Goal: Task Accomplishment & Management: Complete application form

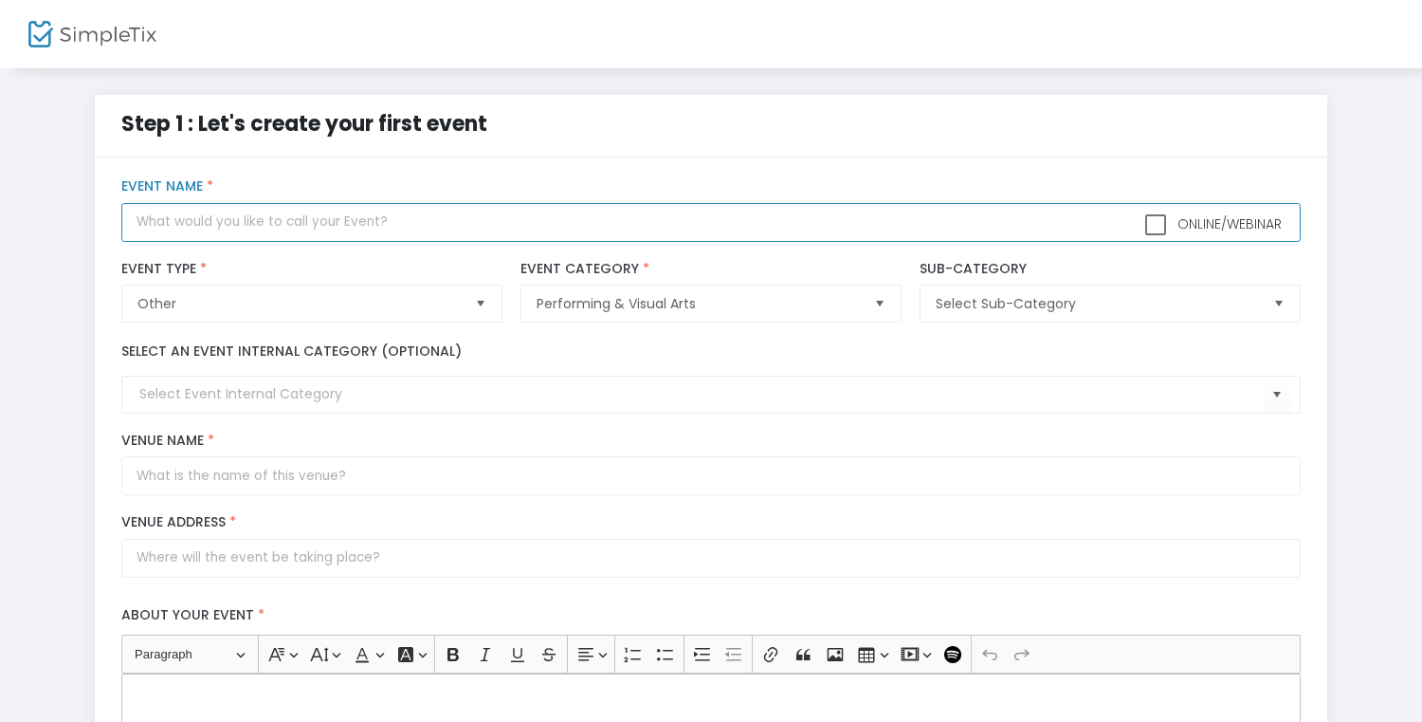
click at [243, 216] on input "text" at bounding box center [710, 222] width 1179 height 39
type input "Art Exhibition"
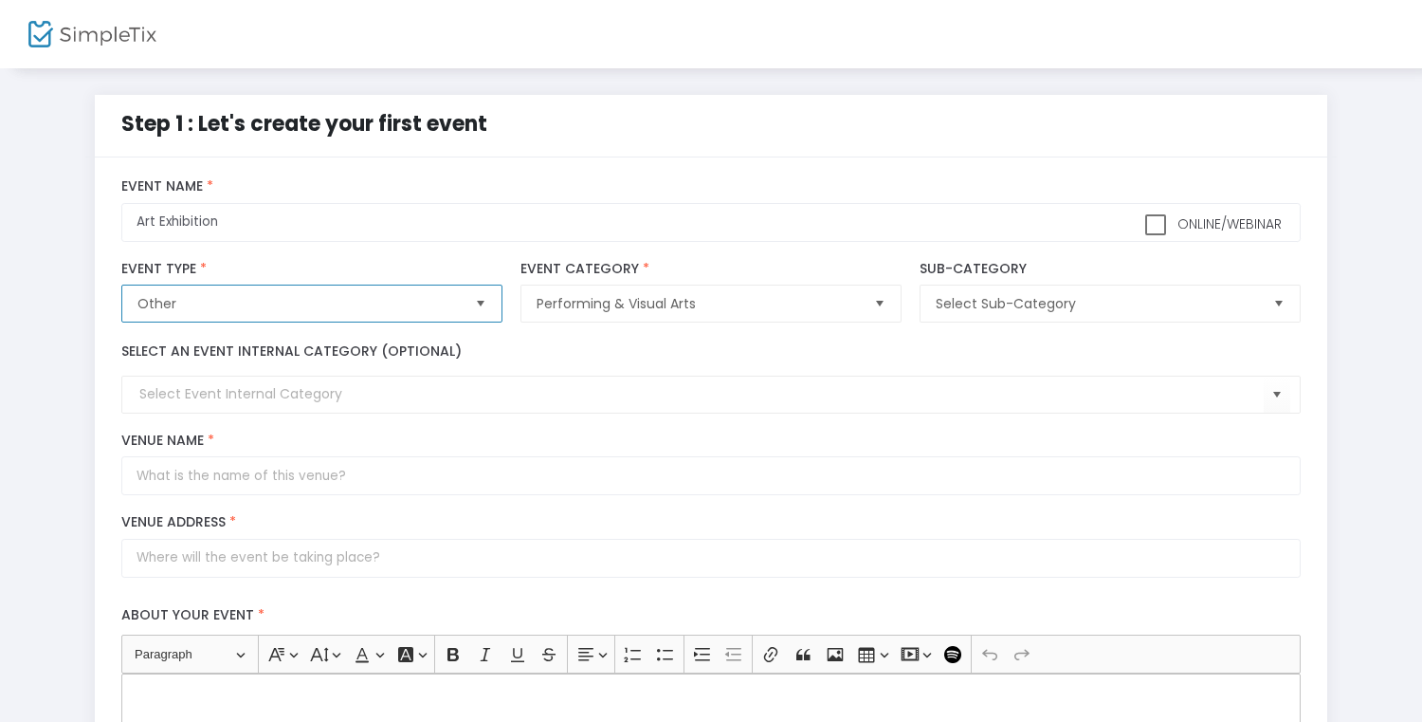
click at [181, 304] on span "Other" at bounding box center [297, 303] width 321 height 19
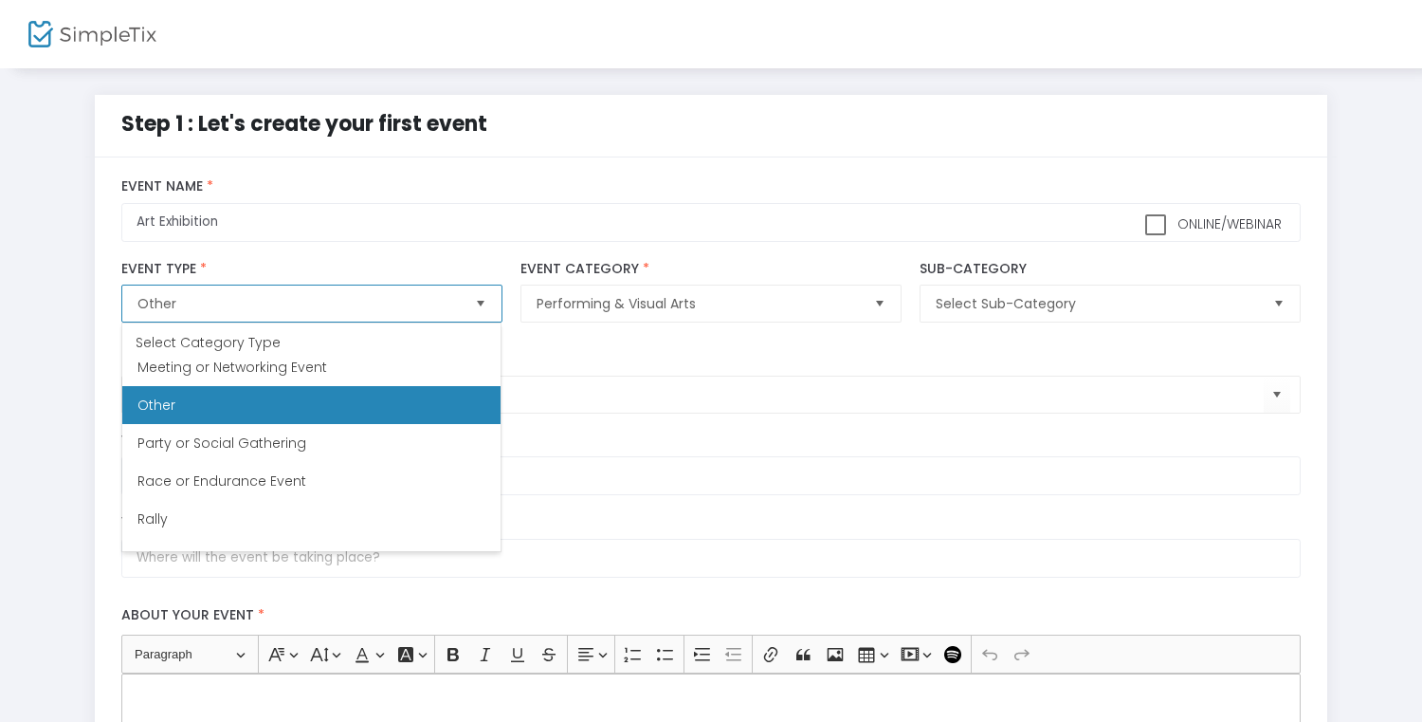
scroll to position [389, 0]
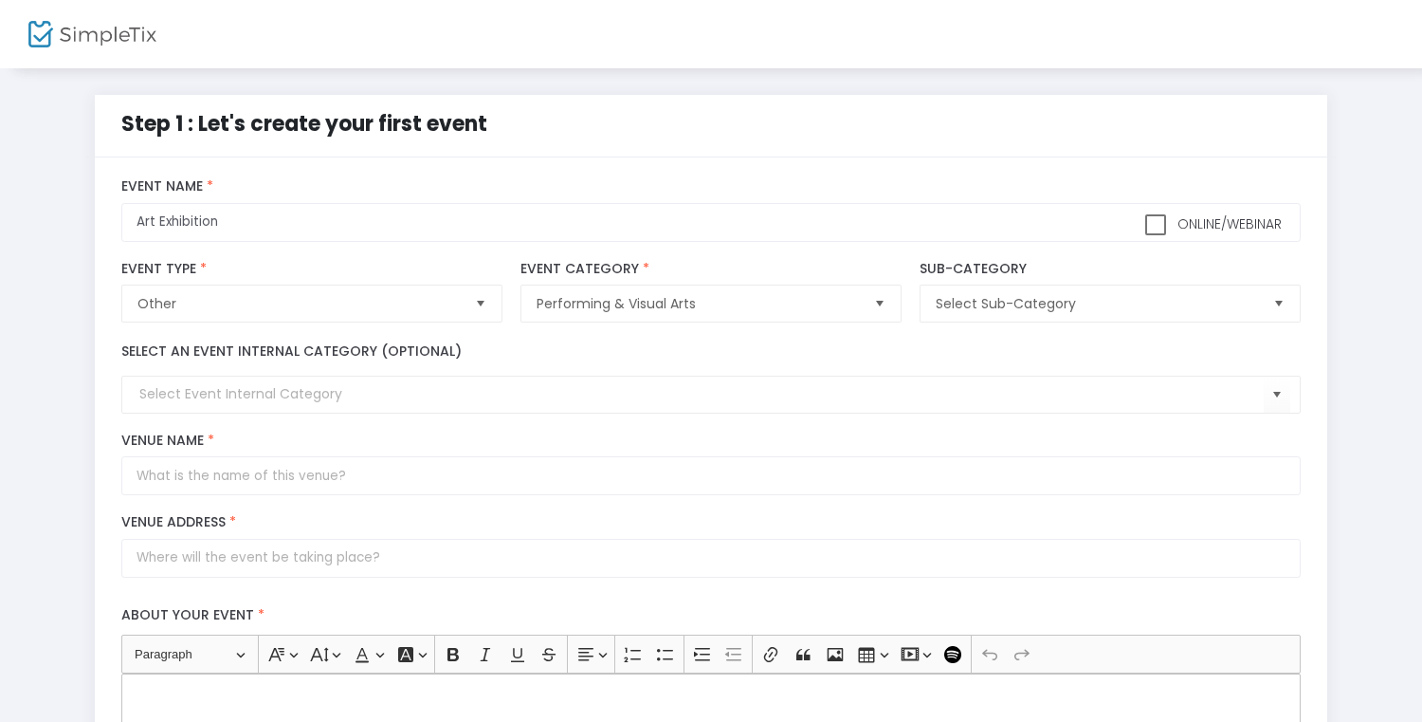
click at [391, 243] on div "Online/Webinar Art Exhibition Event Name *" at bounding box center [712, 210] width 1198 height 82
click at [966, 309] on span "Select Sub-Category" at bounding box center [1096, 303] width 321 height 19
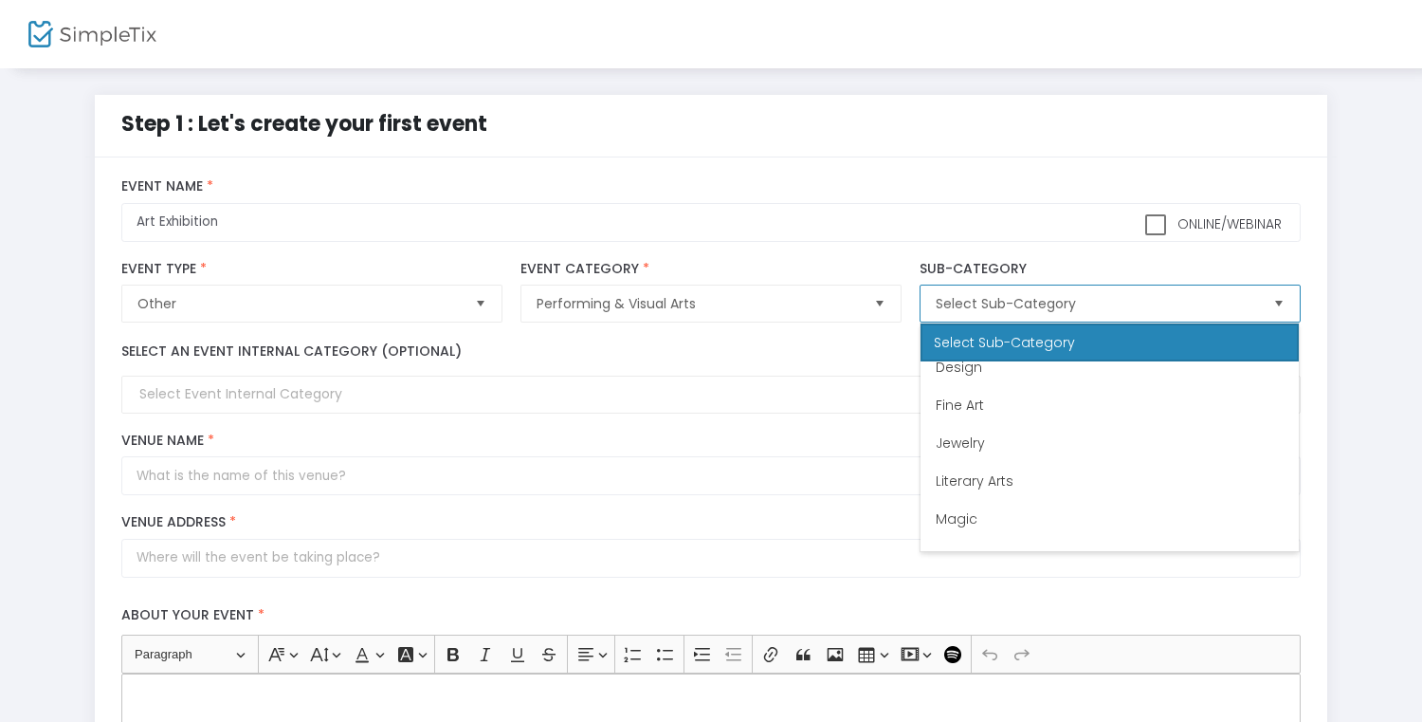
scroll to position [177, 0]
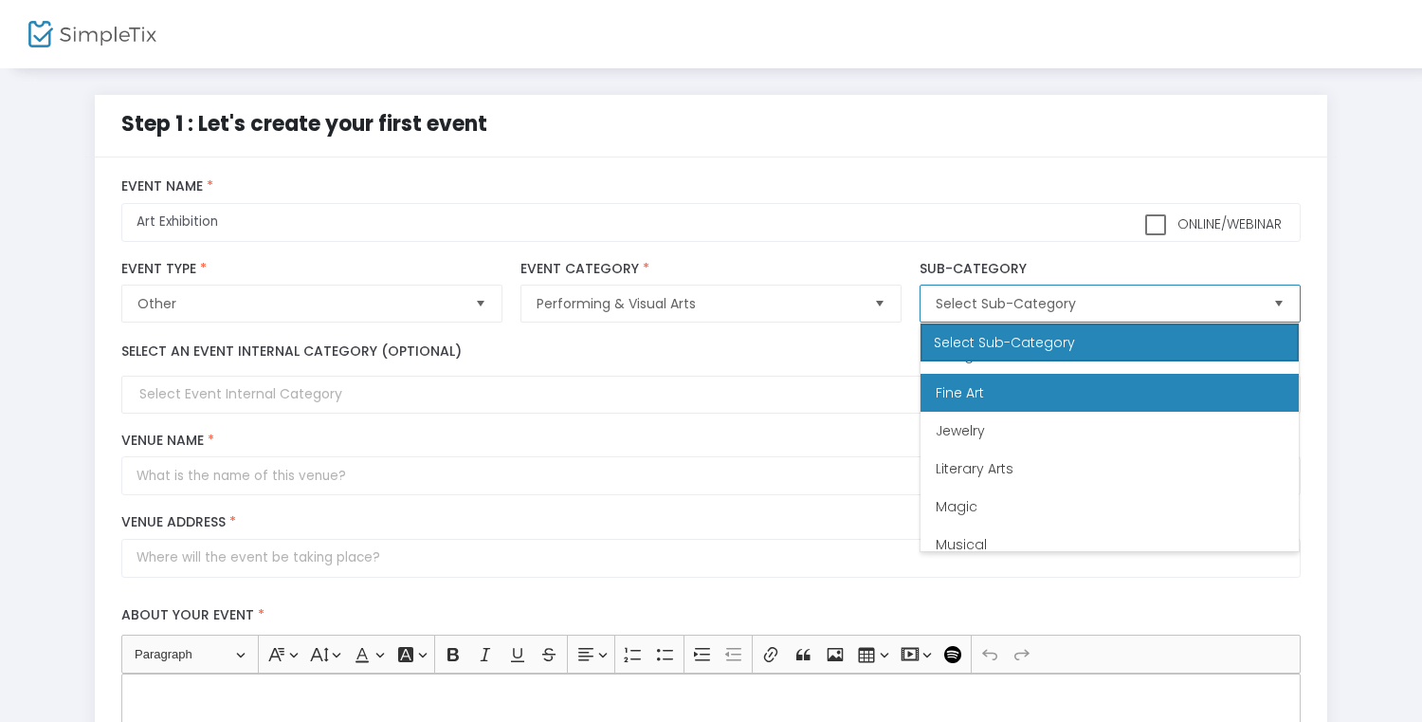
click at [962, 384] on span "Fine Art" at bounding box center [960, 392] width 48 height 19
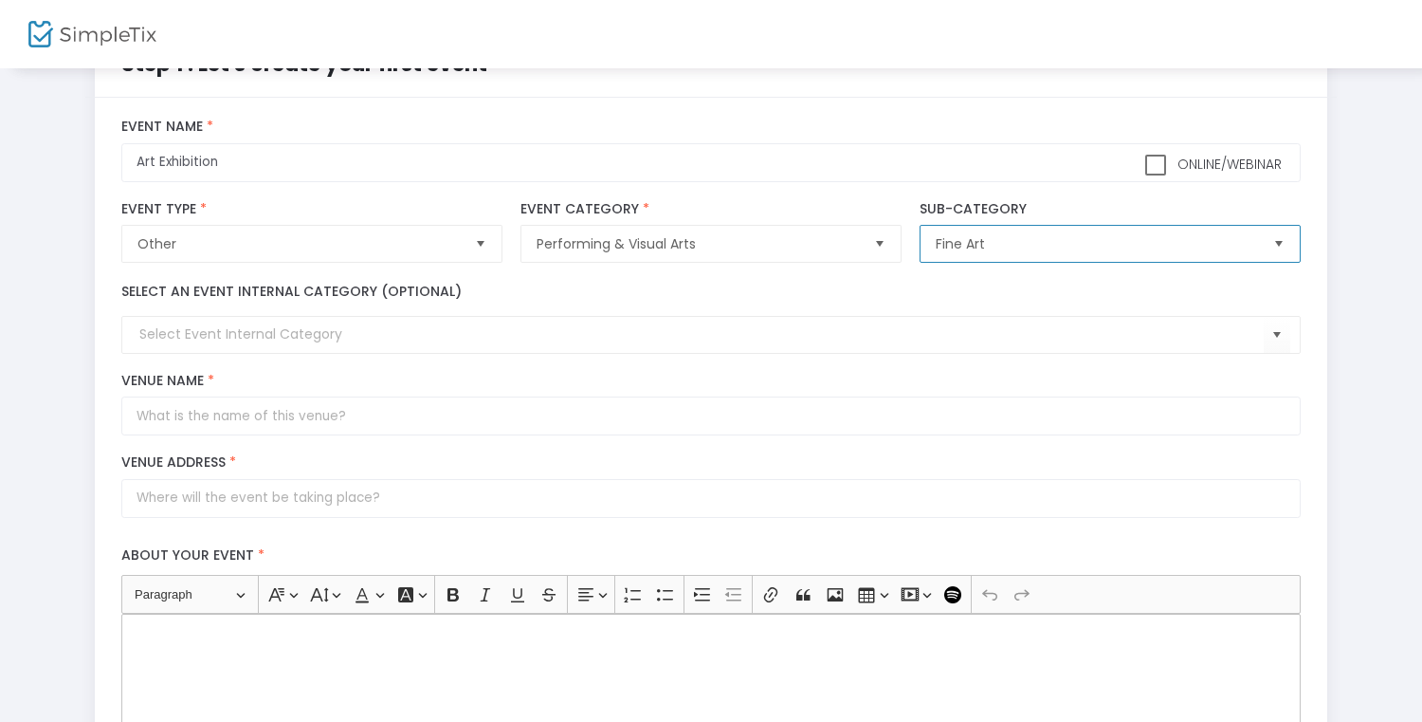
scroll to position [67, 0]
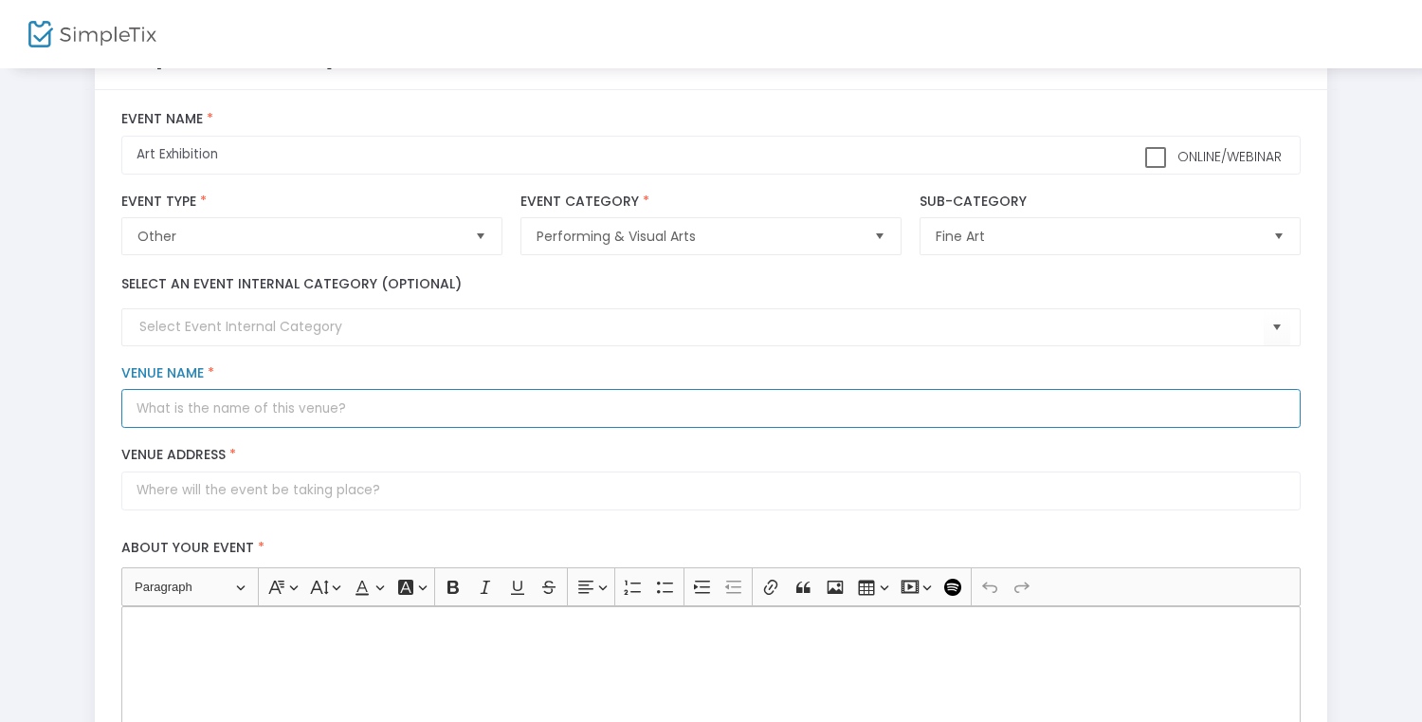
click at [368, 391] on input "Venue Name *" at bounding box center [710, 408] width 1179 height 39
type input "The Creative Well Arts Foundation"
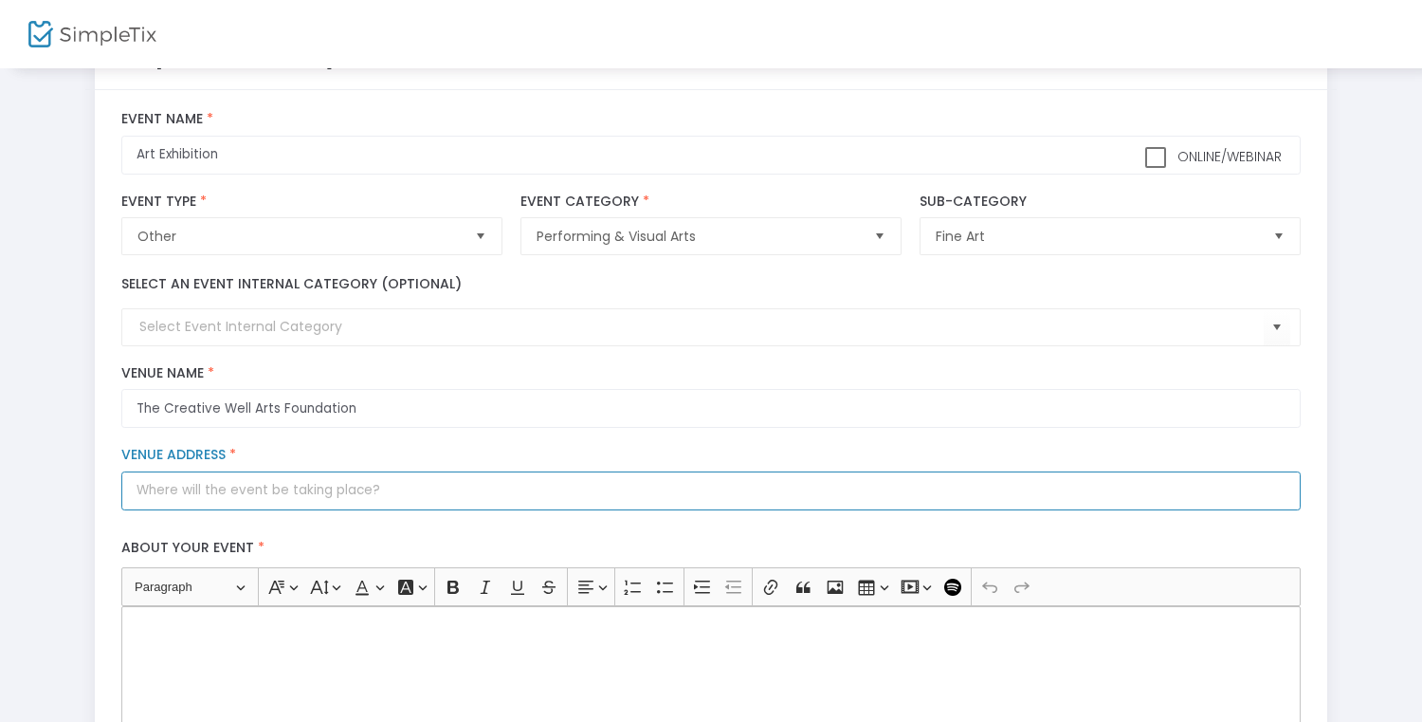
click at [255, 500] on input "Venue Address *" at bounding box center [710, 490] width 1179 height 39
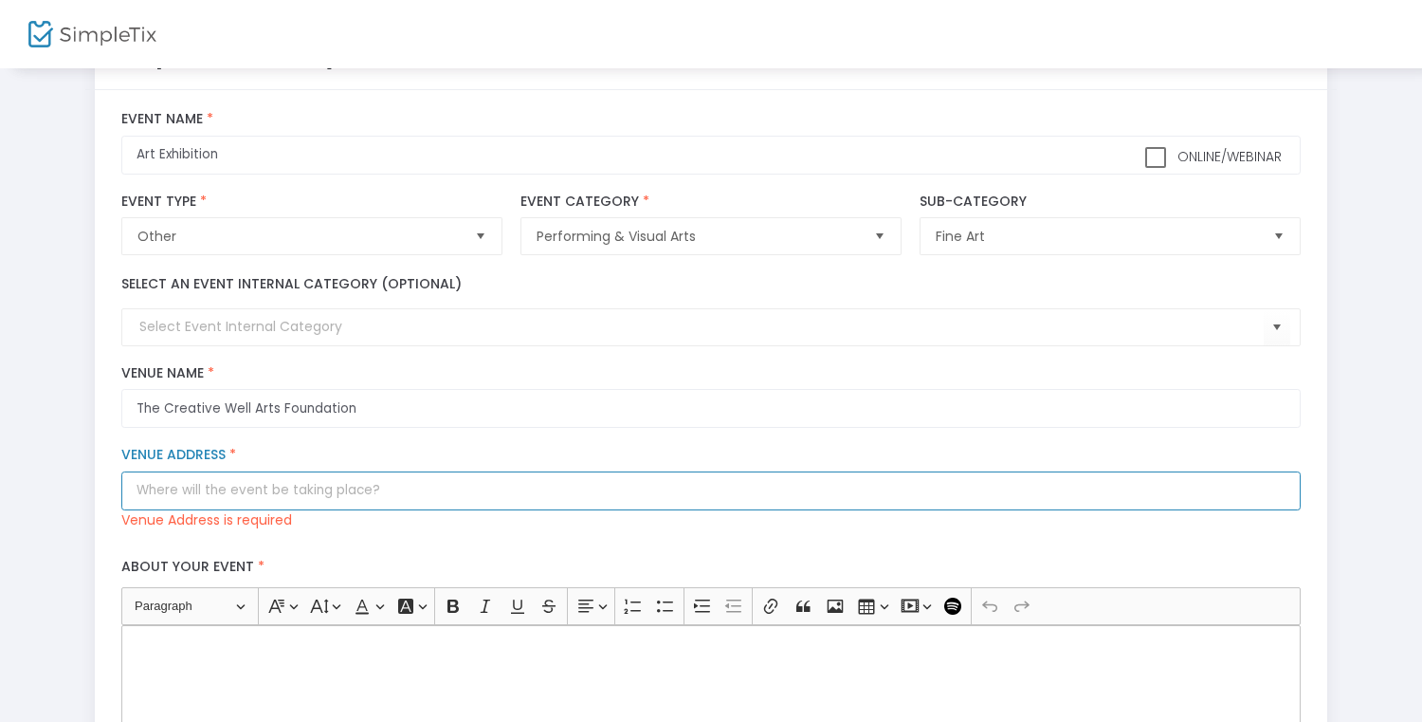
click at [231, 492] on input "Venue Address *" at bounding box center [710, 490] width 1179 height 39
paste input "536 Virginia Beach Blvd, Virginia Beach, VA 23451"
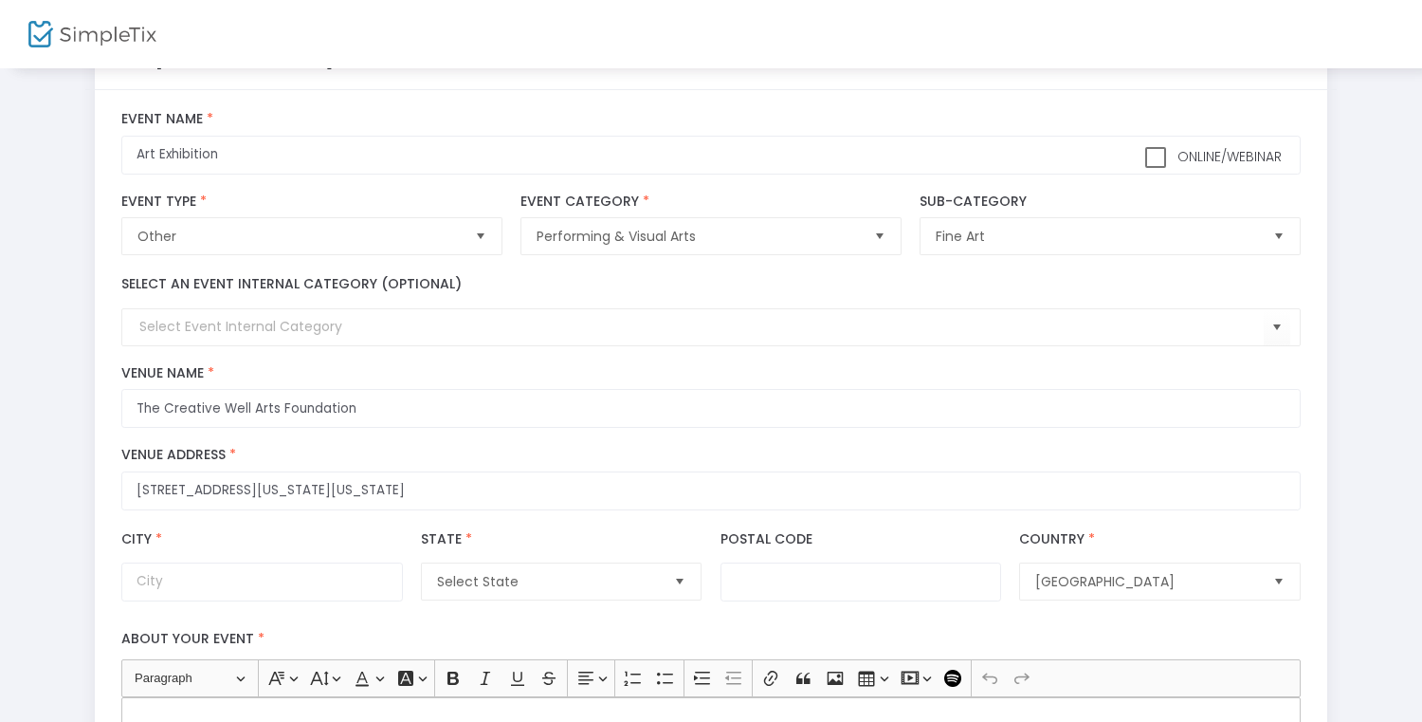
type input "536 Virginia Beach Boulevard"
type input "Virginia Beach"
type input "23451"
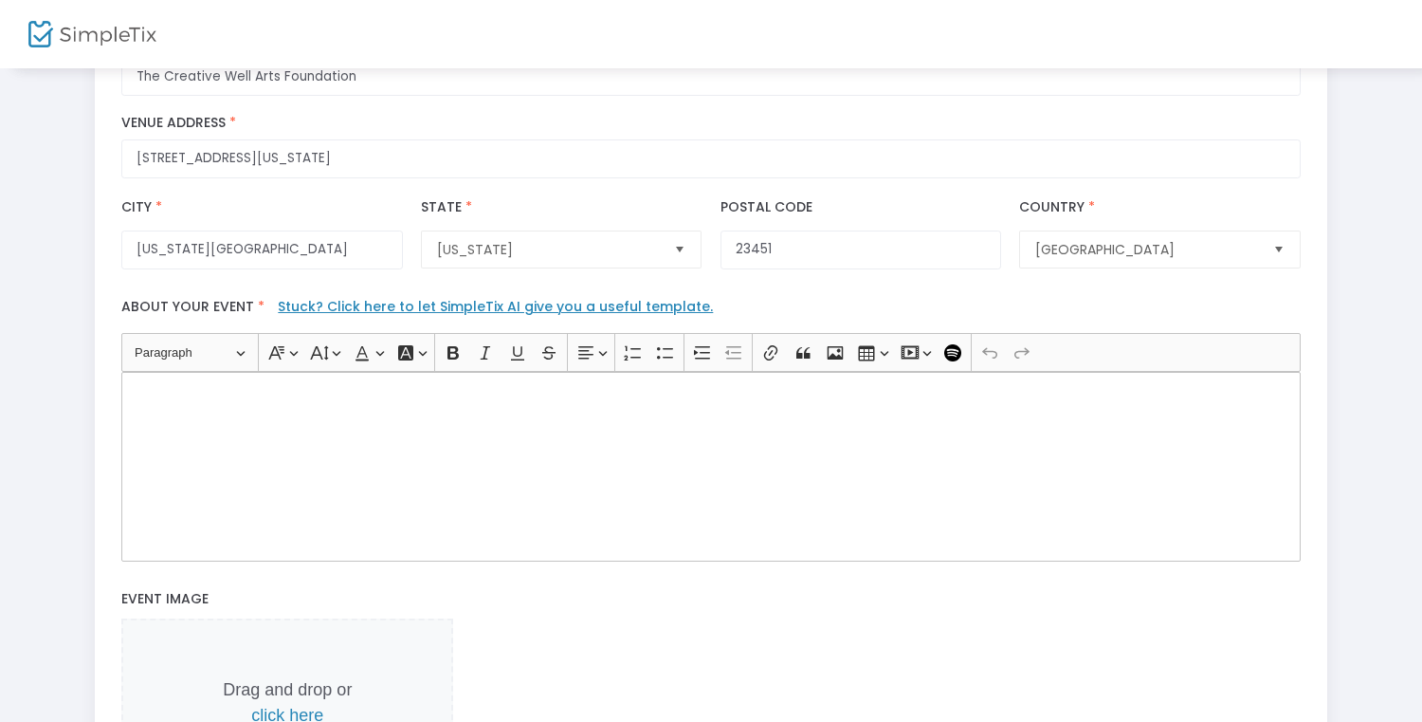
scroll to position [408, 0]
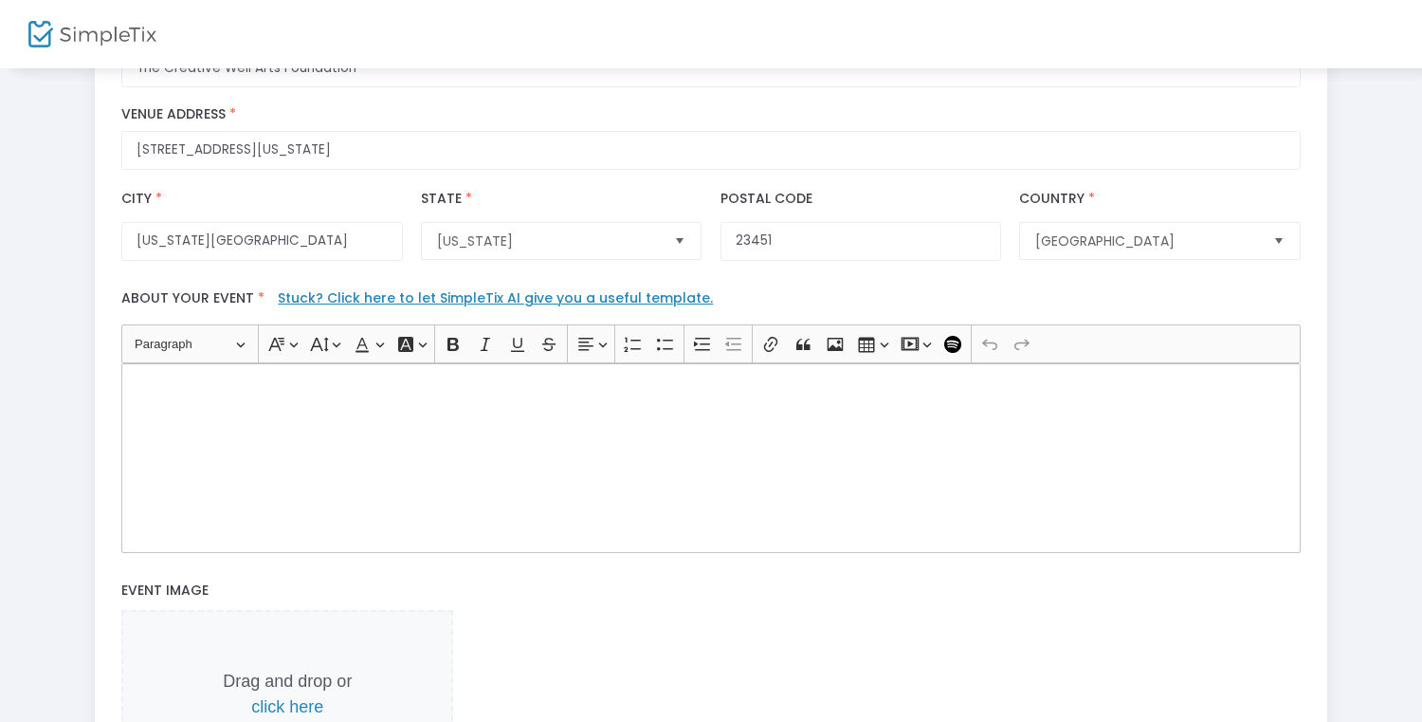
click at [312, 300] on link "Stuck? Click here to let SimpleTix AI give you a useful template." at bounding box center [495, 297] width 435 height 19
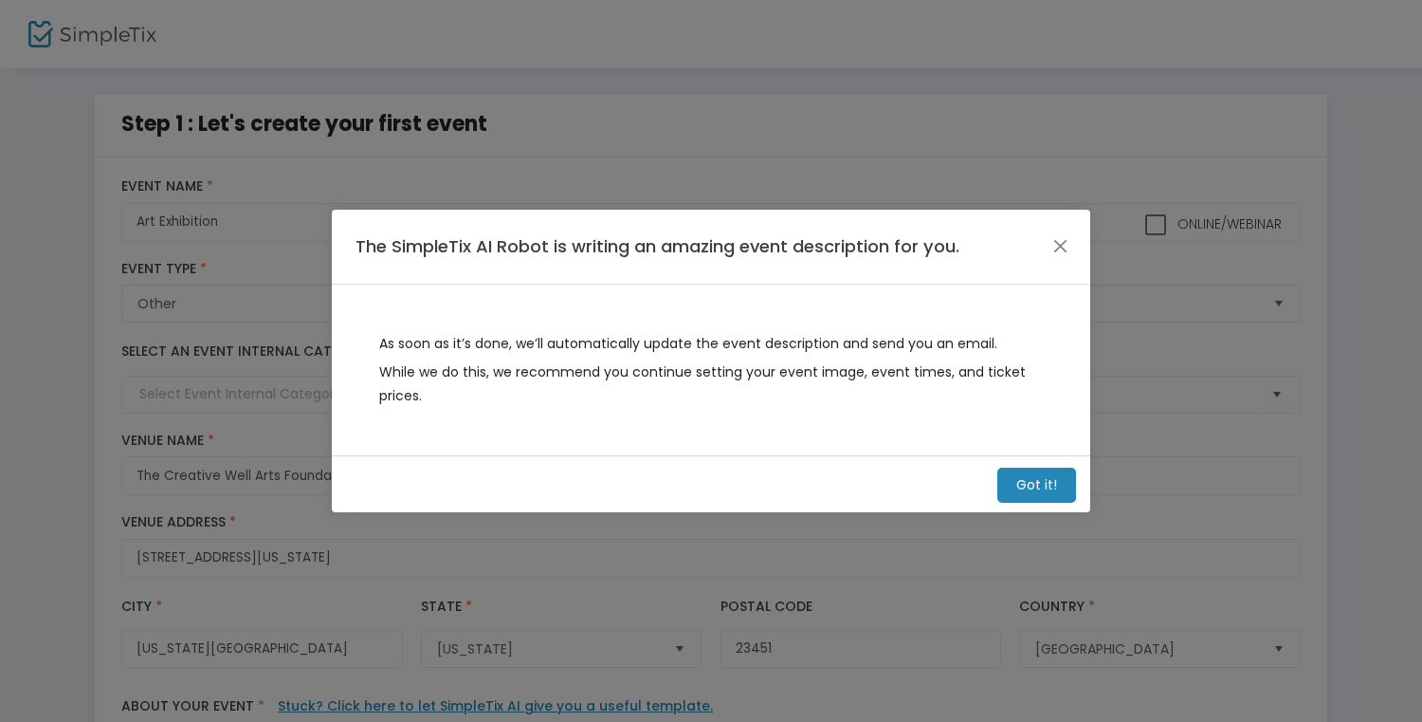
scroll to position [0, 0]
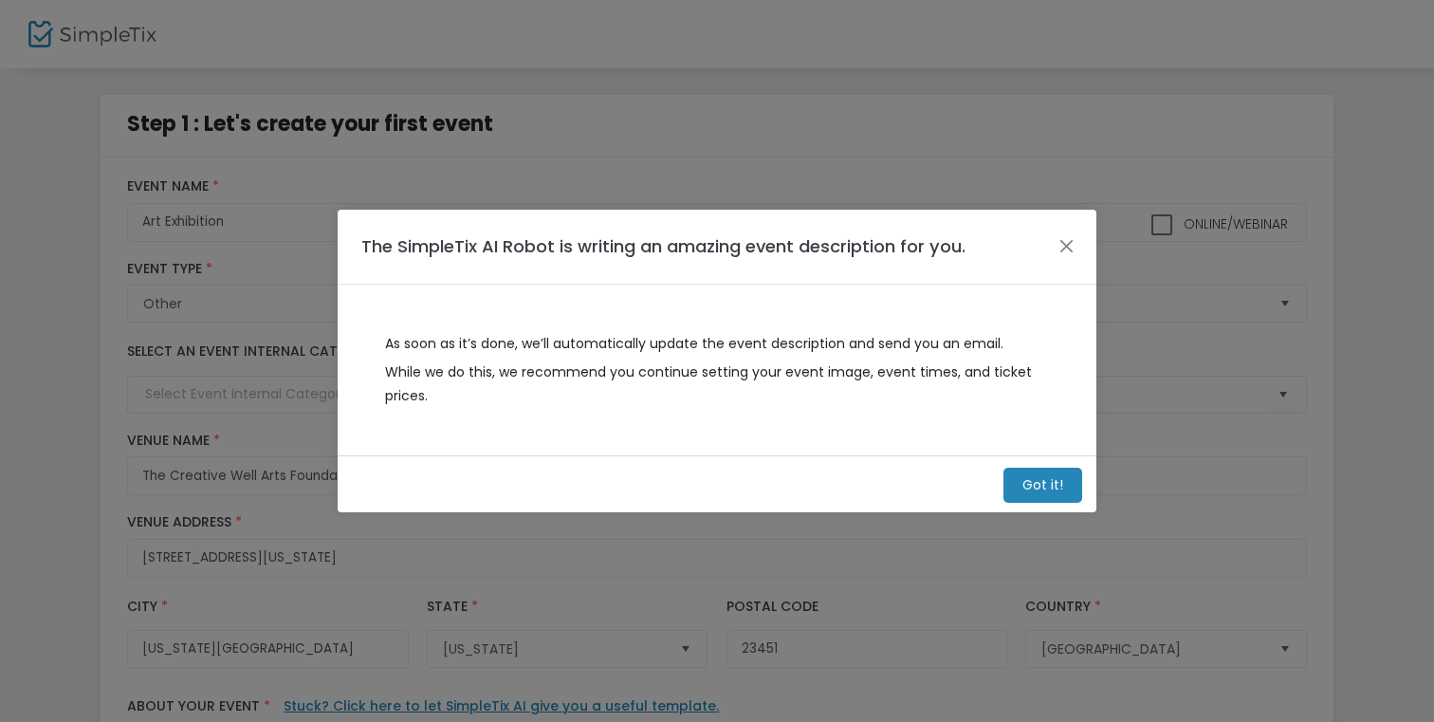
click at [1013, 480] on m-button "Got it!" at bounding box center [1042, 484] width 79 height 35
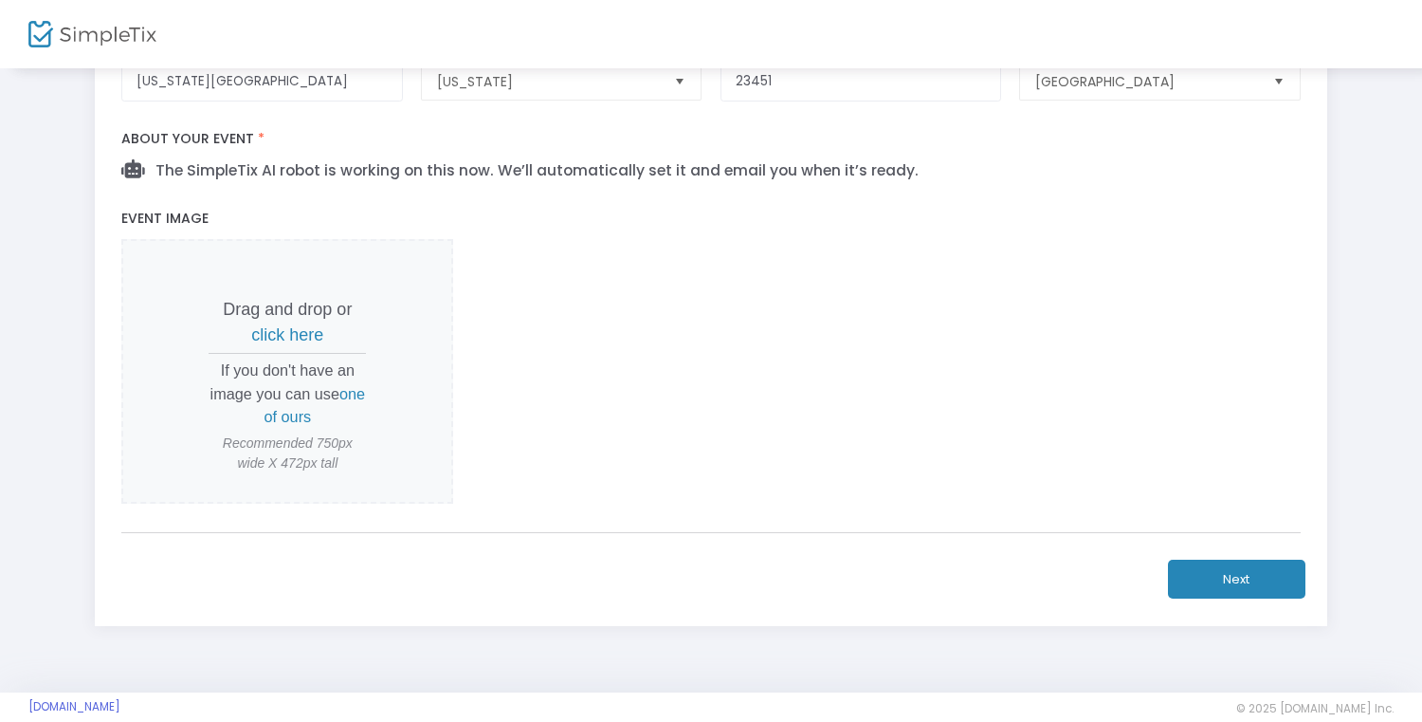
scroll to position [571, 0]
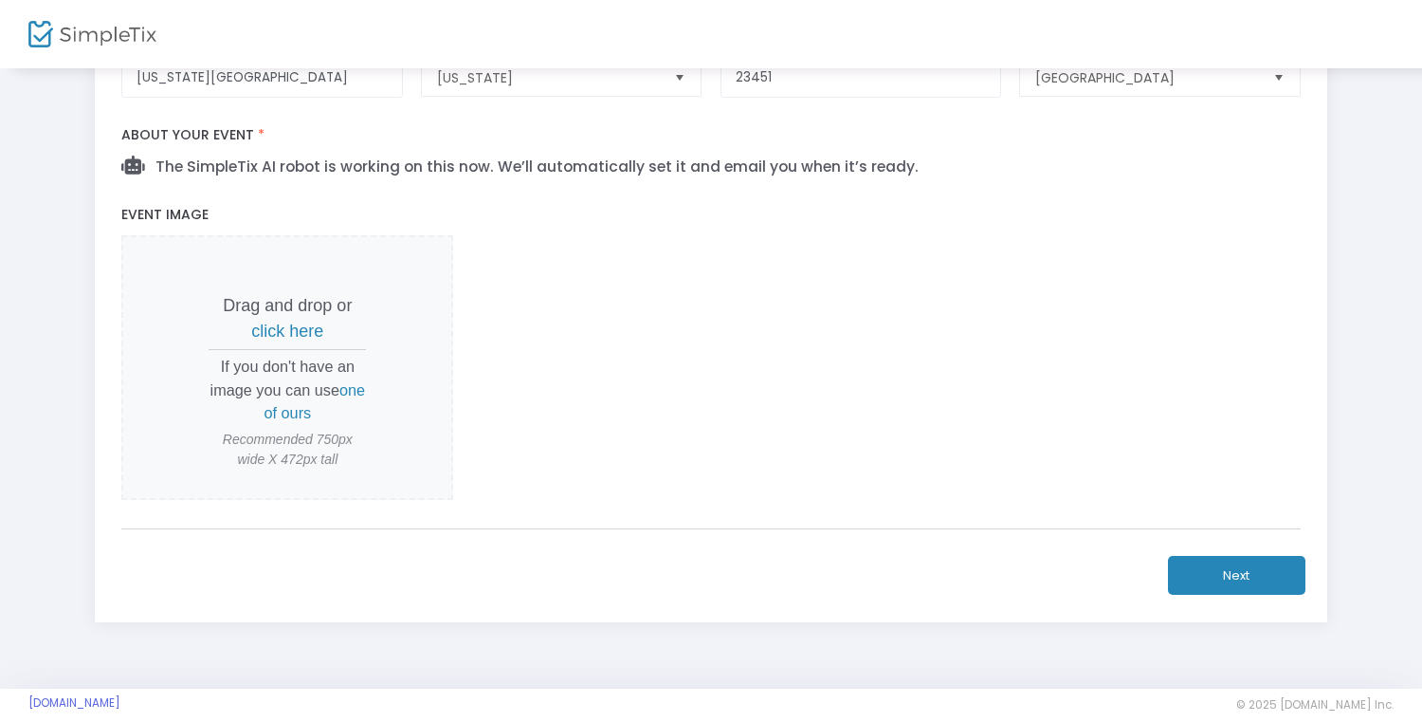
click at [1205, 573] on button "Next" at bounding box center [1236, 575] width 137 height 39
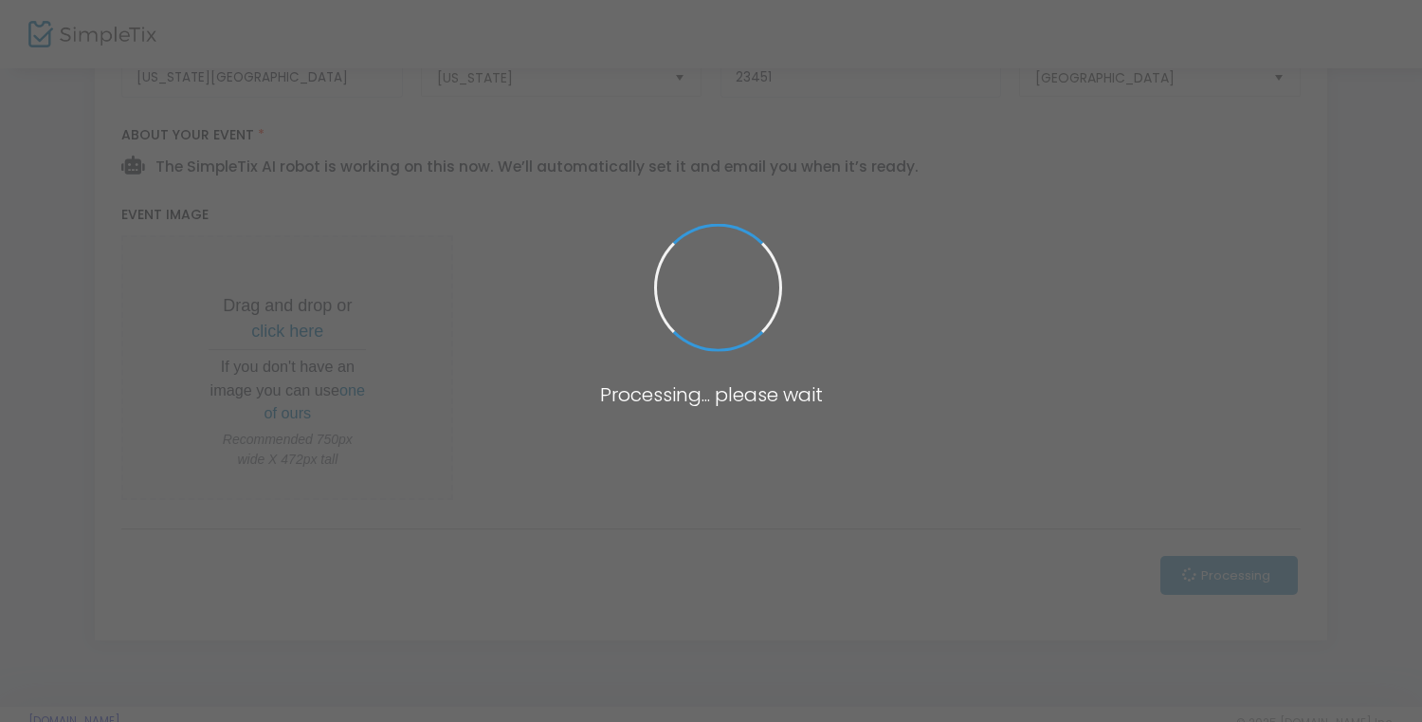
scroll to position [0, 0]
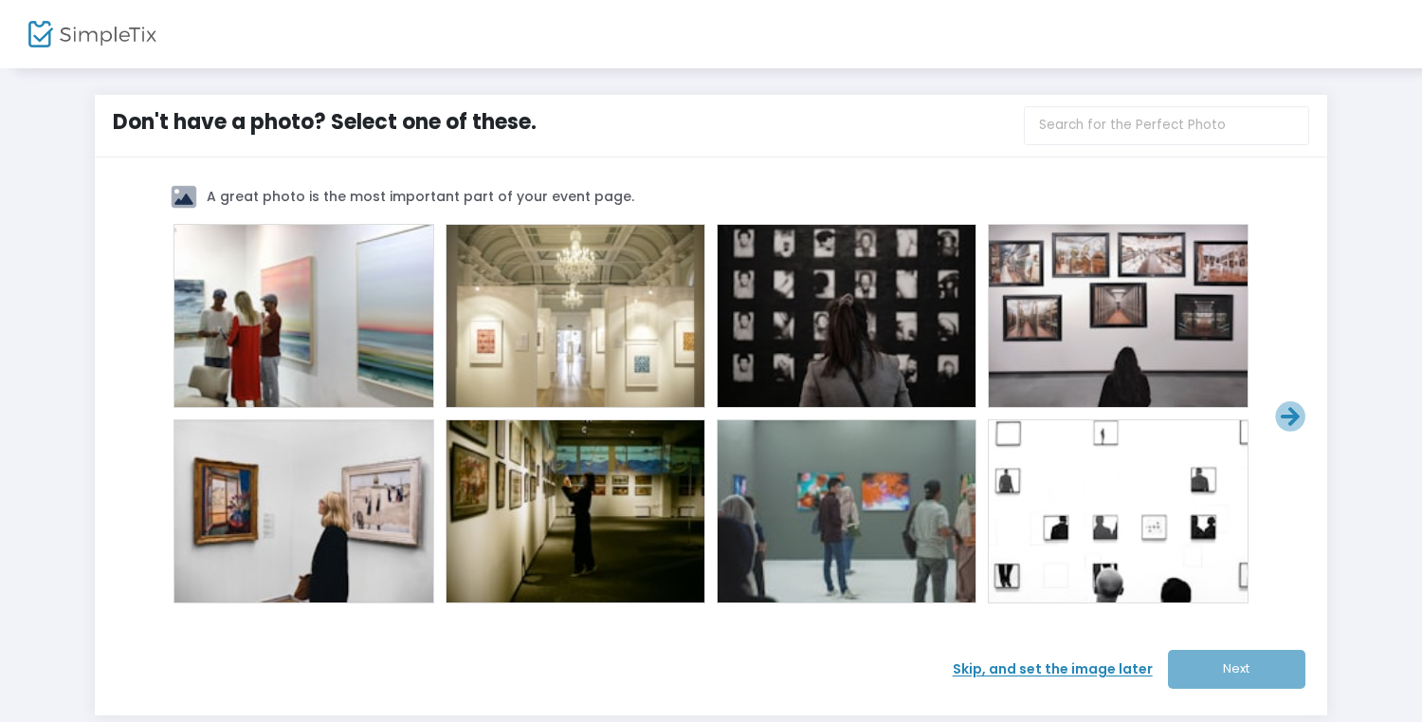
click at [1033, 362] on div at bounding box center [1118, 316] width 258 height 182
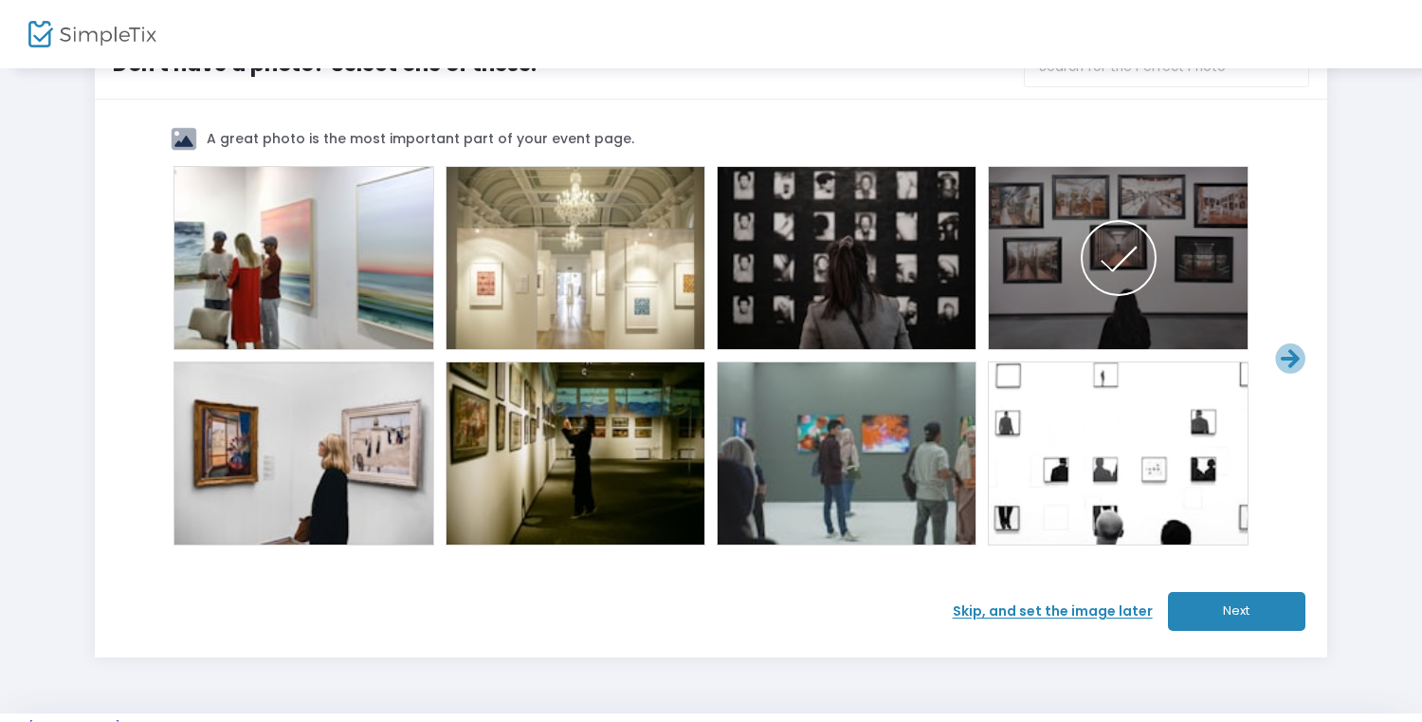
scroll to position [106, 0]
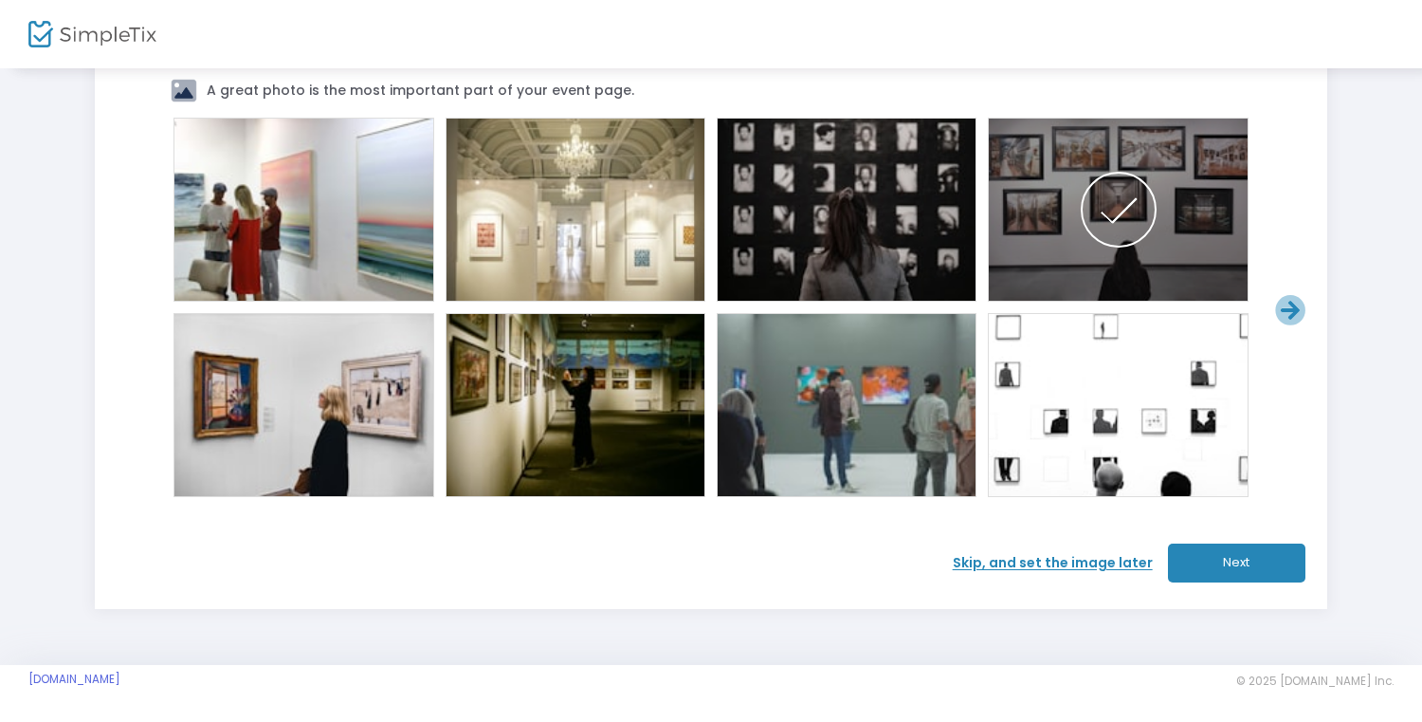
click at [1217, 566] on button "Next" at bounding box center [1236, 562] width 137 height 39
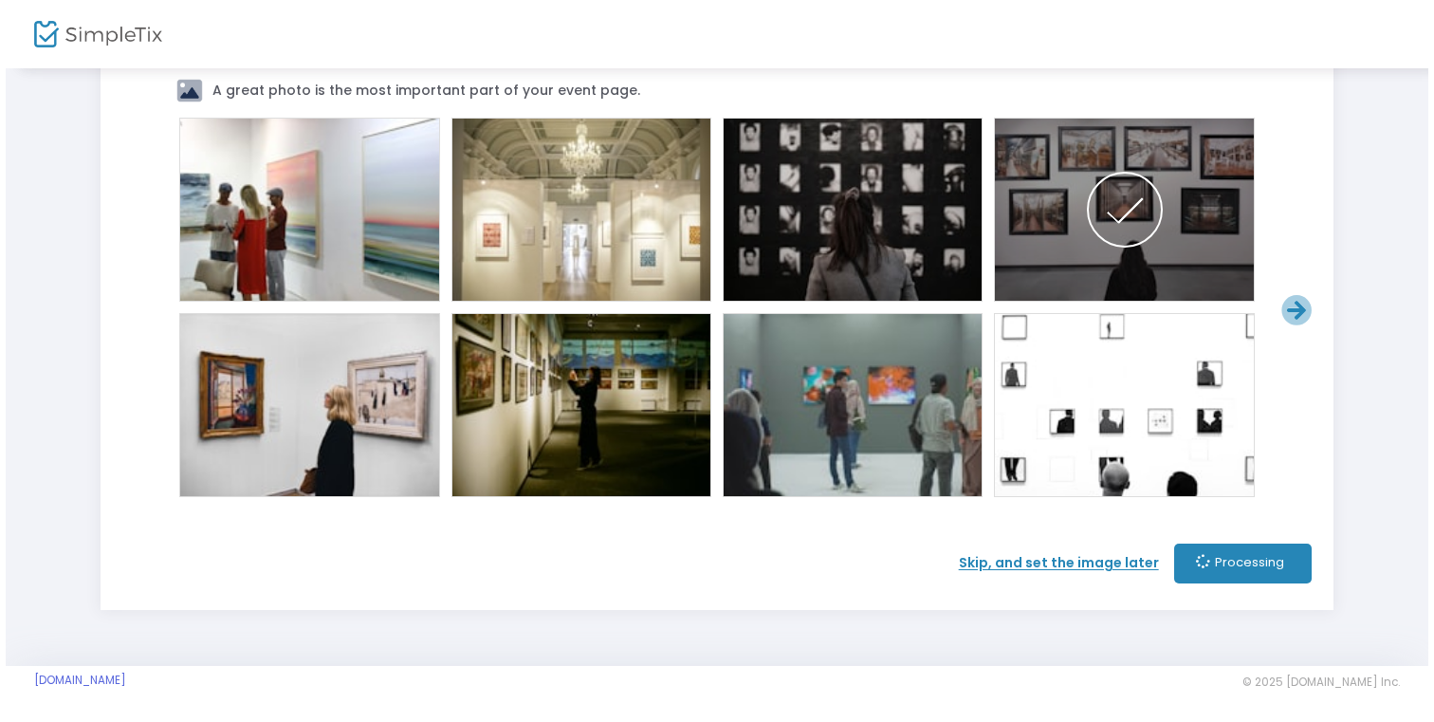
scroll to position [0, 0]
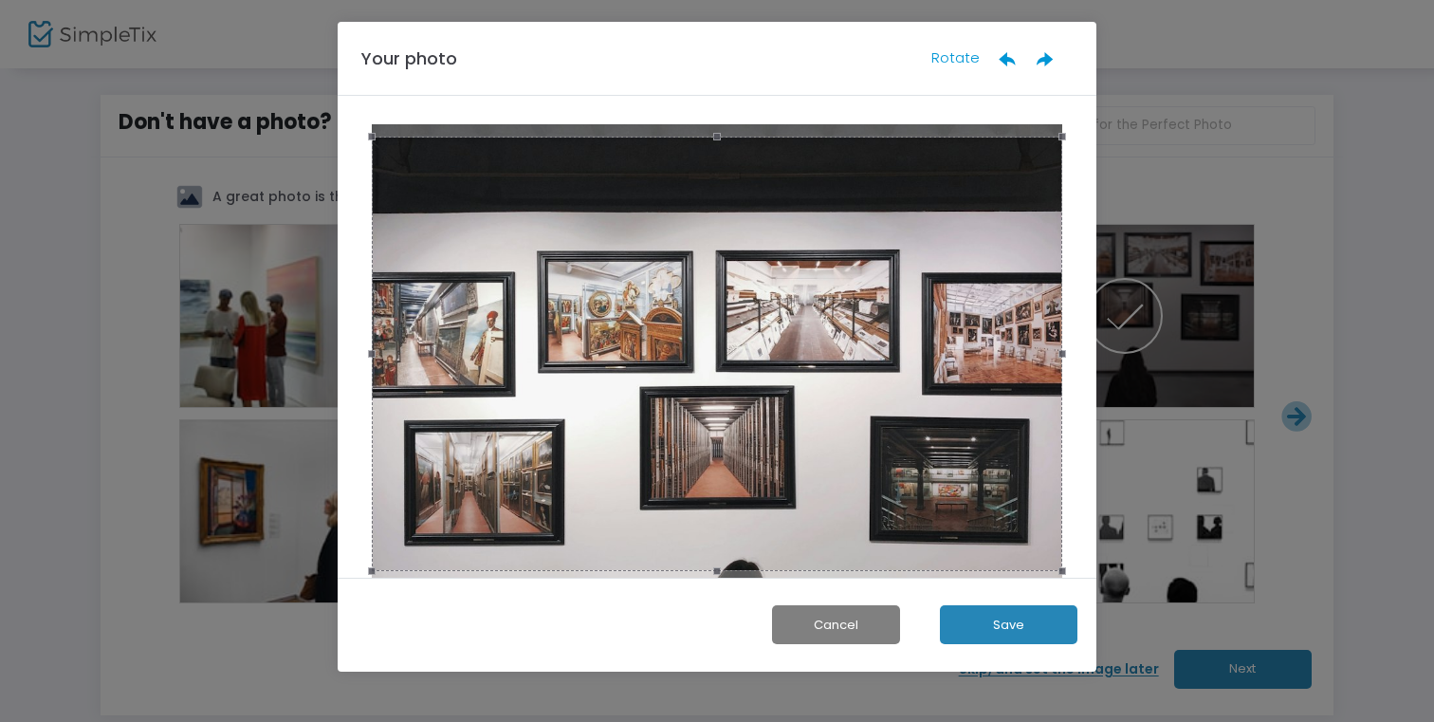
drag, startPoint x: 896, startPoint y: 408, endPoint x: 892, endPoint y: 292, distance: 115.8
click at [892, 292] on div at bounding box center [717, 354] width 690 height 434
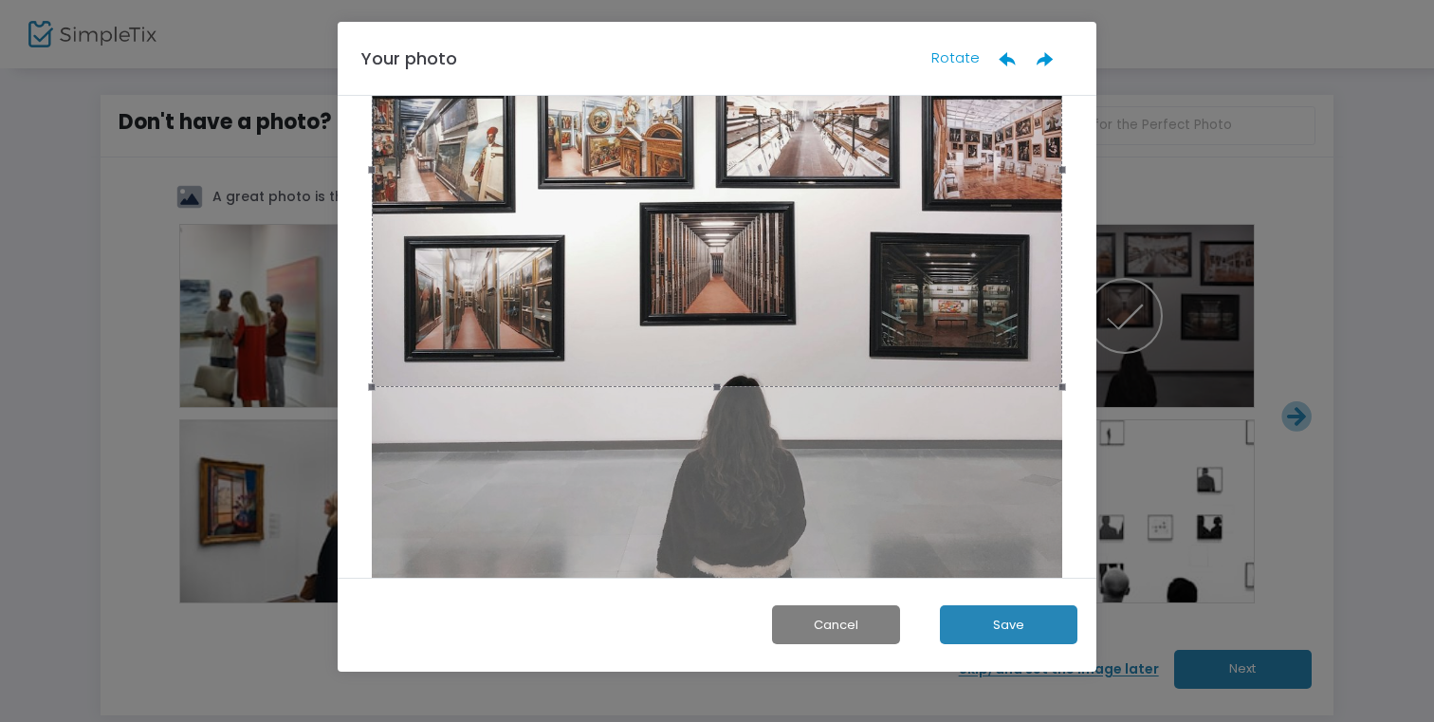
scroll to position [186, 0]
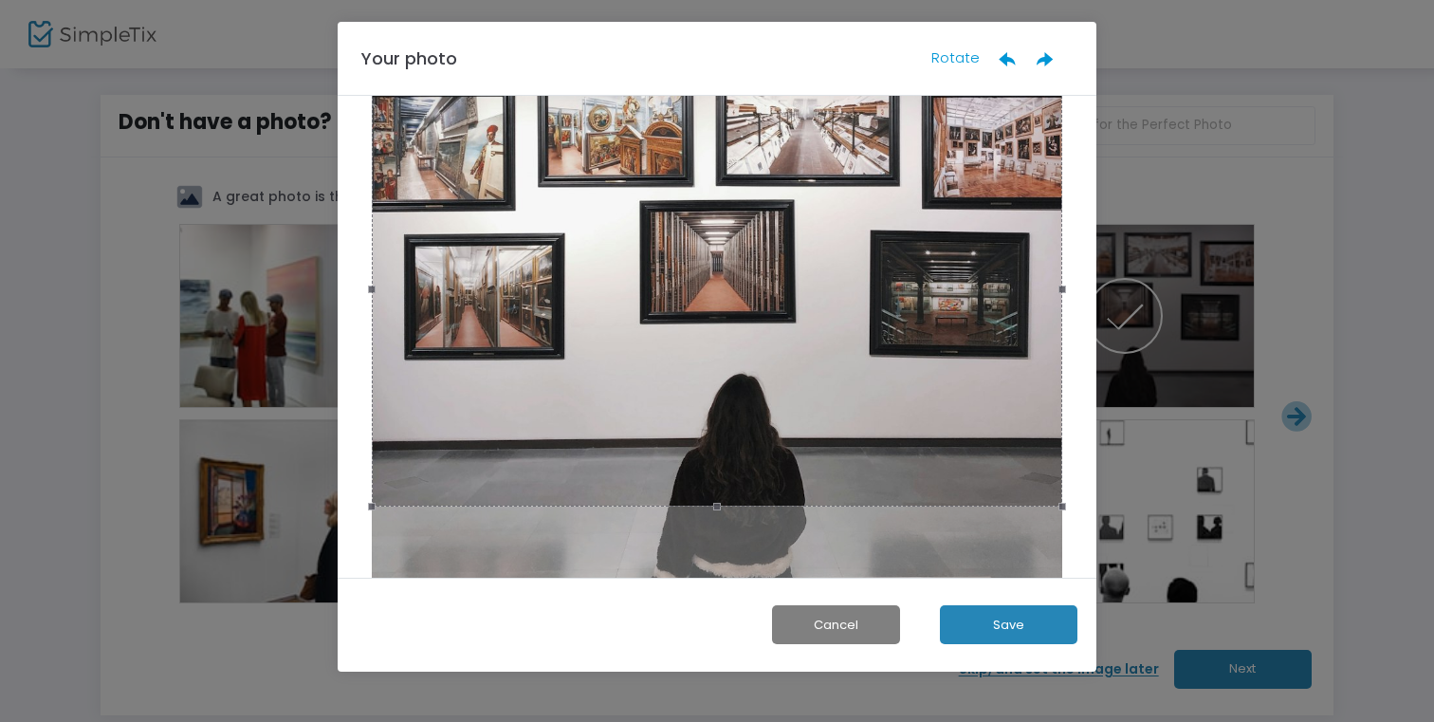
drag, startPoint x: 899, startPoint y: 265, endPoint x: 901, endPoint y: 387, distance: 122.3
click at [901, 385] on div at bounding box center [717, 289] width 690 height 434
click at [1018, 611] on button "Save" at bounding box center [1008, 624] width 137 height 39
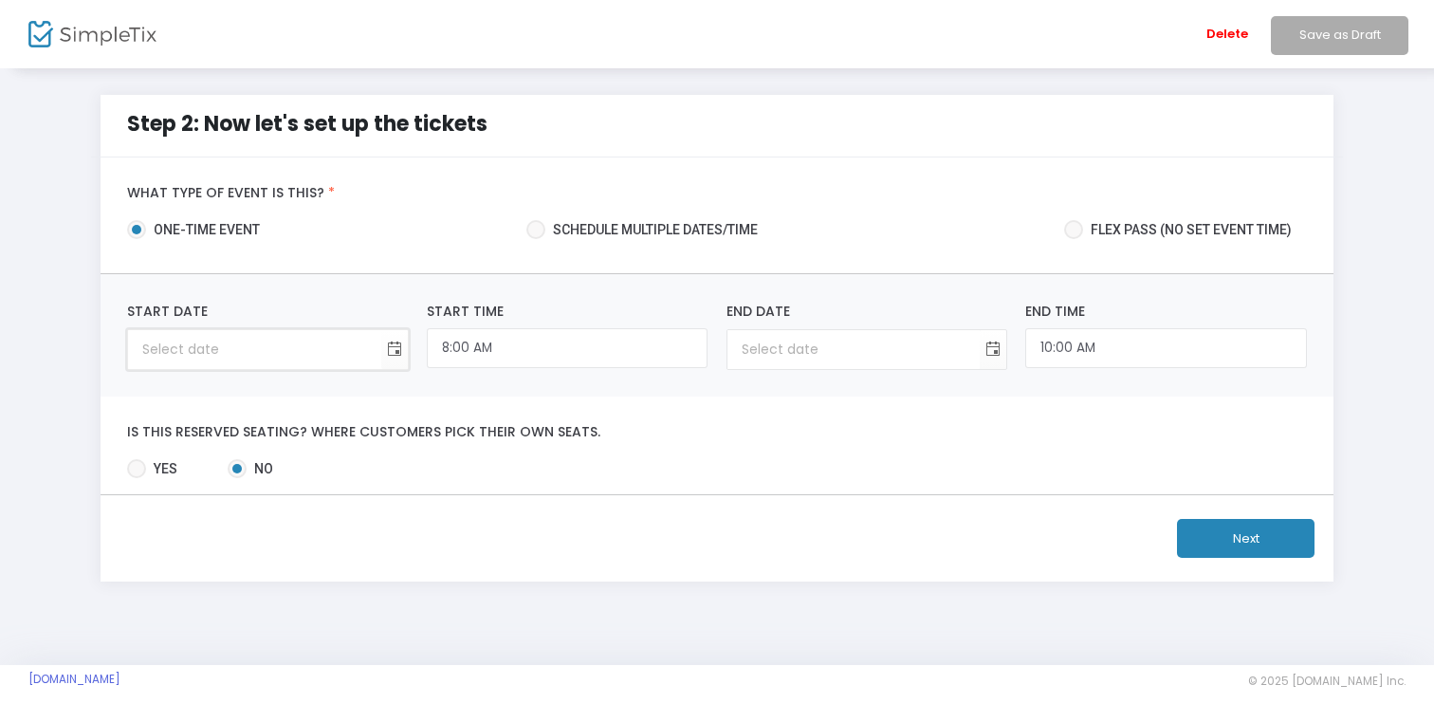
type input "month/day/year"
click at [223, 349] on input "month/day/year" at bounding box center [254, 349] width 252 height 39
click at [344, 348] on input "month/day/year" at bounding box center [254, 349] width 252 height 39
click at [398, 349] on span "Toggle calendar" at bounding box center [393, 349] width 31 height 31
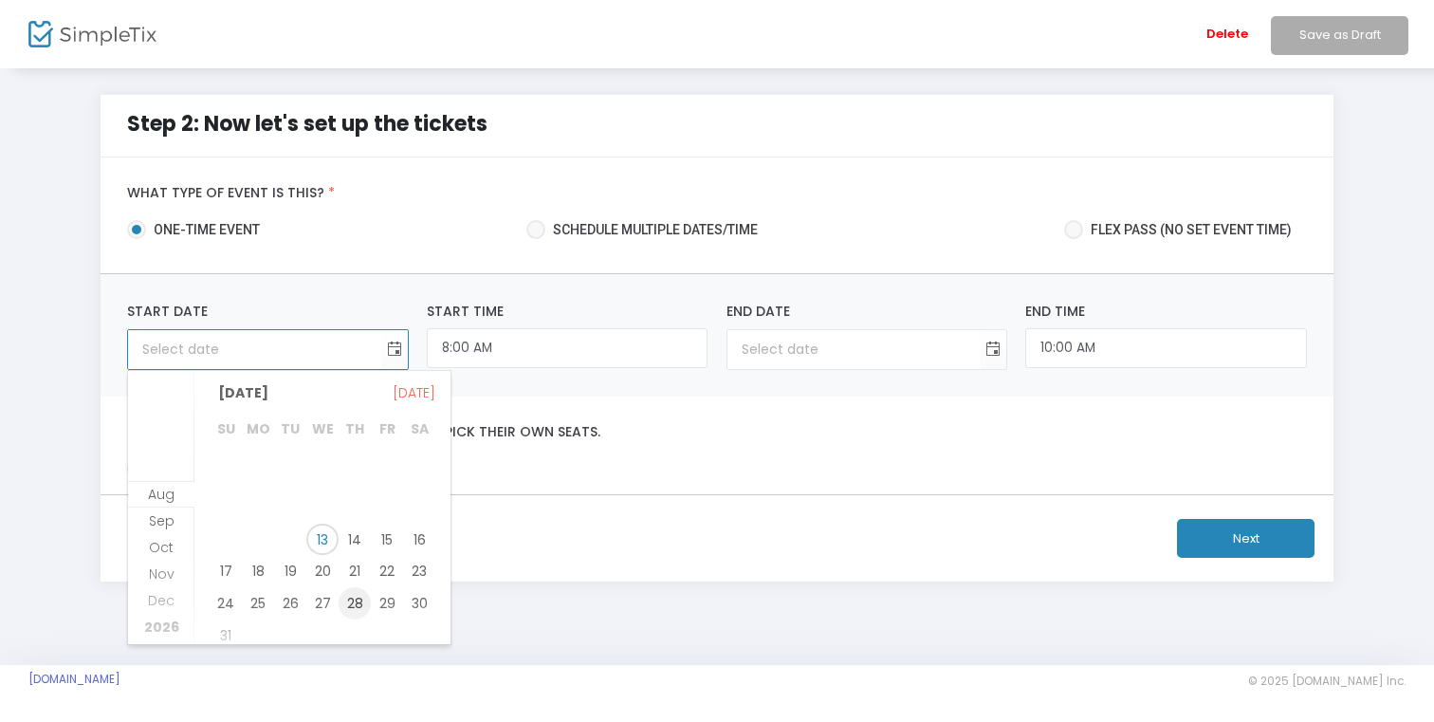
click at [363, 610] on span "28" at bounding box center [355, 603] width 32 height 32
type input "8/28/2025"
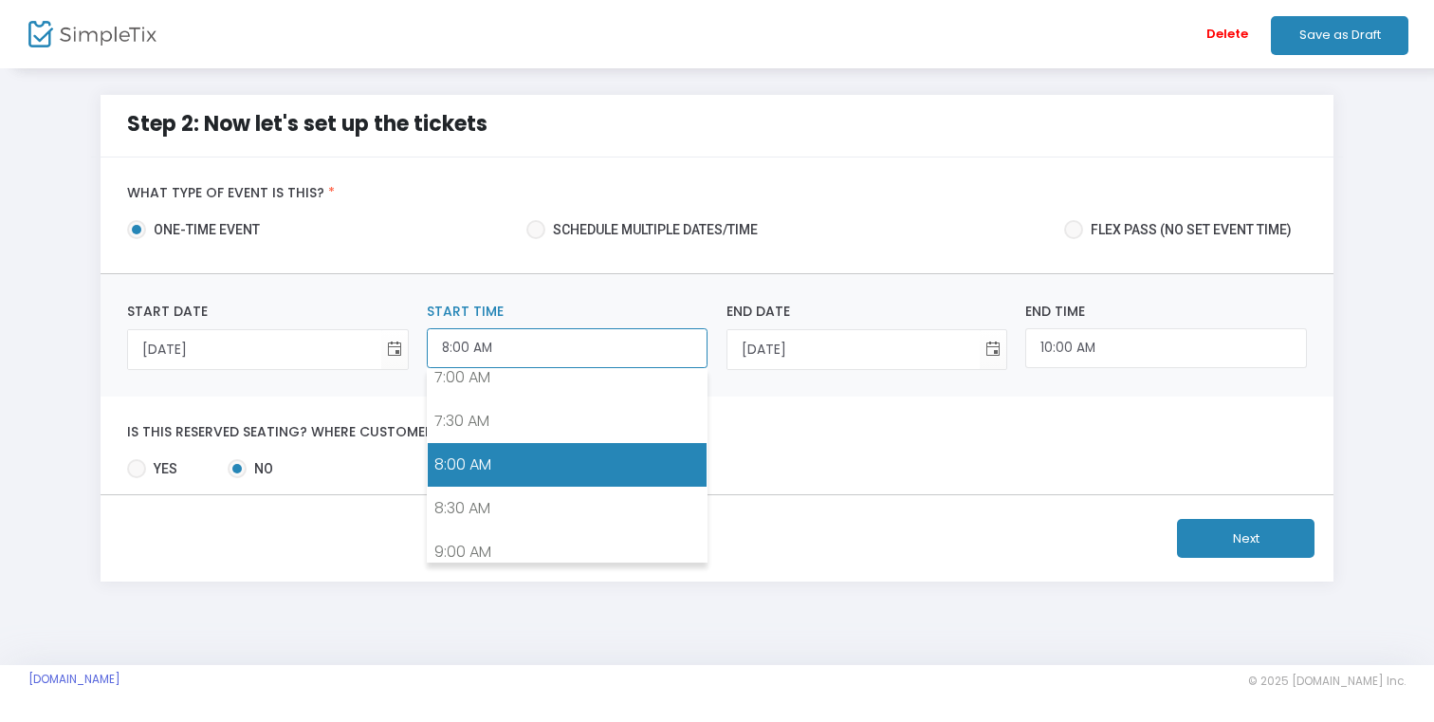
click at [607, 342] on input "8:00 AM" at bounding box center [567, 348] width 281 height 41
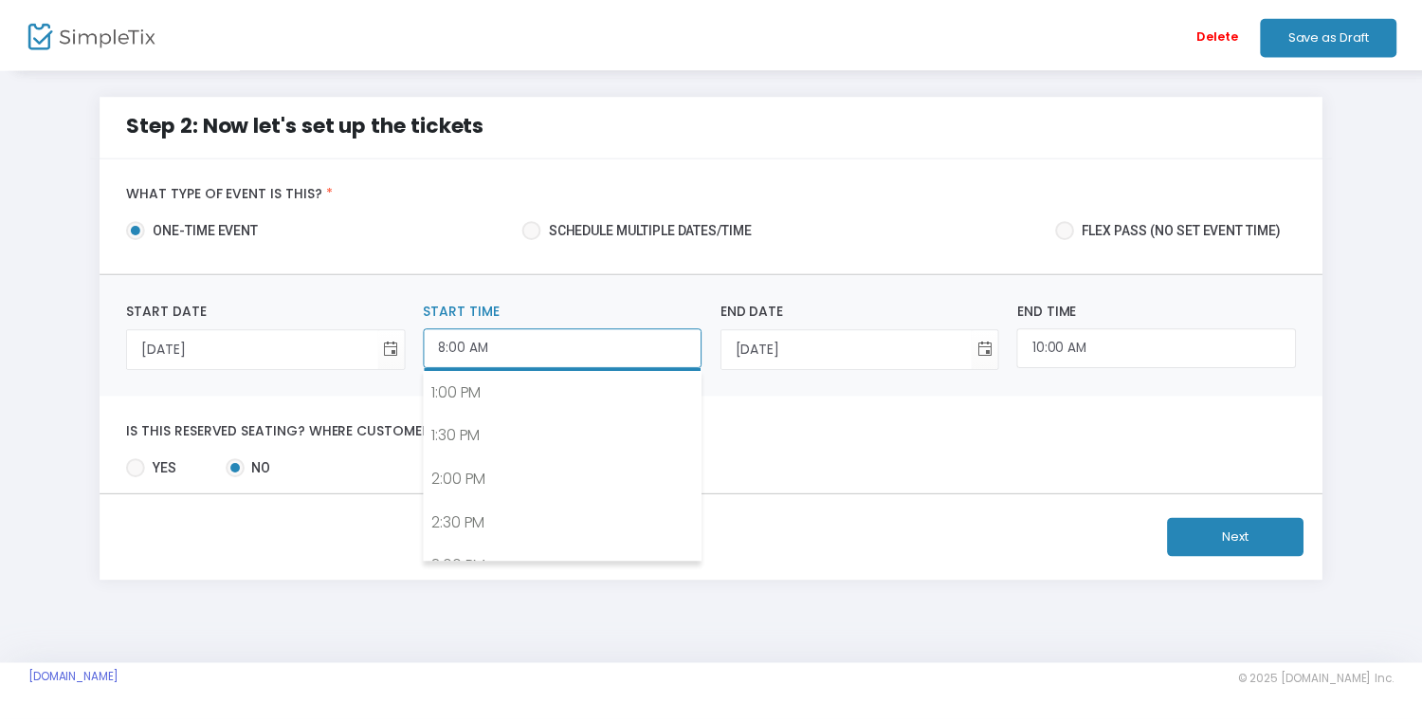
scroll to position [1153, 0]
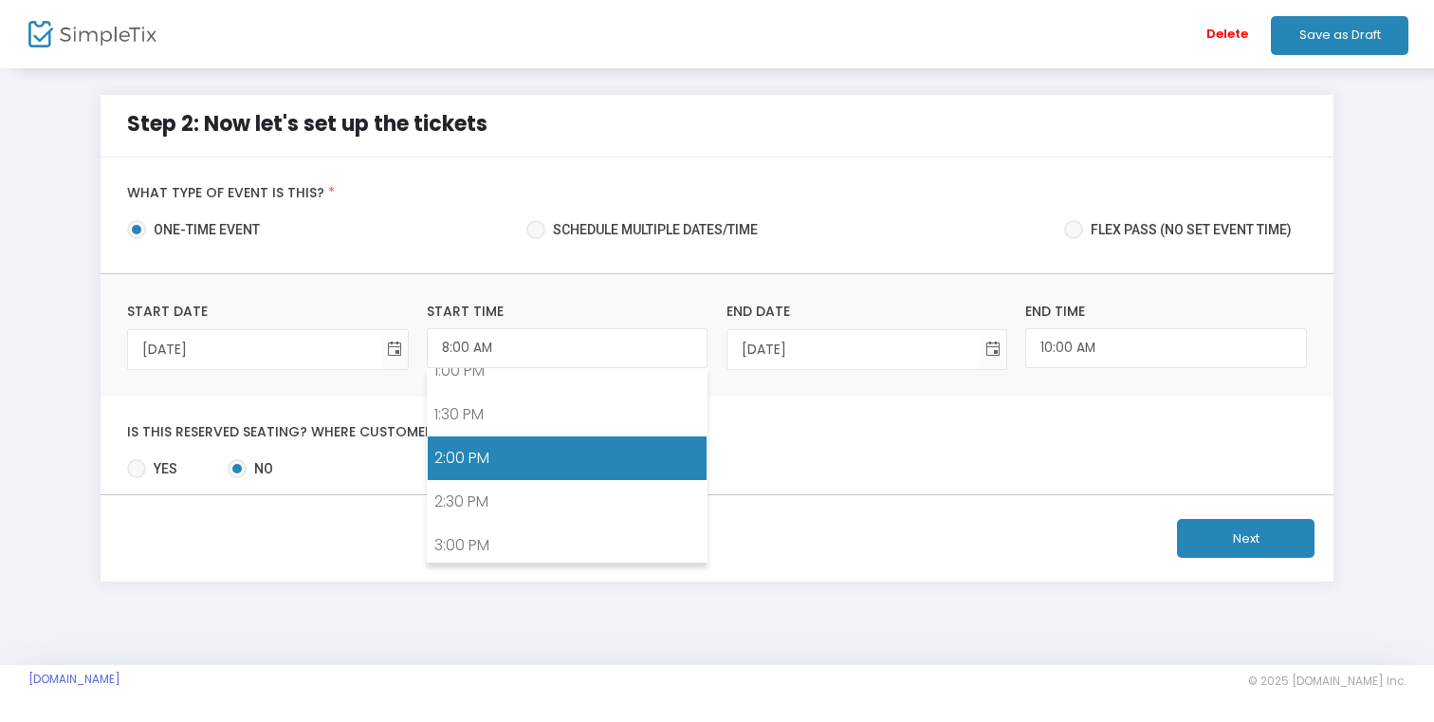
click at [455, 459] on link "2:00 PM" at bounding box center [567, 458] width 279 height 44
type input "2:00 PM"
type input "4:00 PM"
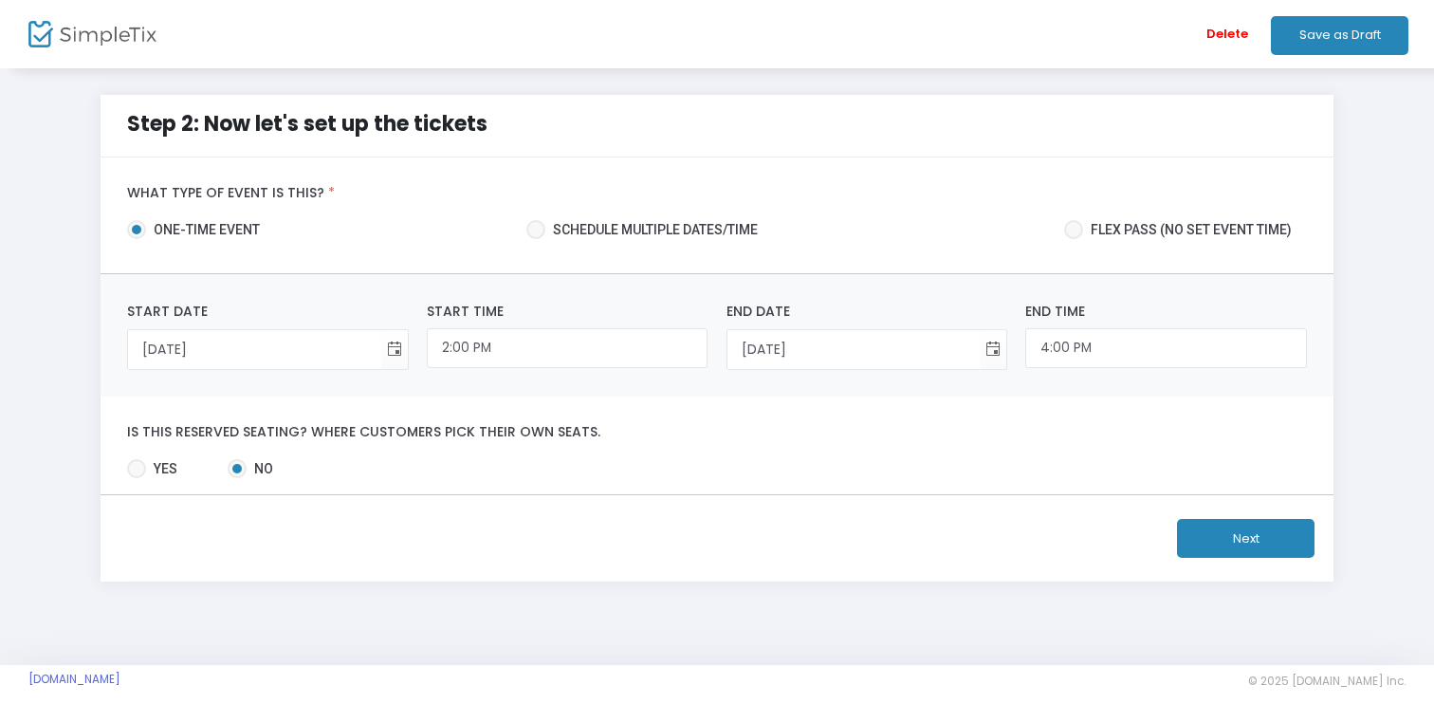
click at [1246, 538] on button "Next" at bounding box center [1245, 538] width 137 height 39
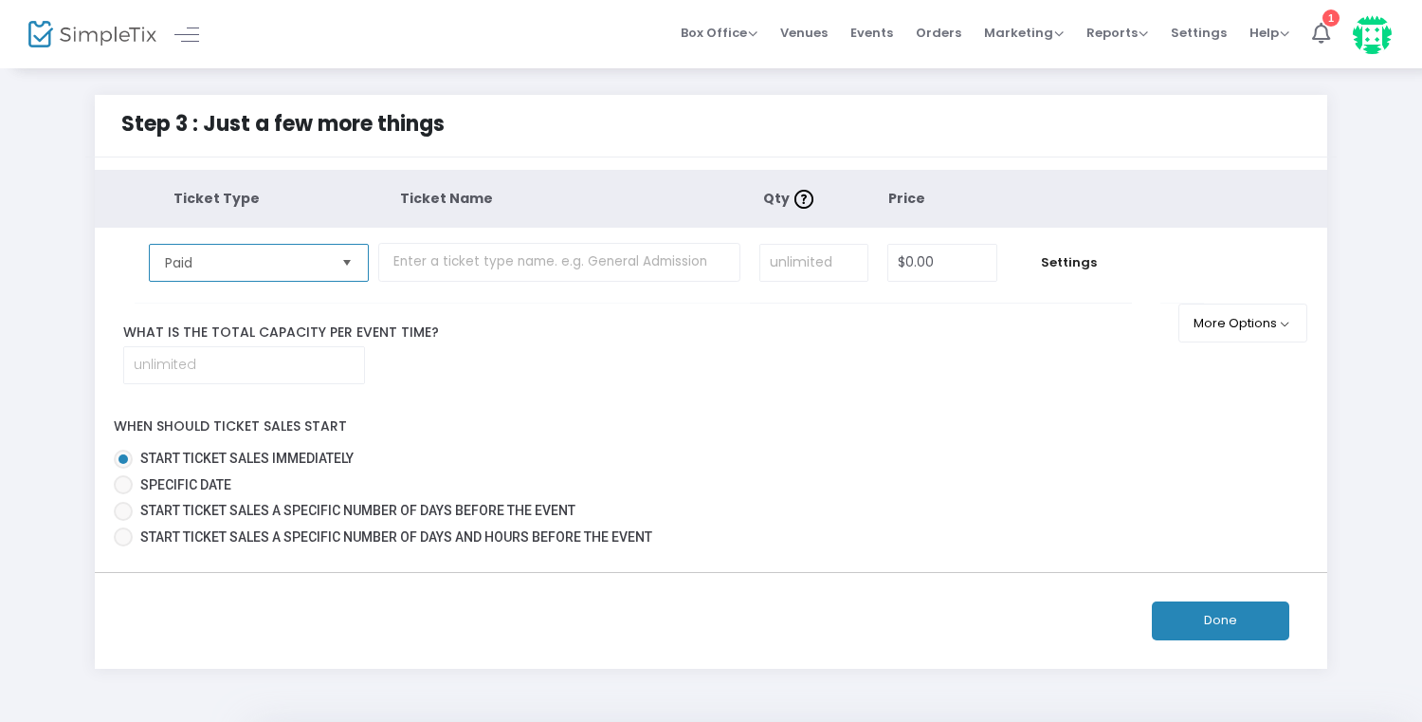
click at [173, 272] on span "Paid" at bounding box center [245, 263] width 176 height 36
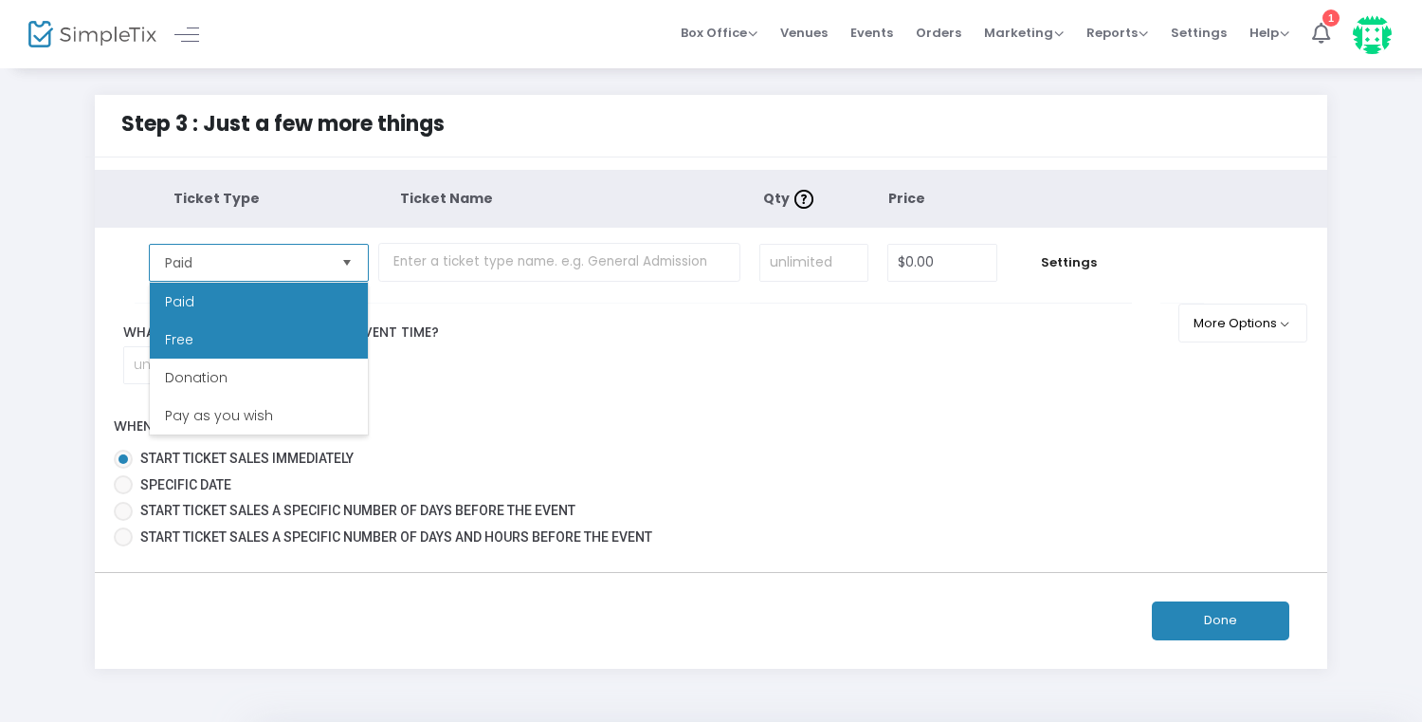
click at [184, 325] on li "Free" at bounding box center [259, 340] width 218 height 38
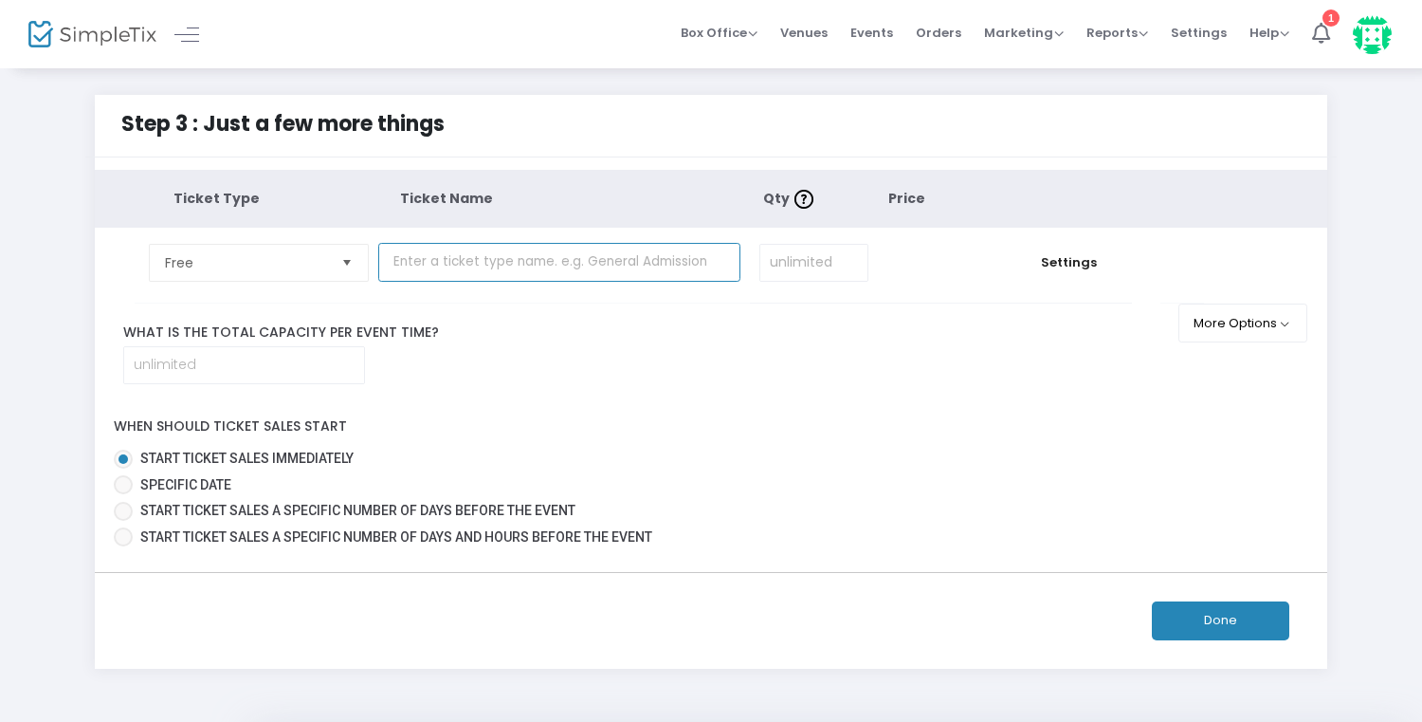
click at [412, 267] on input "text" at bounding box center [559, 262] width 362 height 39
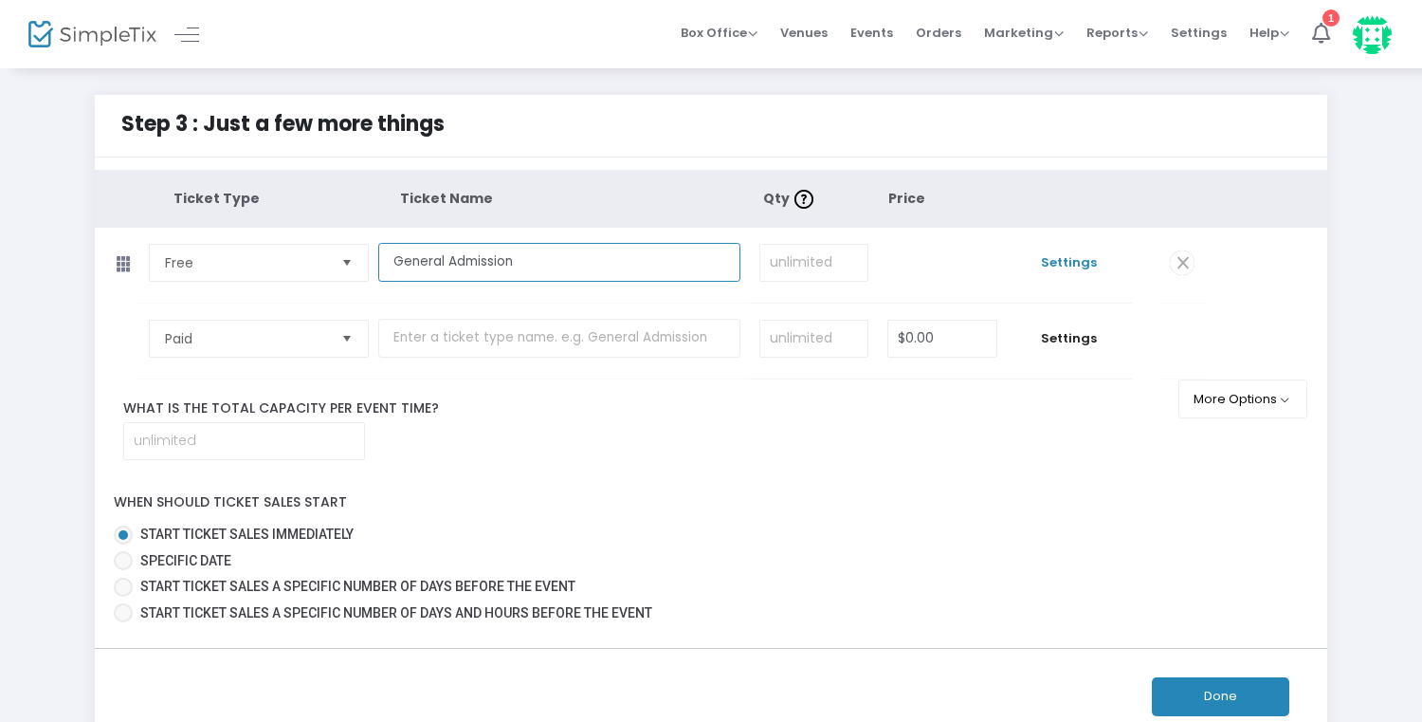
type input "General Admission"
click at [1053, 256] on span "Settings" at bounding box center [1070, 262] width 106 height 19
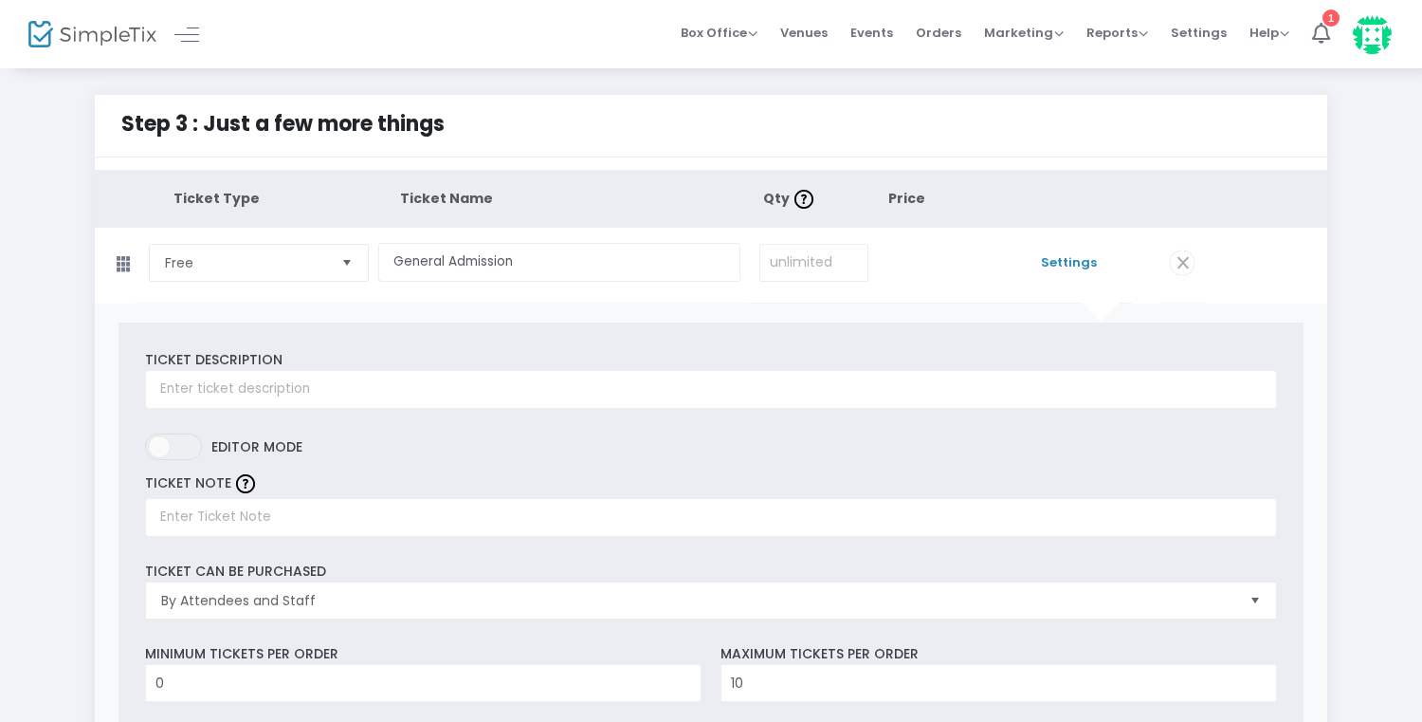
click at [1047, 262] on span "Settings" at bounding box center [1070, 262] width 106 height 19
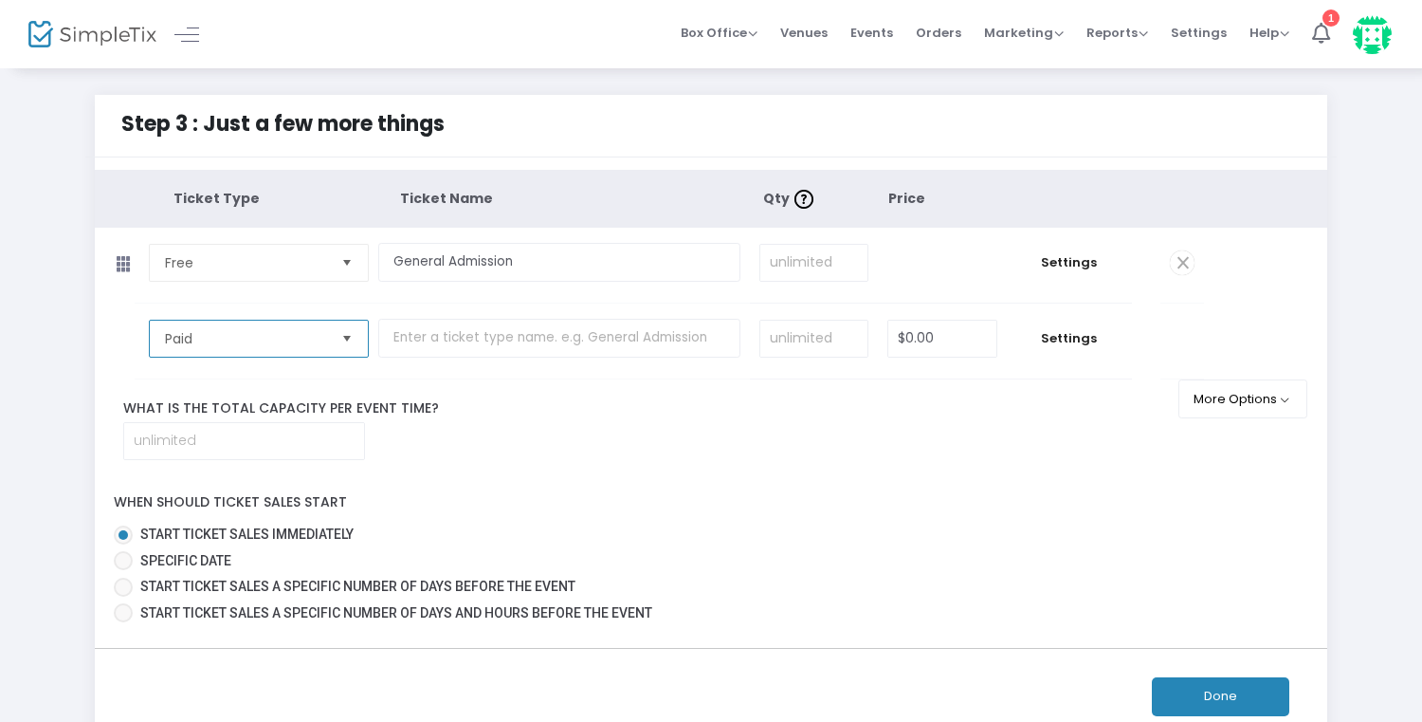
click at [272, 334] on span "Paid" at bounding box center [245, 338] width 161 height 19
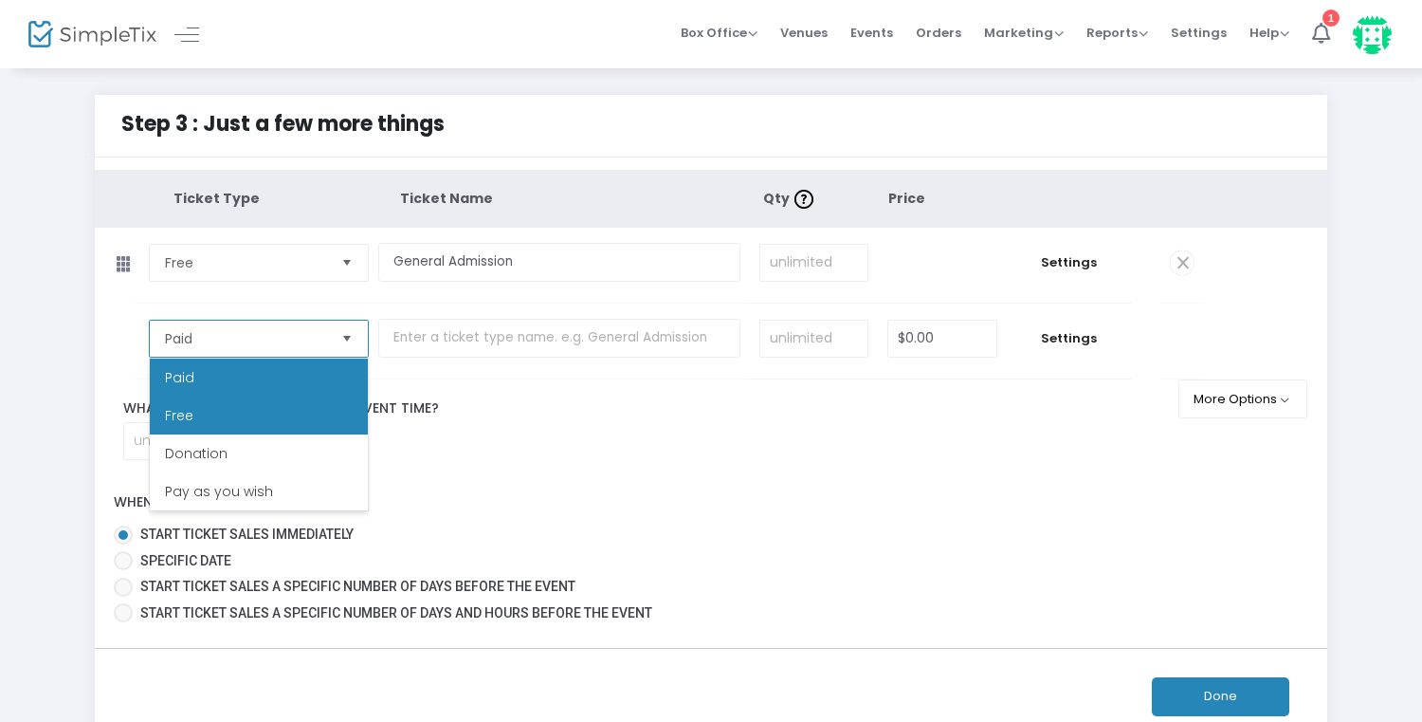
click at [249, 412] on li "Free" at bounding box center [259, 415] width 218 height 38
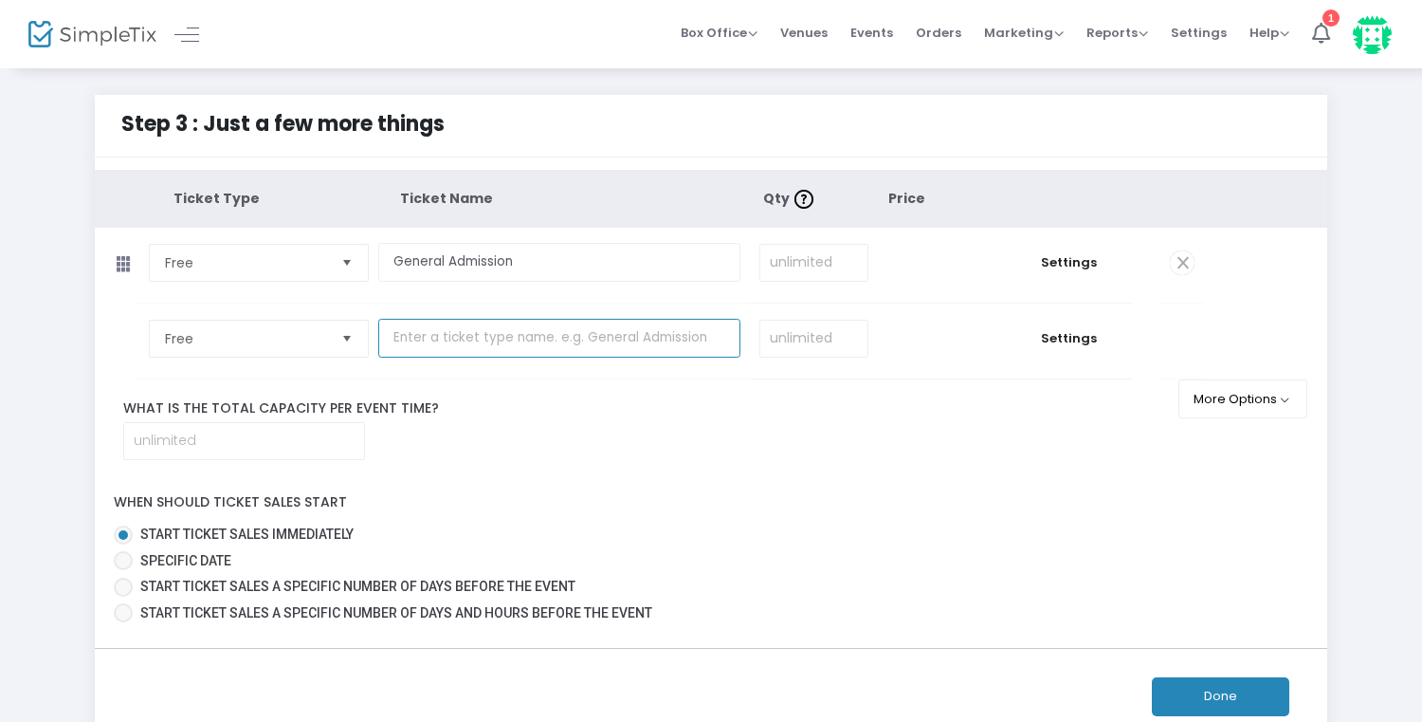
click at [401, 334] on input "text" at bounding box center [559, 338] width 362 height 39
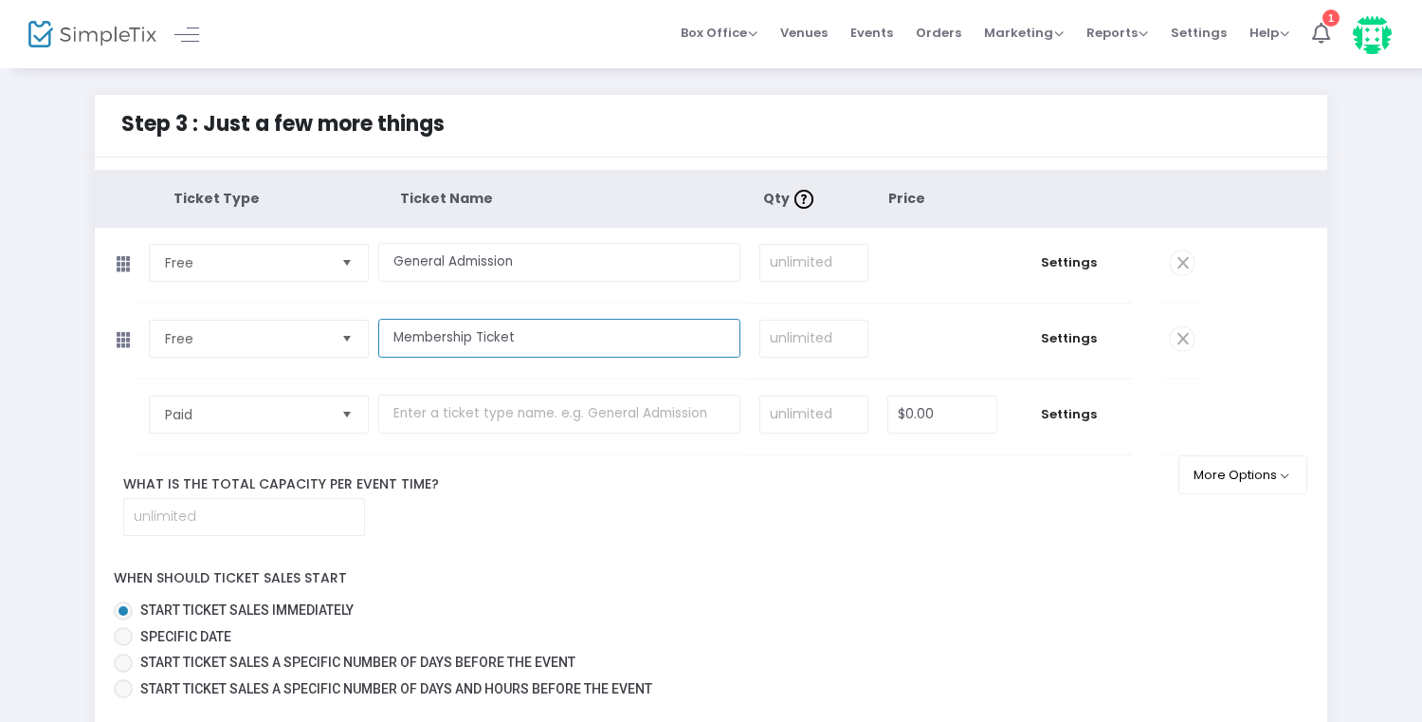
click at [473, 339] on input "Membership Ticket" at bounding box center [559, 338] width 362 height 39
type input "Membership's Ticket"
click at [1069, 340] on span "Settings" at bounding box center [1070, 338] width 106 height 19
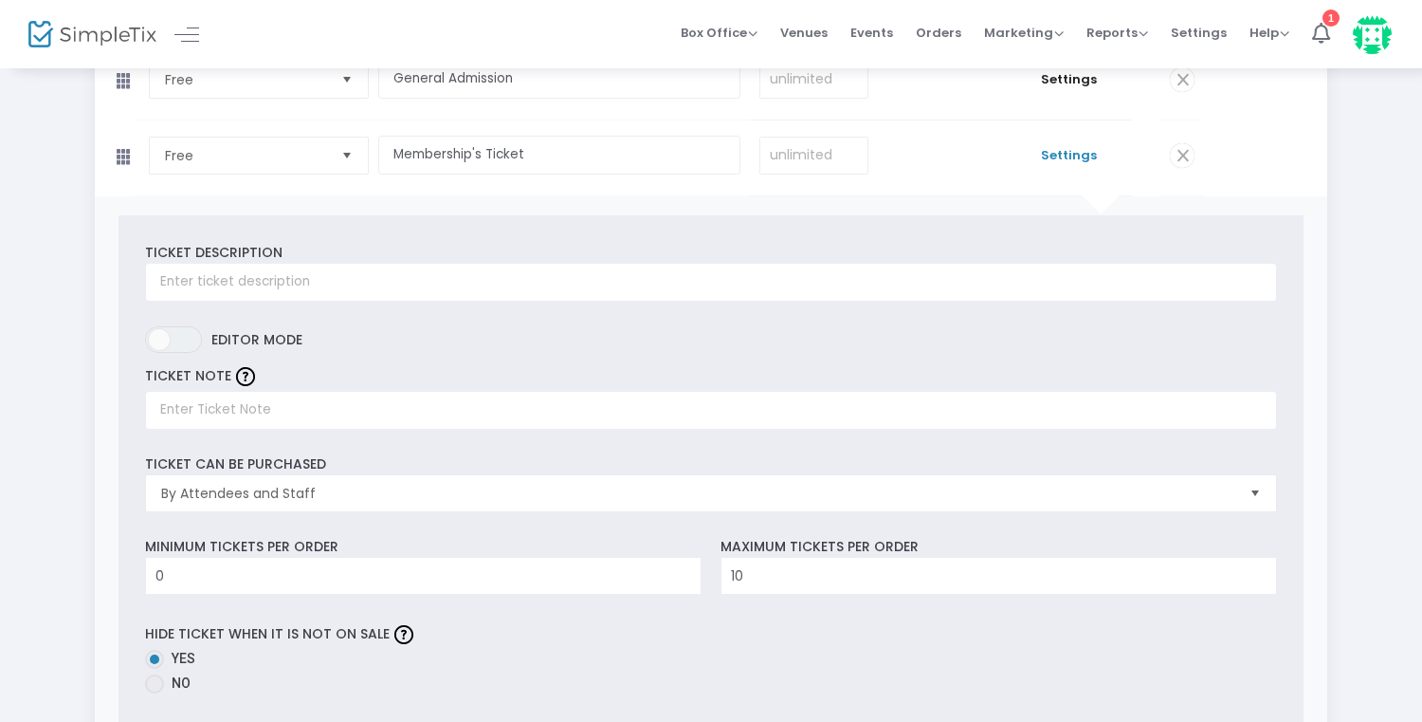
scroll to position [196, 0]
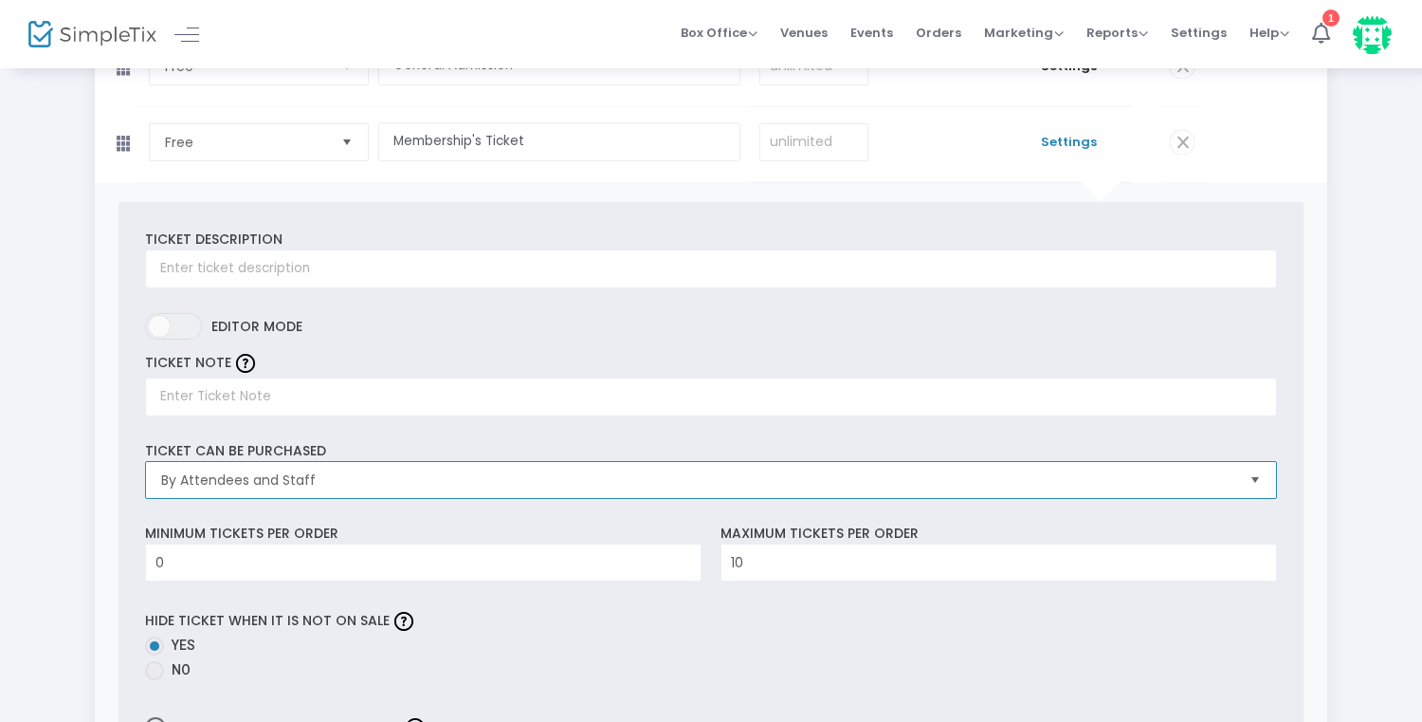
click at [574, 483] on span "By Attendees and Staff" at bounding box center [697, 479] width 1072 height 19
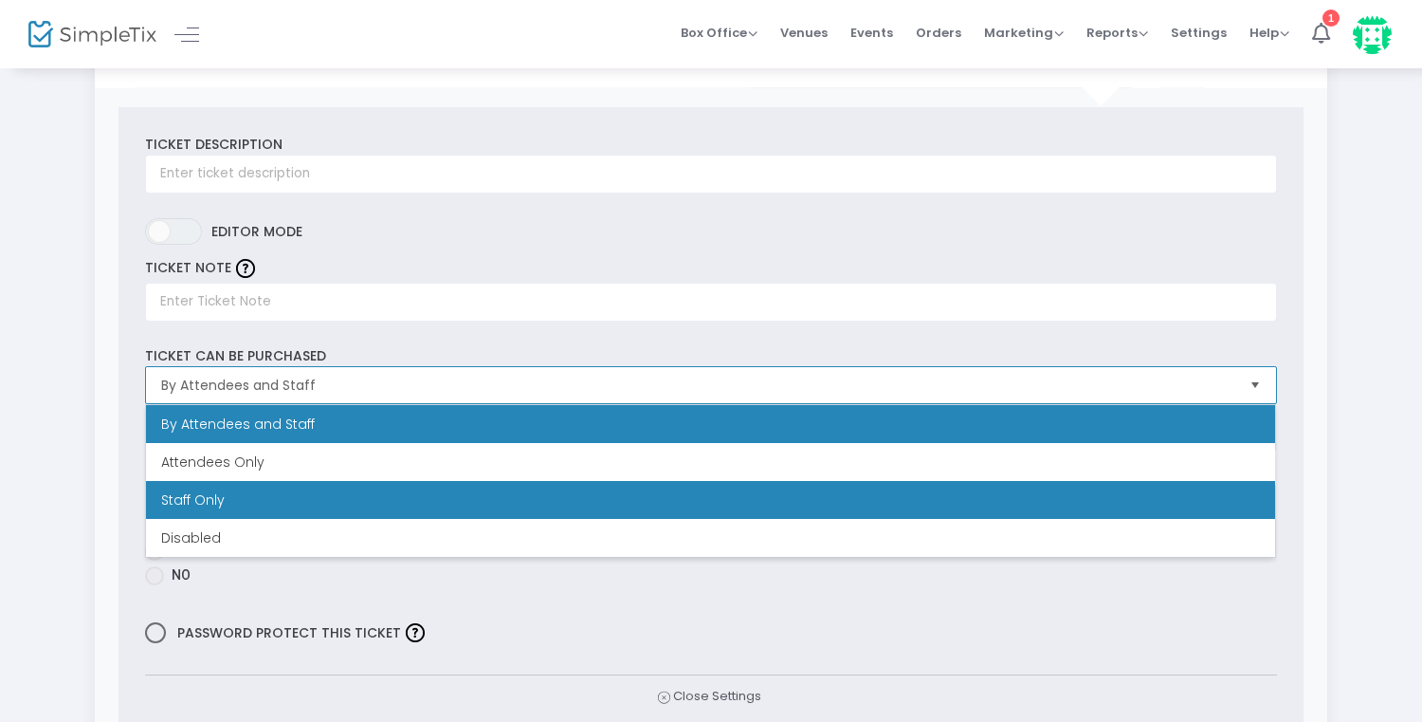
scroll to position [303, 0]
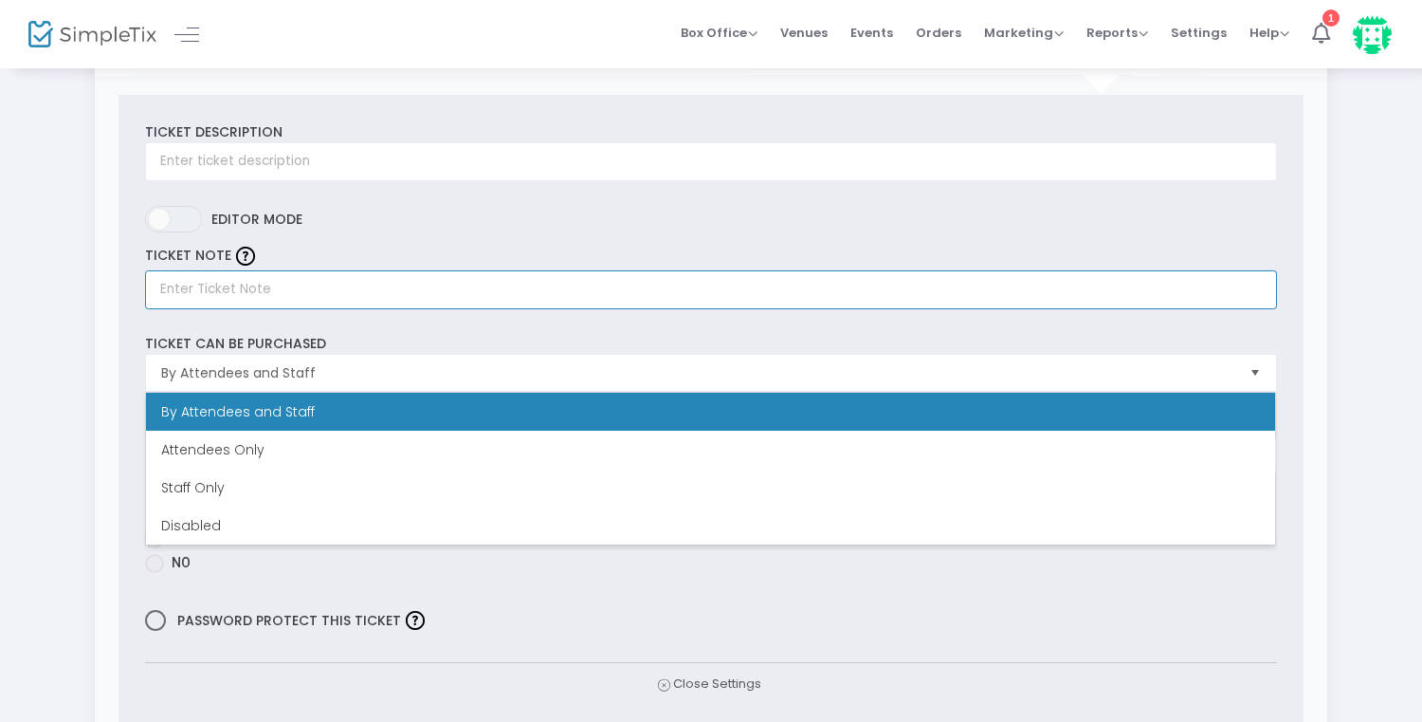
click at [479, 298] on input "text" at bounding box center [710, 289] width 1131 height 39
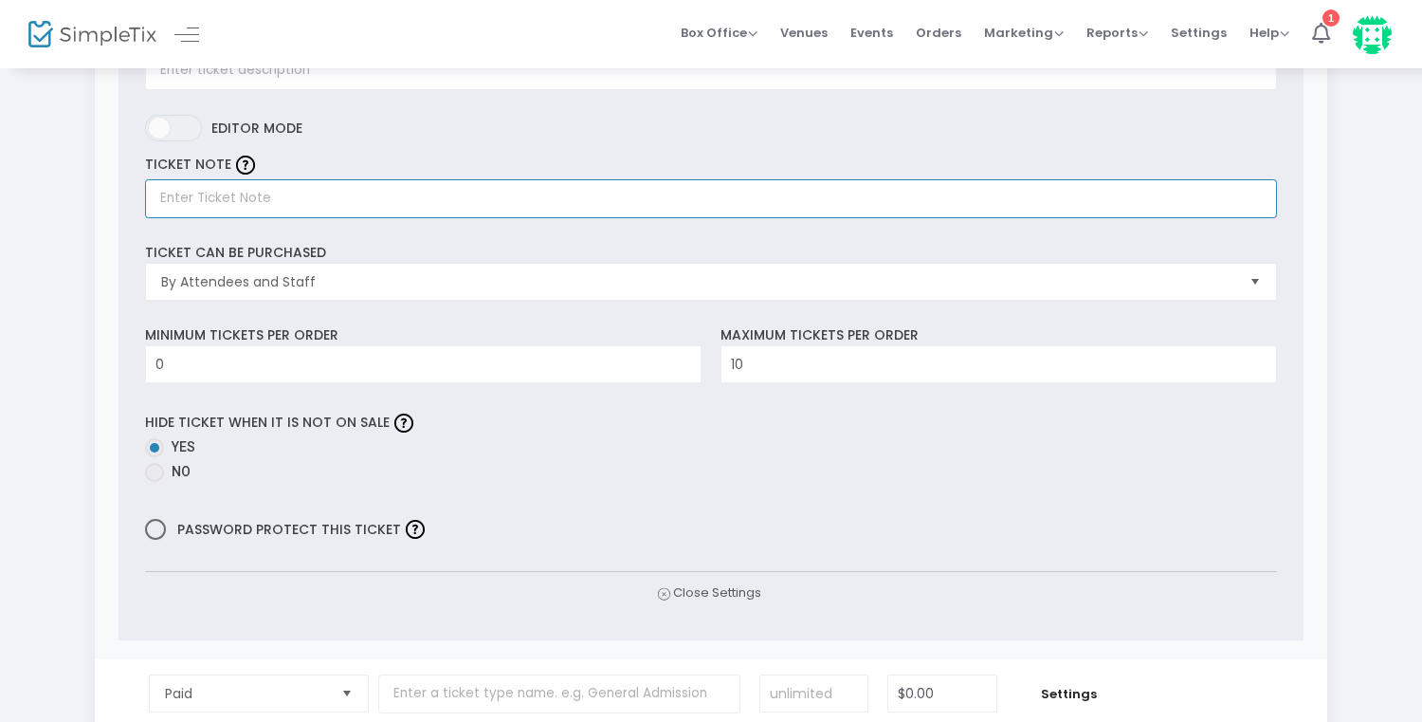
scroll to position [397, 0]
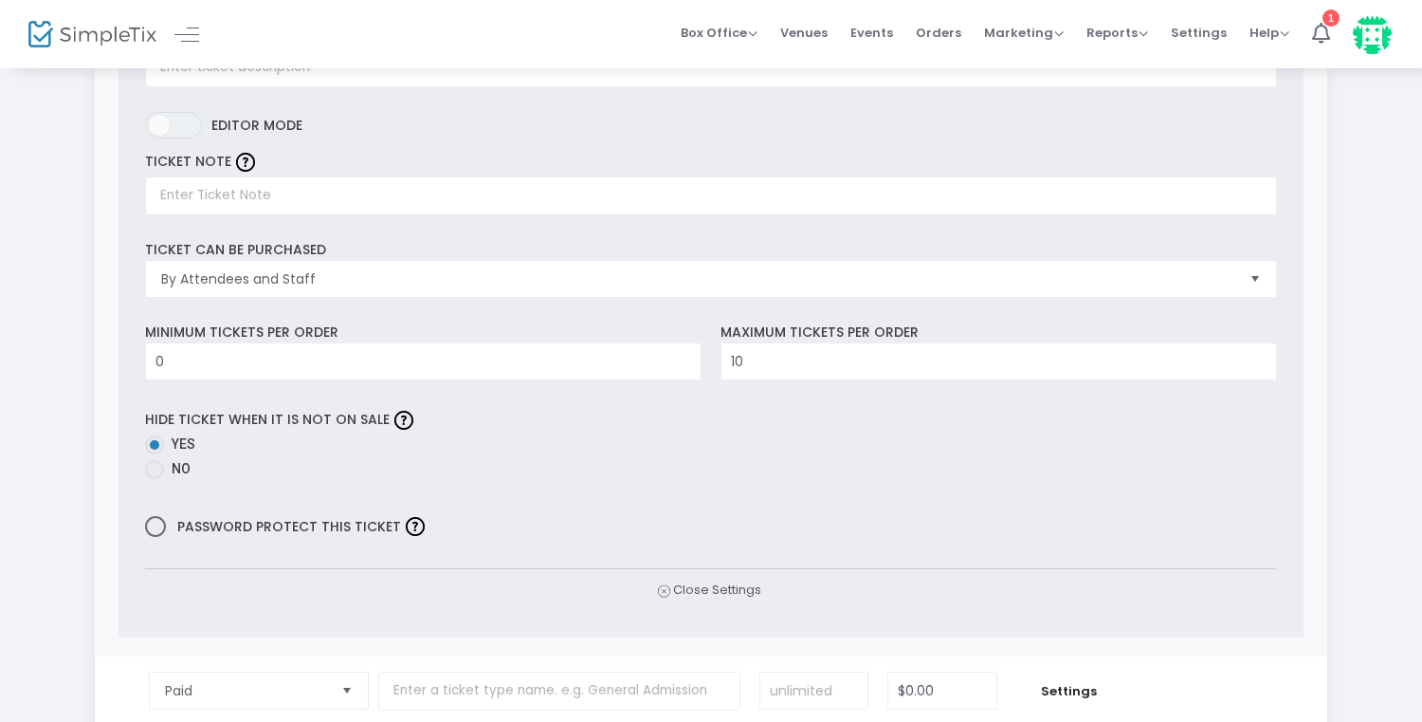
click at [163, 522] on span at bounding box center [155, 526] width 21 height 21
click at [156, 537] on input "Password protect this ticket" at bounding box center [155, 537] width 1 height 1
checkbox input "true"
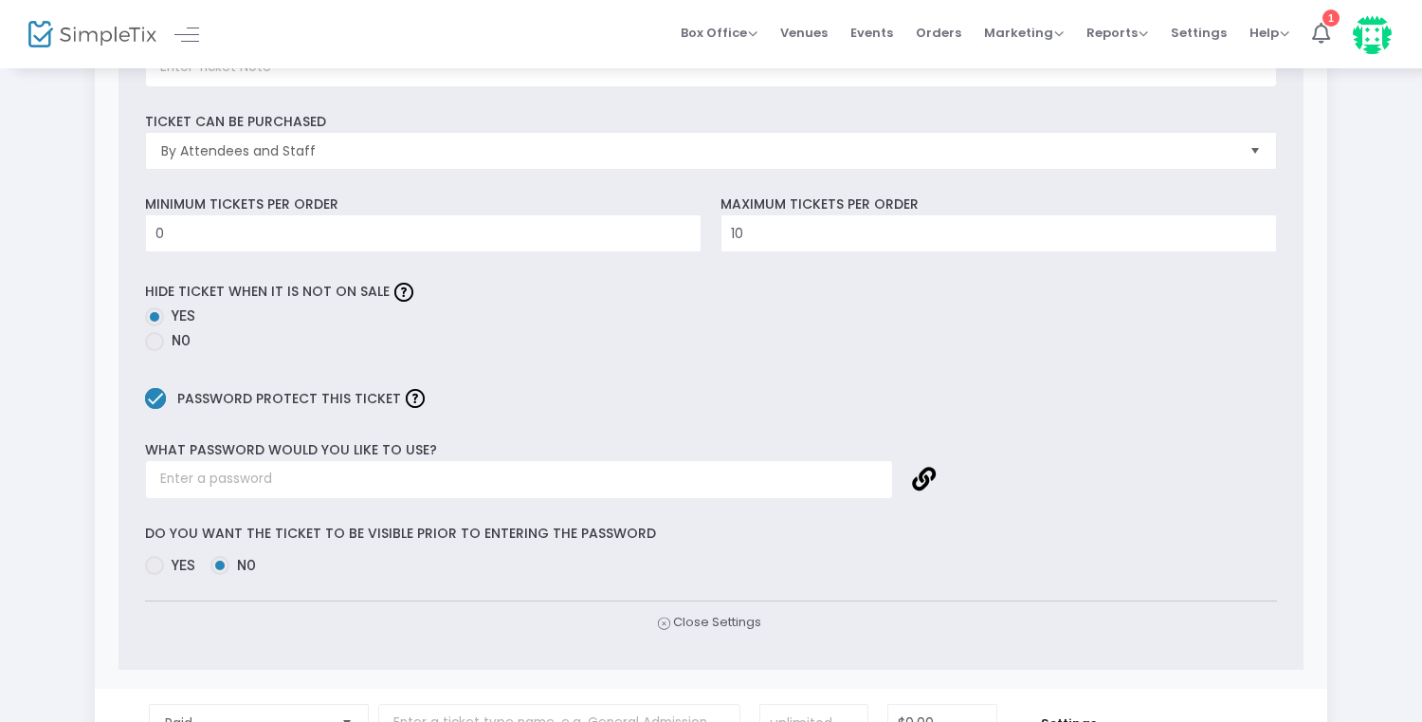
scroll to position [532, 0]
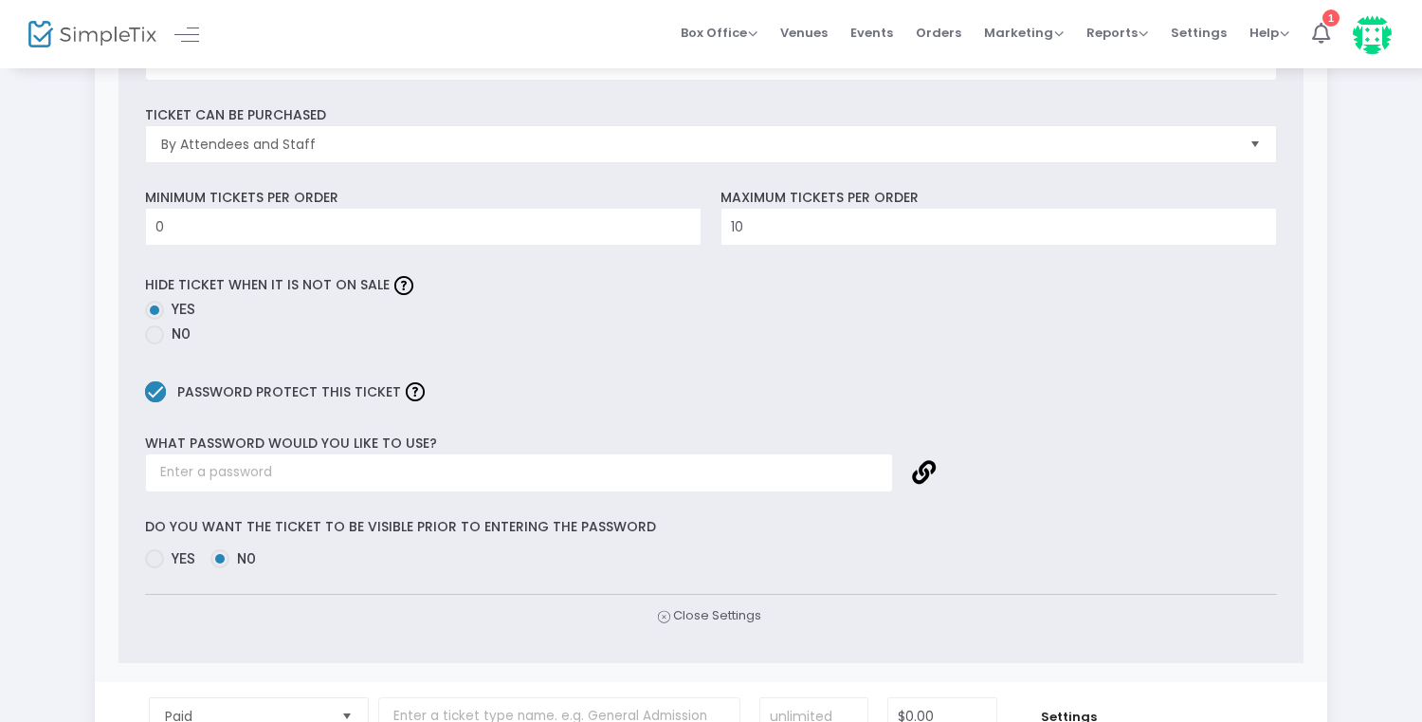
click at [166, 565] on span "Yes" at bounding box center [179, 559] width 31 height 20
click at [155, 568] on input "Yes" at bounding box center [154, 568] width 1 height 1
radio input "true"
click at [234, 562] on span "No" at bounding box center [242, 559] width 27 height 20
click at [220, 568] on input "No" at bounding box center [219, 568] width 1 height 1
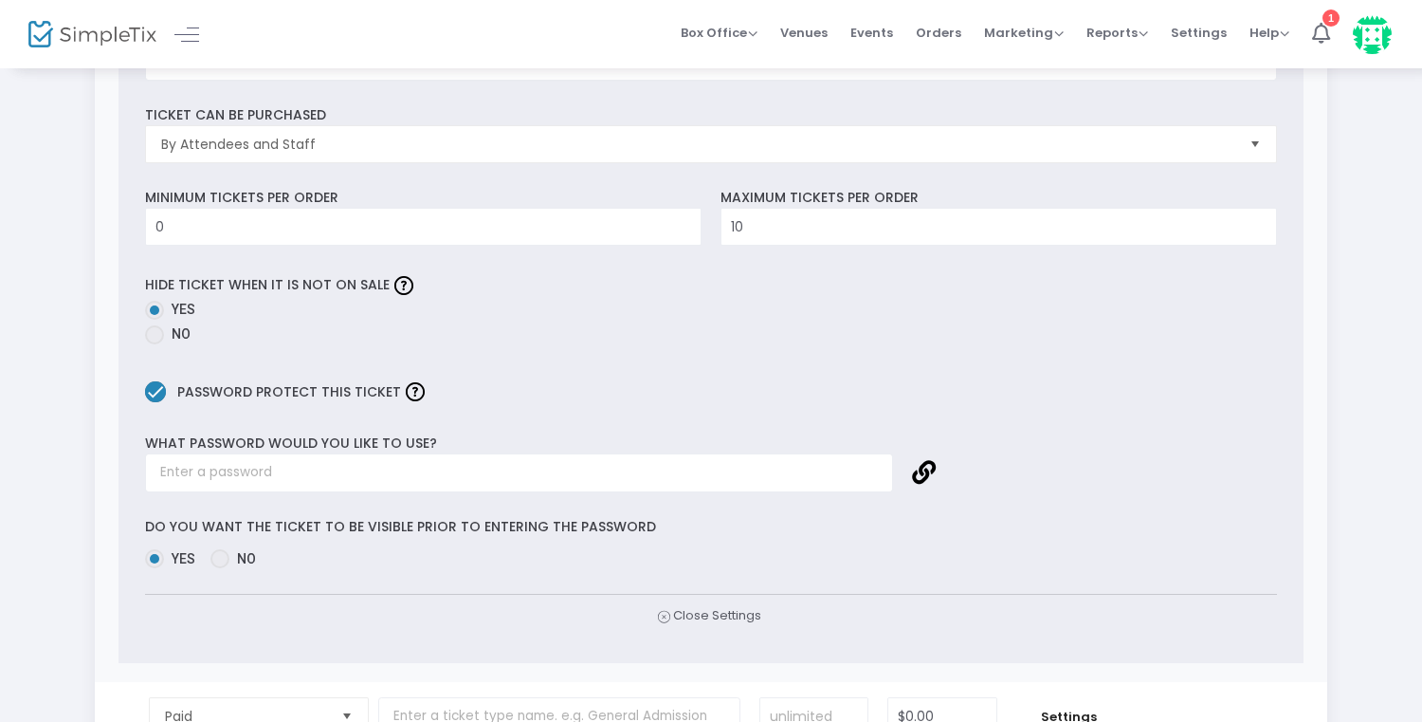
radio input "true"
click at [163, 548] on div "Do you want the ticket to be visible prior to entering the password Yes No" at bounding box center [712, 543] width 1150 height 52
click at [156, 550] on span at bounding box center [154, 558] width 19 height 19
click at [155, 568] on input "Yes" at bounding box center [154, 568] width 1 height 1
radio input "true"
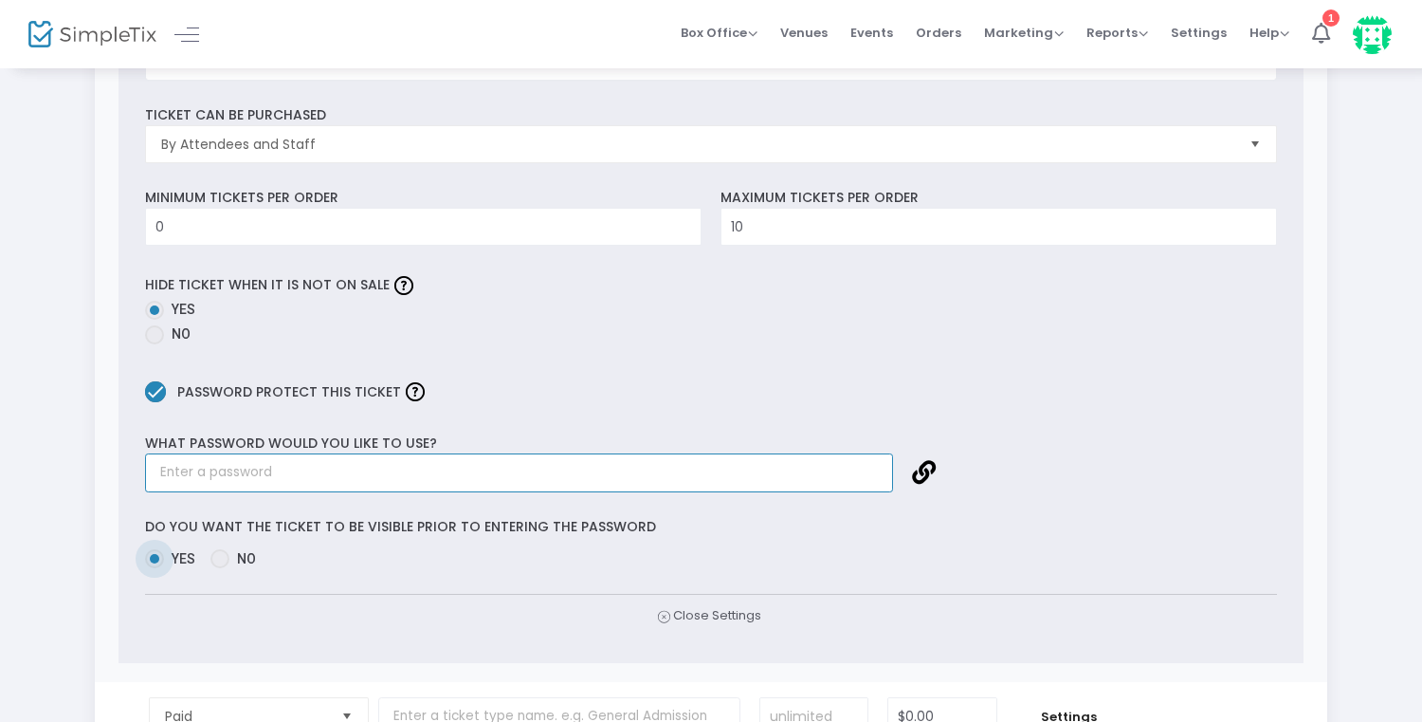
click at [169, 472] on input "text" at bounding box center [519, 472] width 748 height 39
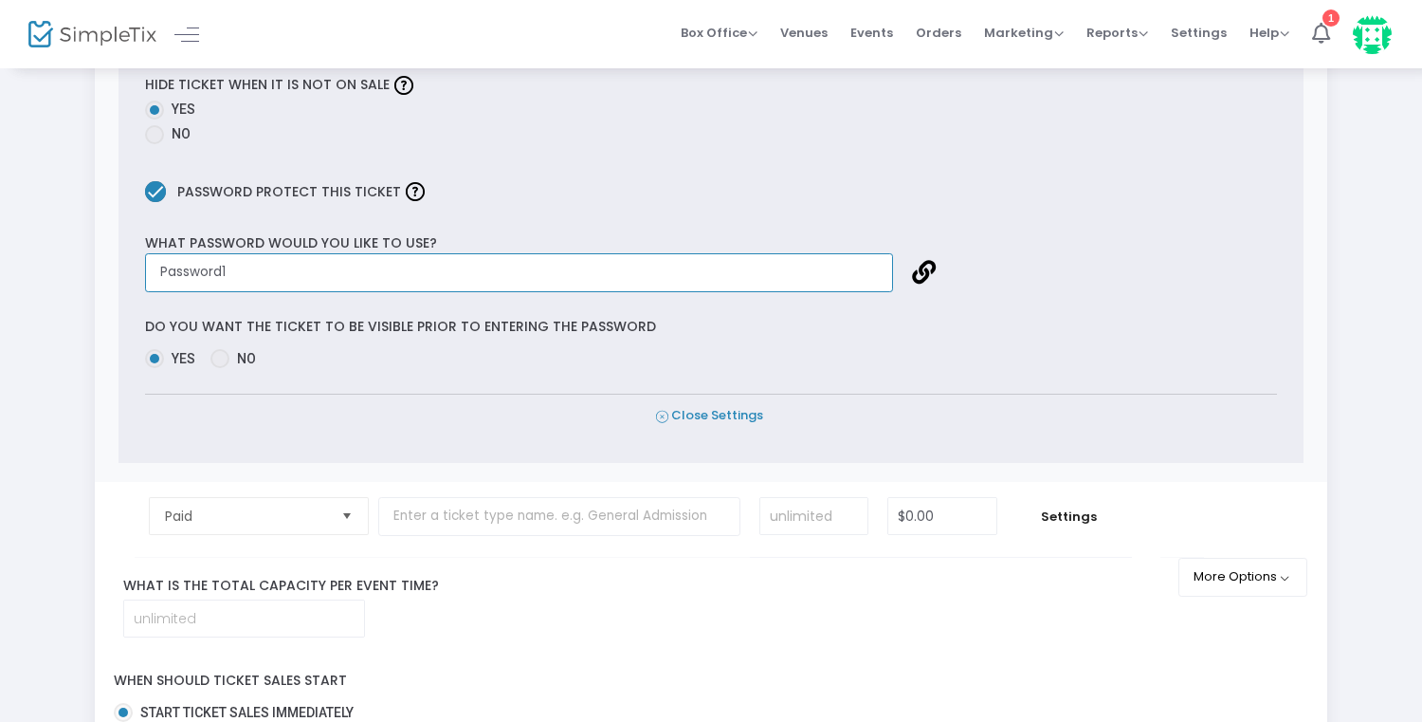
type input "Password1"
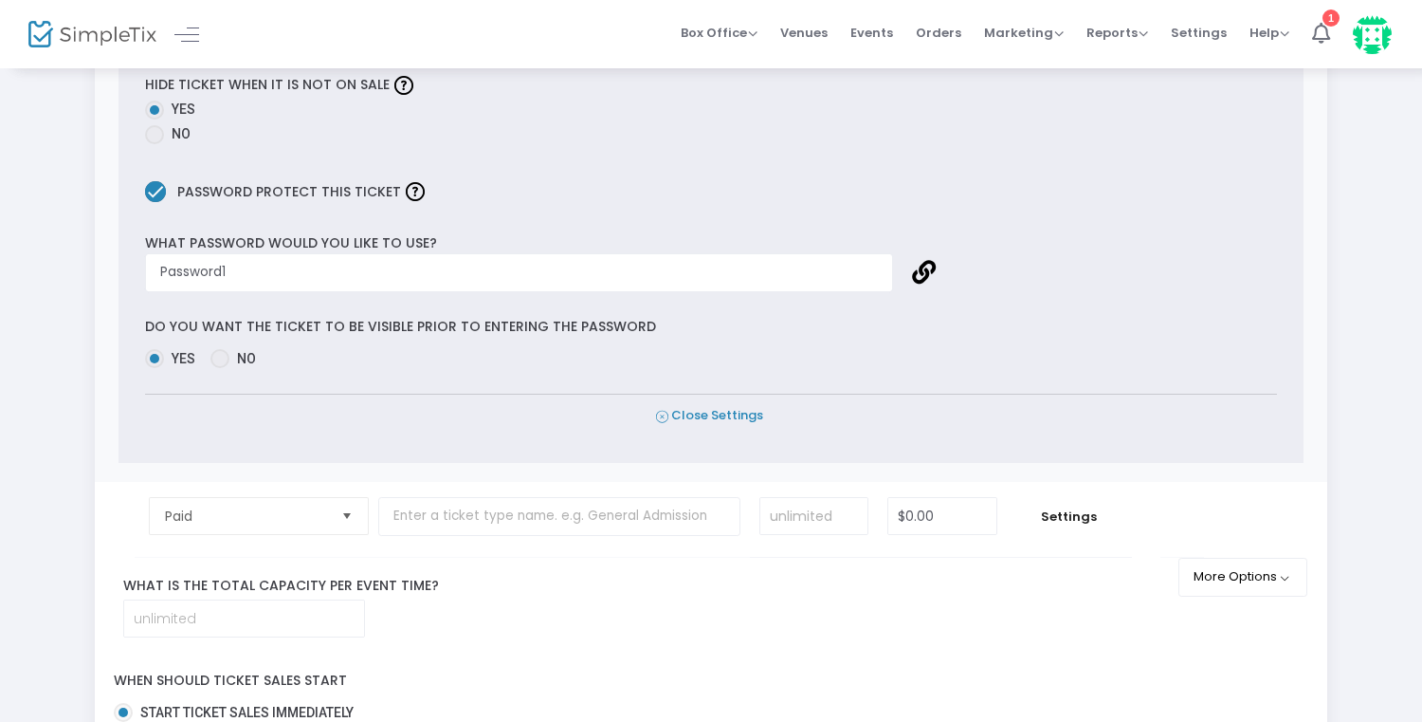
click at [689, 411] on span "Close Settings" at bounding box center [709, 416] width 107 height 20
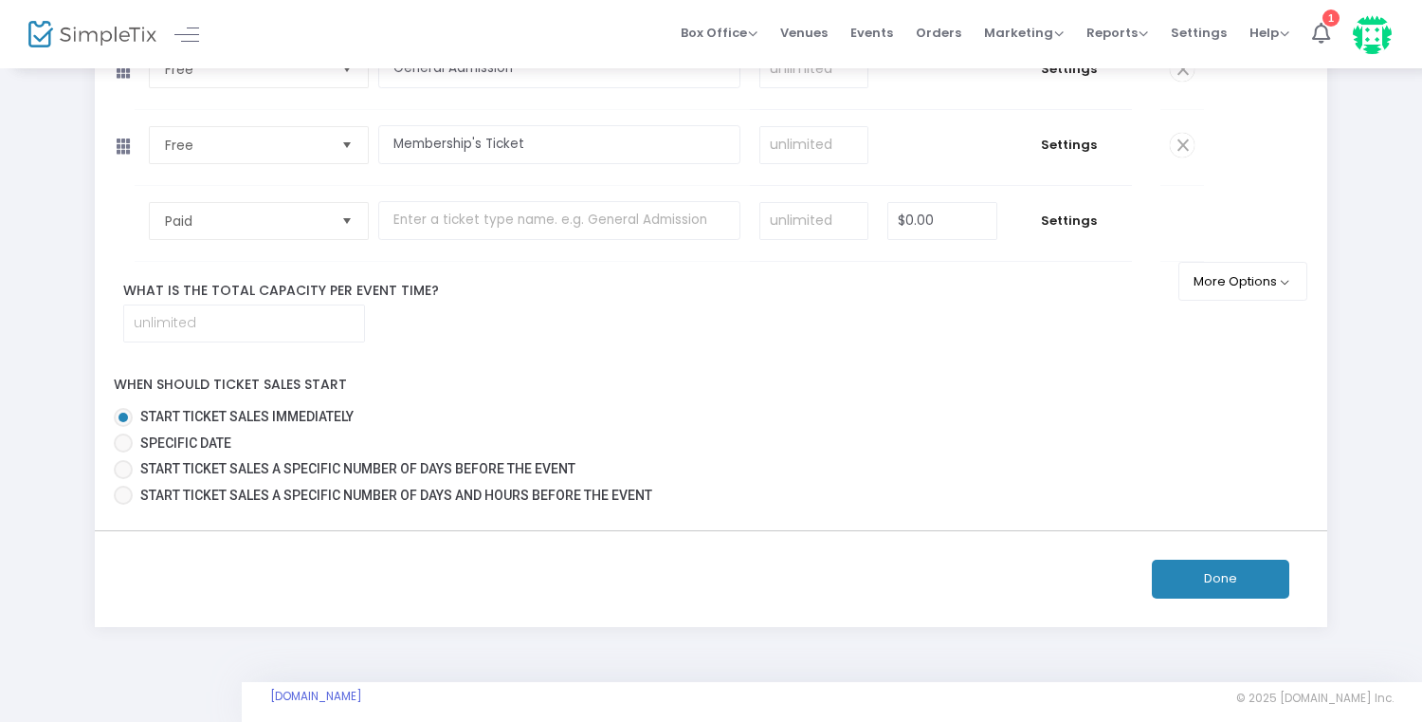
scroll to position [197, 0]
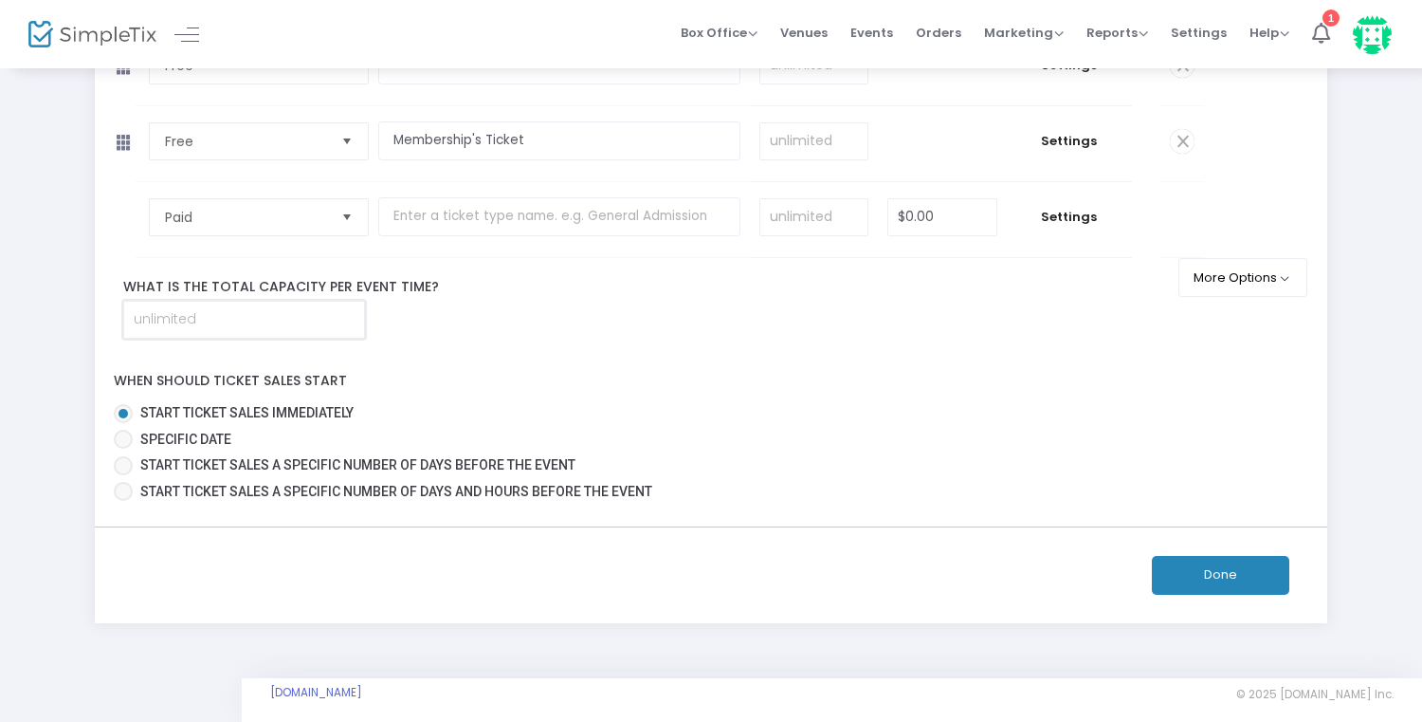
click at [313, 323] on input at bounding box center [244, 320] width 240 height 36
type input "30"
click at [1218, 588] on button "Done" at bounding box center [1220, 574] width 137 height 39
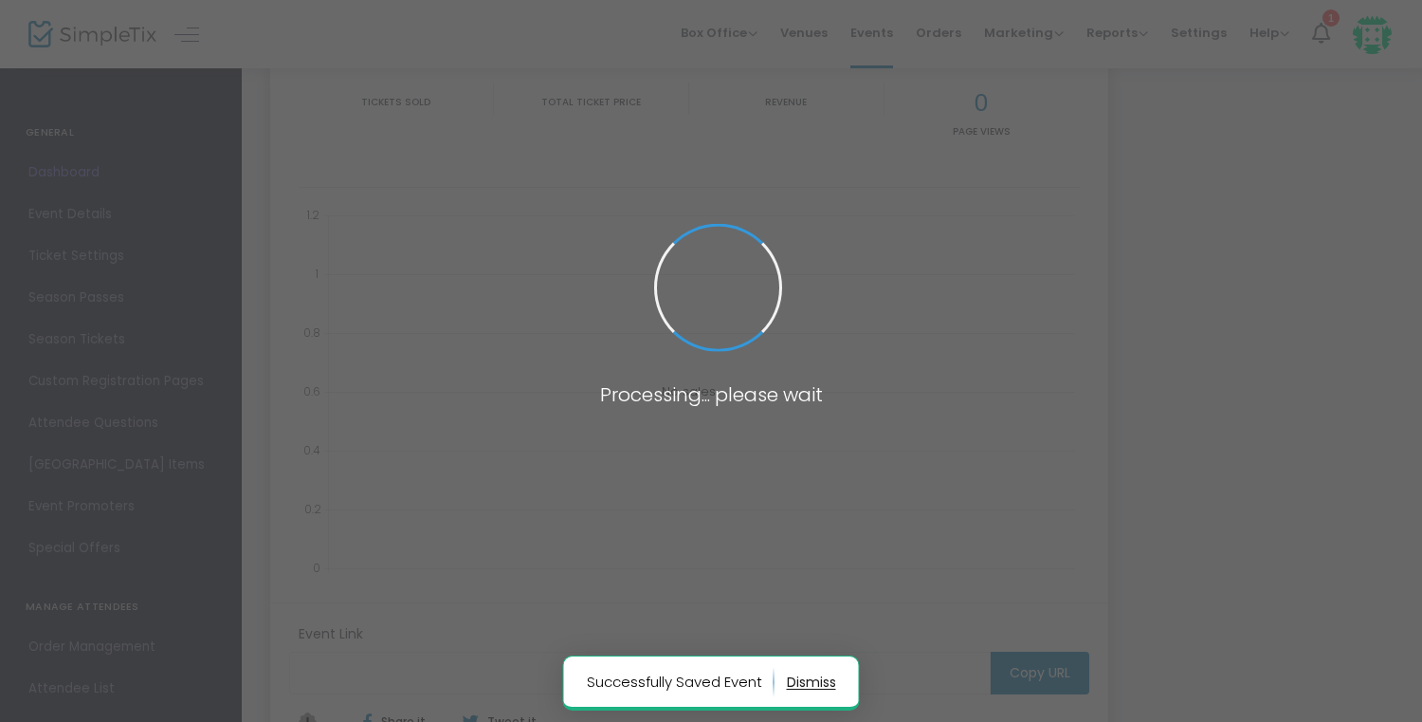
type input "https://www.simpletix.com/e/art-exhibition-tickets-230922"
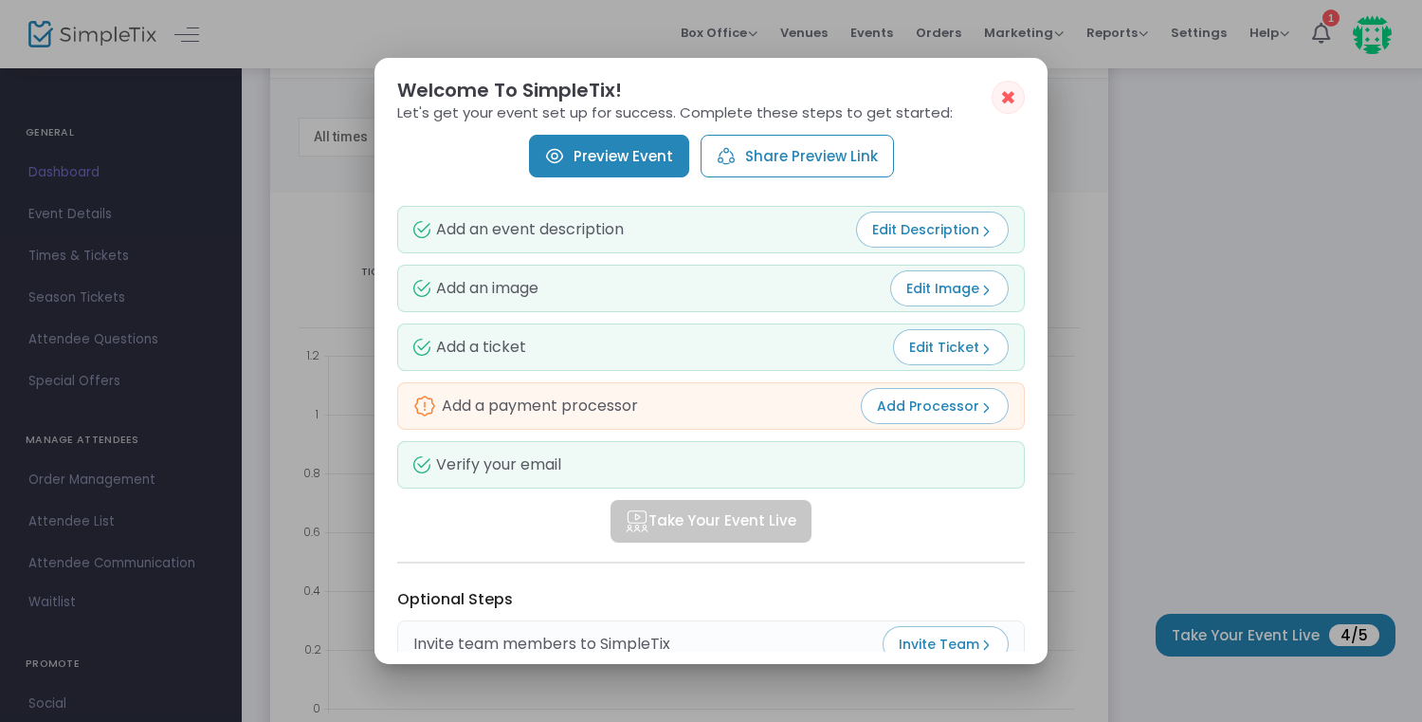
click at [601, 150] on link "Preview Event" at bounding box center [609, 156] width 160 height 43
click at [795, 153] on button "Share Preview Link" at bounding box center [797, 156] width 193 height 43
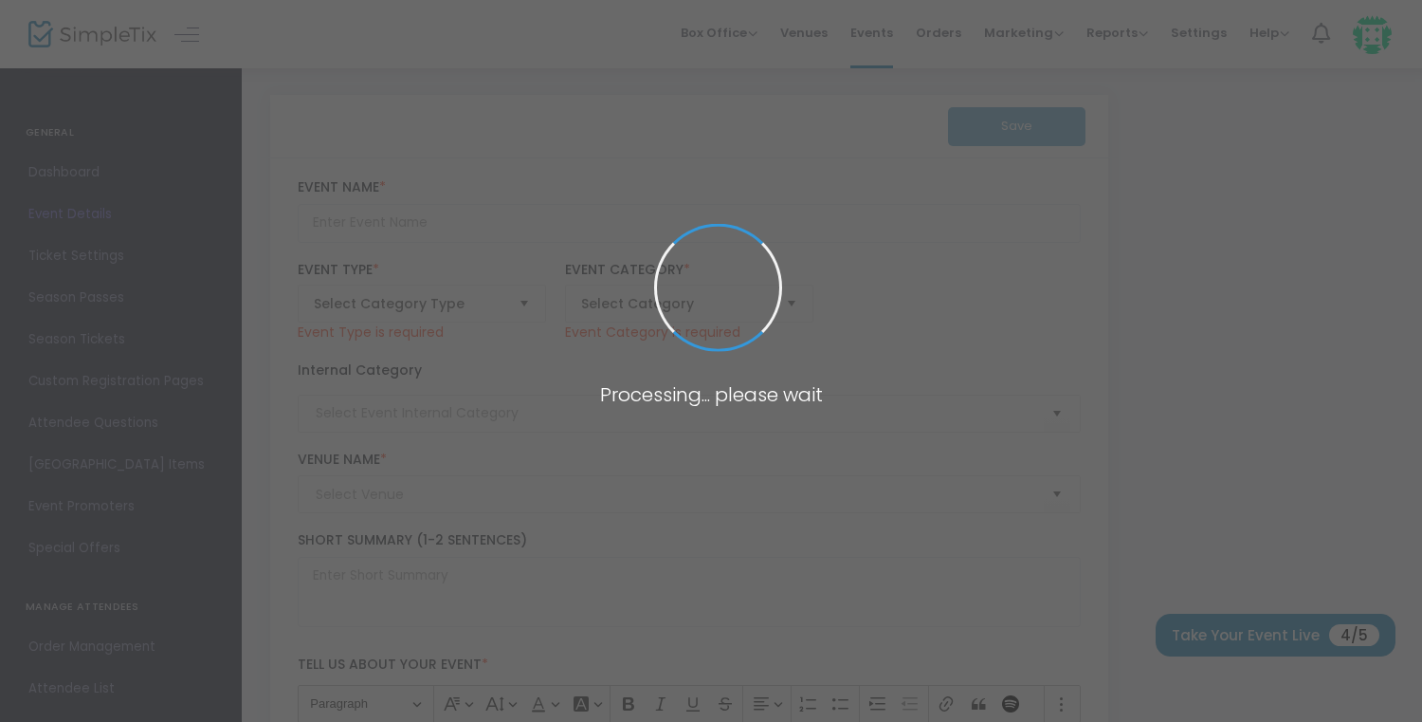
type input "Art Exhibition"
type textarea "Art Exhibition: A Journey Through Fine Art Join us for an unforgettable experie…"
type input "Buy Tickets"
type input "The Creative Well Arts Foundation"
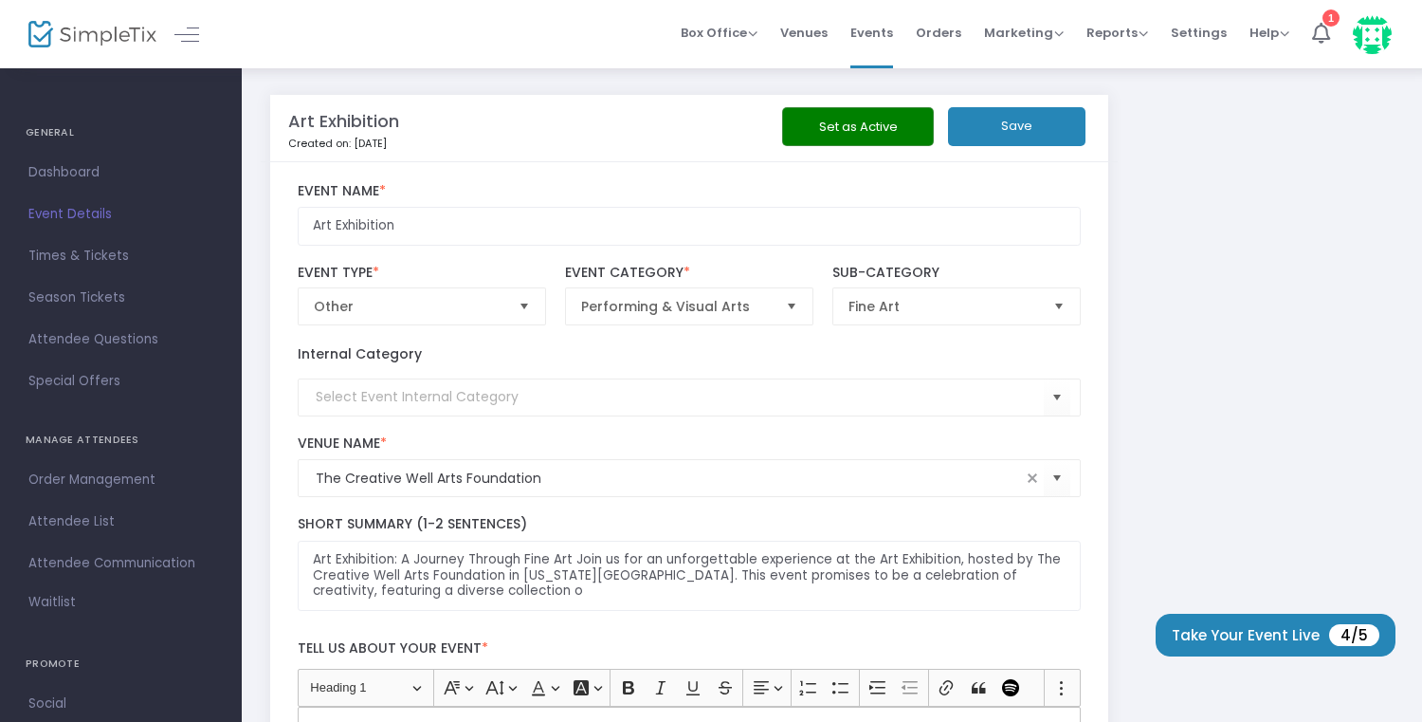
click at [862, 134] on button "Set as Active" at bounding box center [858, 126] width 152 height 39
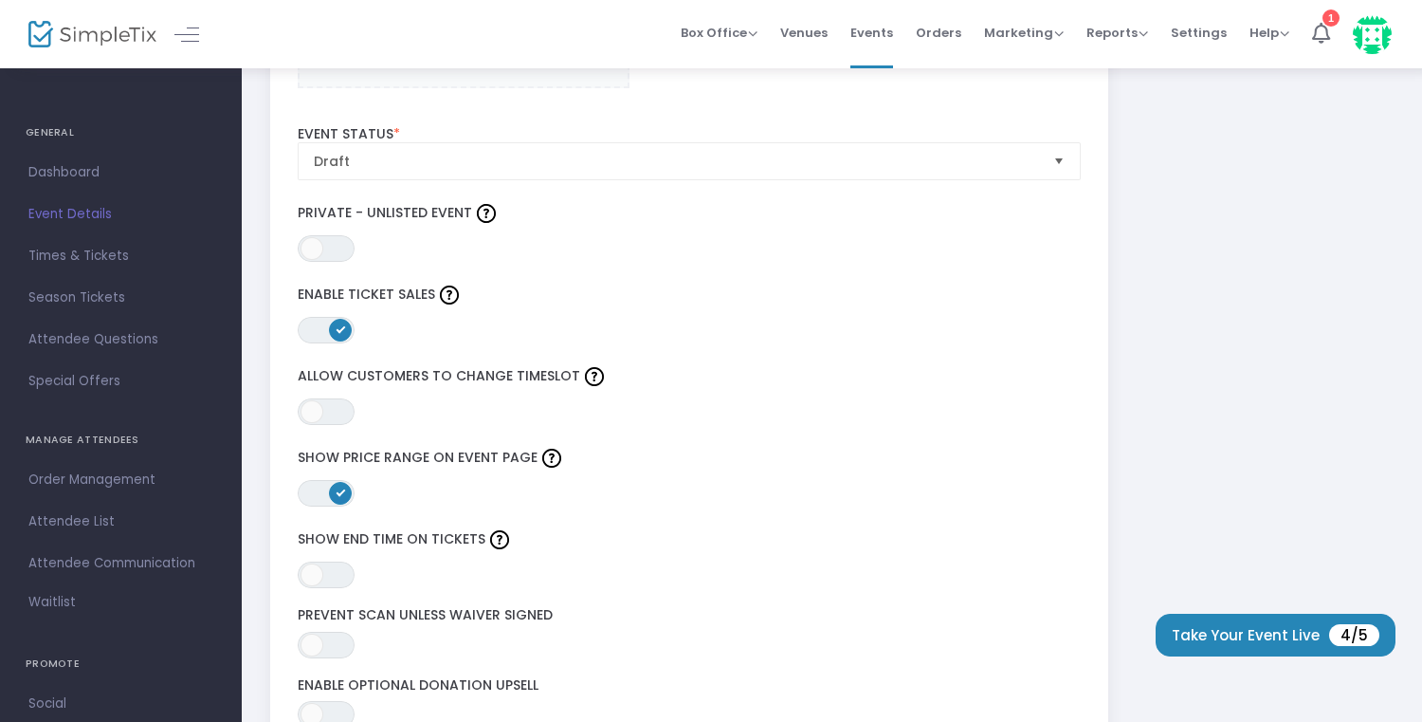
scroll to position [2190, 0]
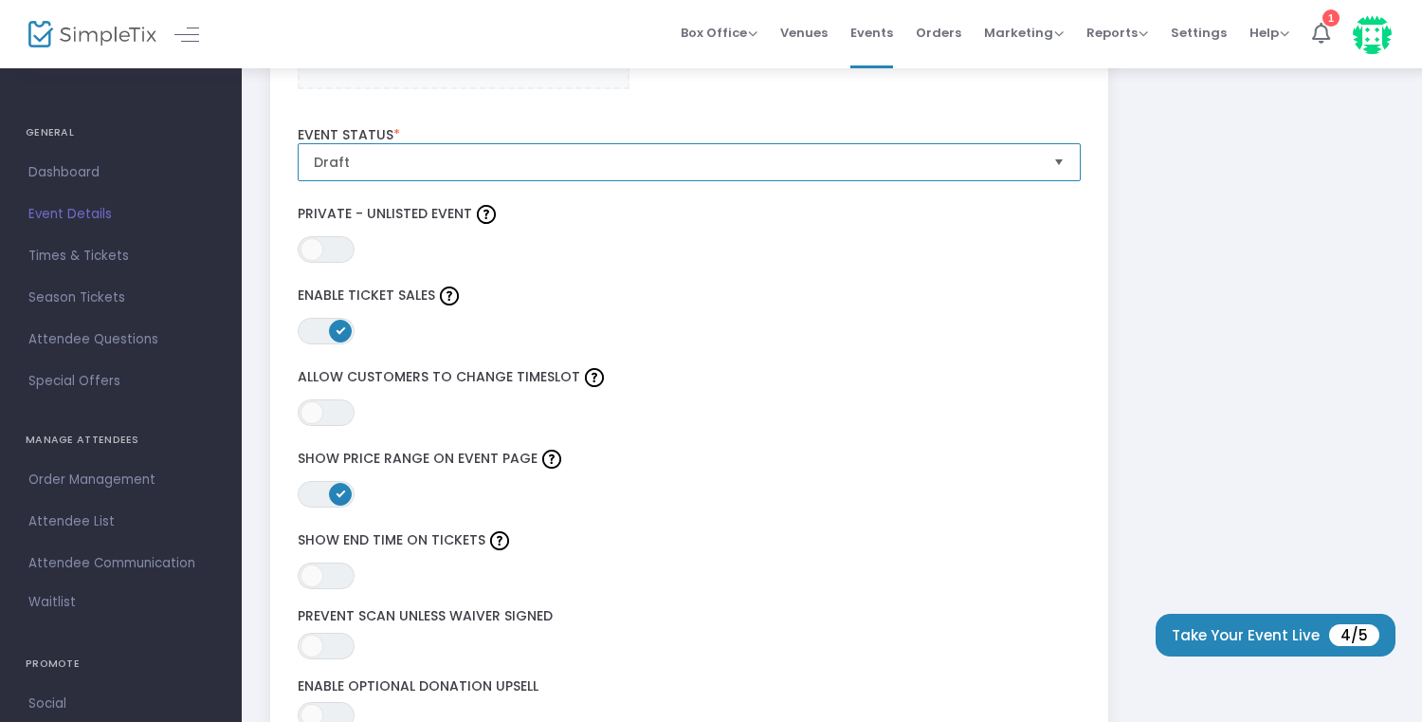
click at [620, 164] on span "Draft" at bounding box center [676, 162] width 725 height 19
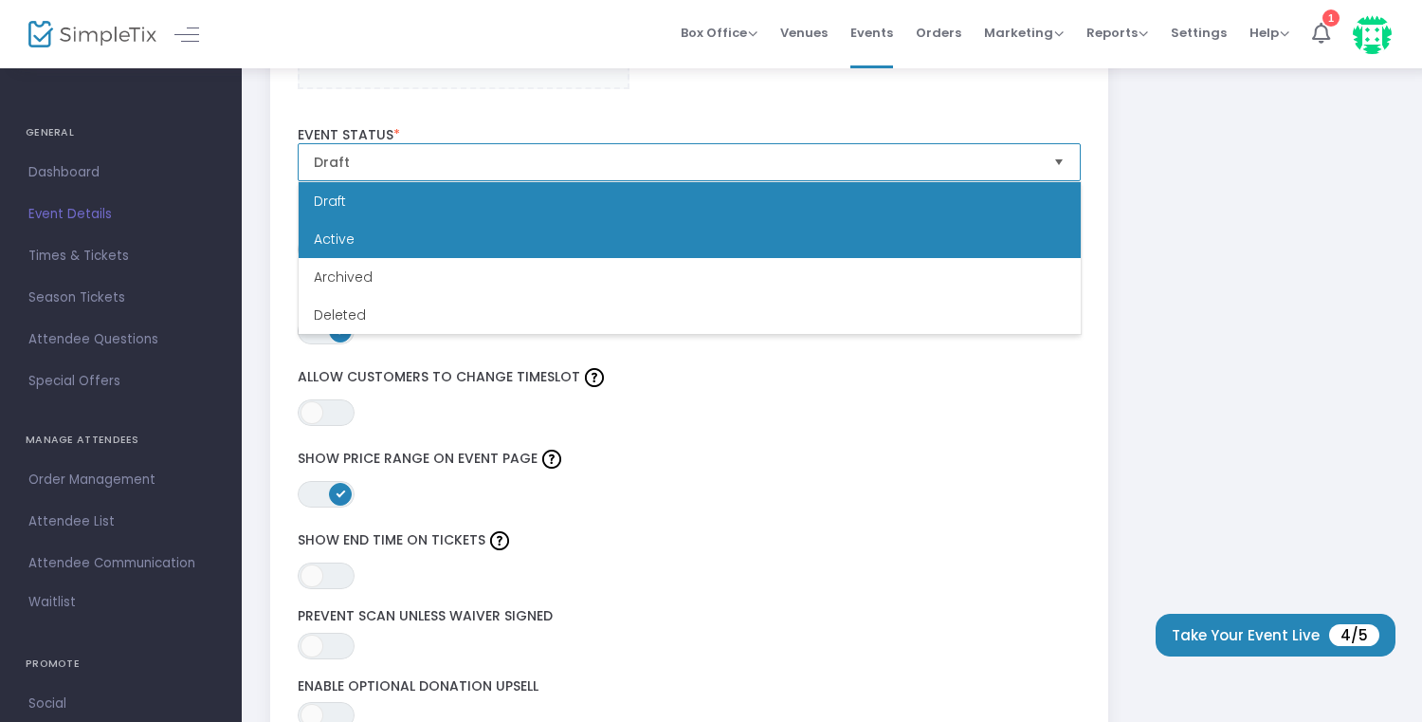
click at [601, 229] on li "Active" at bounding box center [690, 239] width 782 height 38
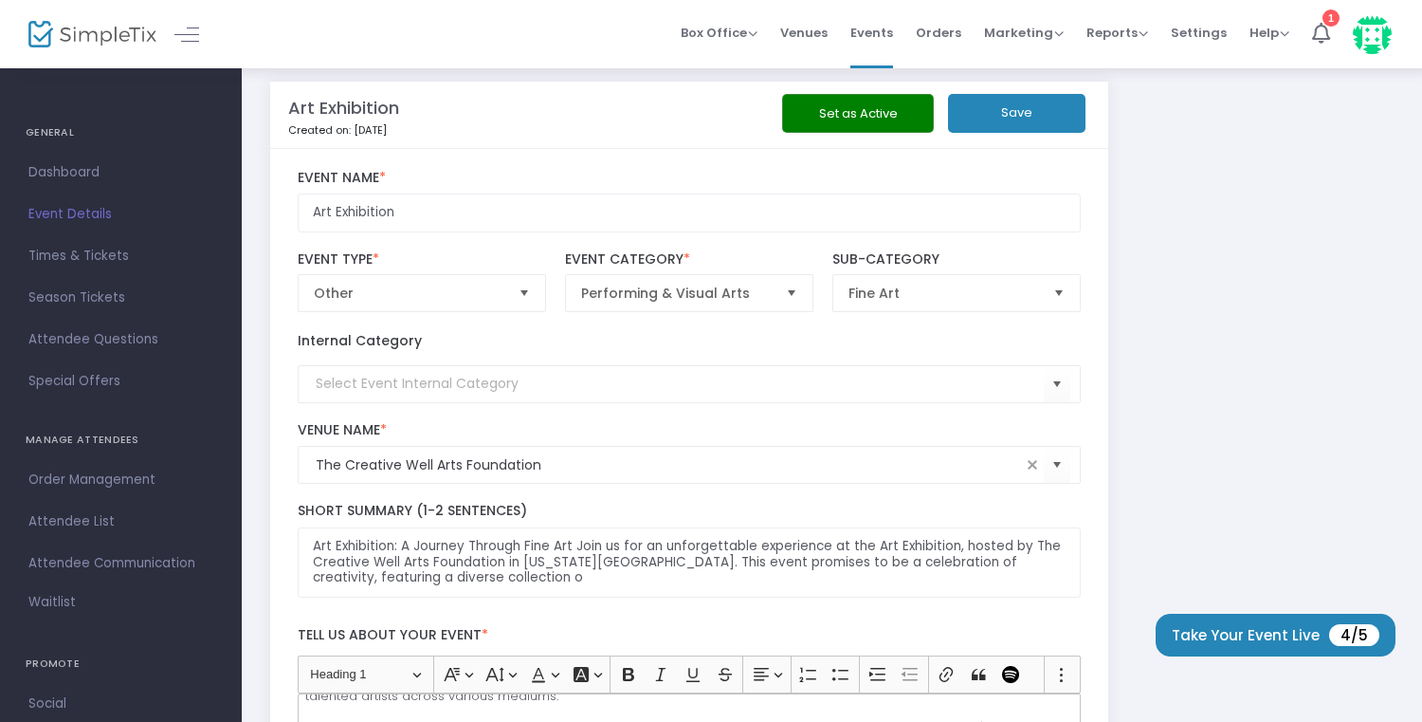
scroll to position [0, 0]
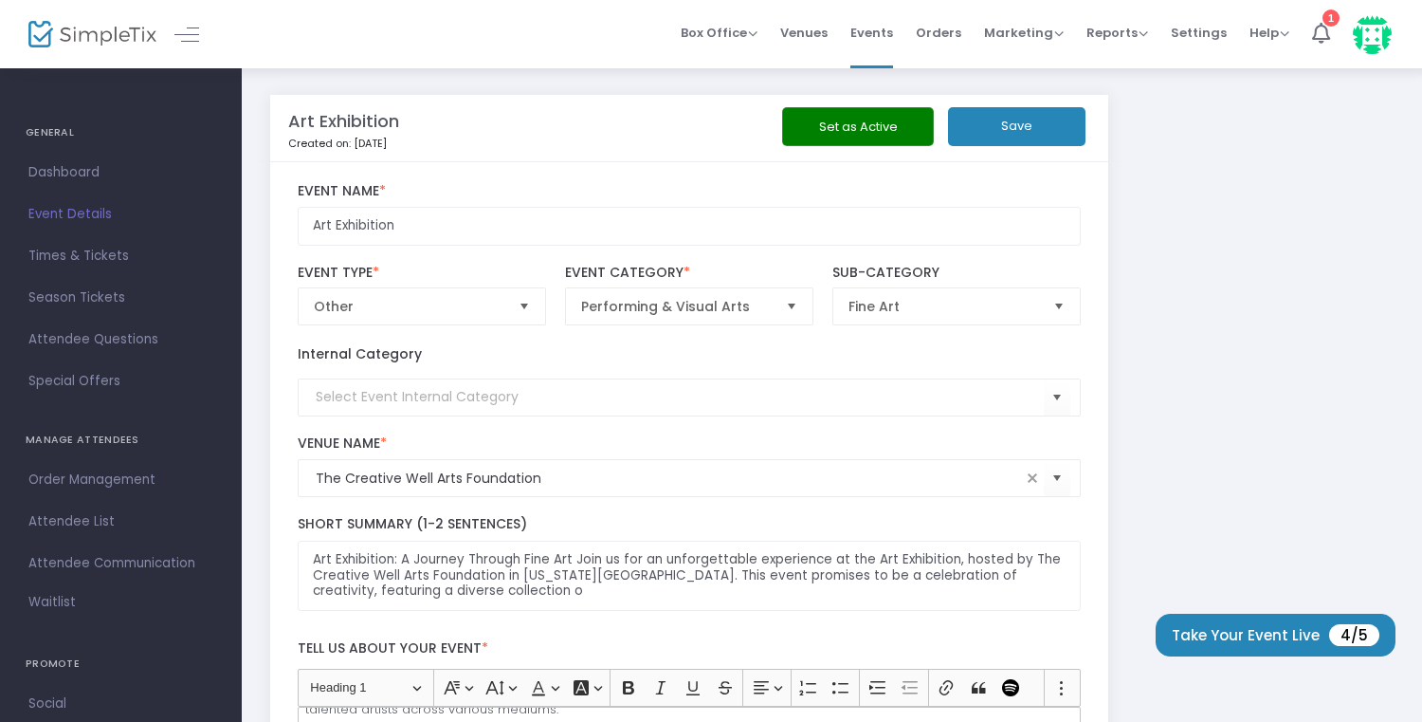
click at [1003, 111] on button "Save" at bounding box center [1016, 126] width 137 height 39
click at [1315, 23] on icon at bounding box center [1321, 33] width 18 height 21
click at [887, 31] on span "Events" at bounding box center [872, 33] width 43 height 48
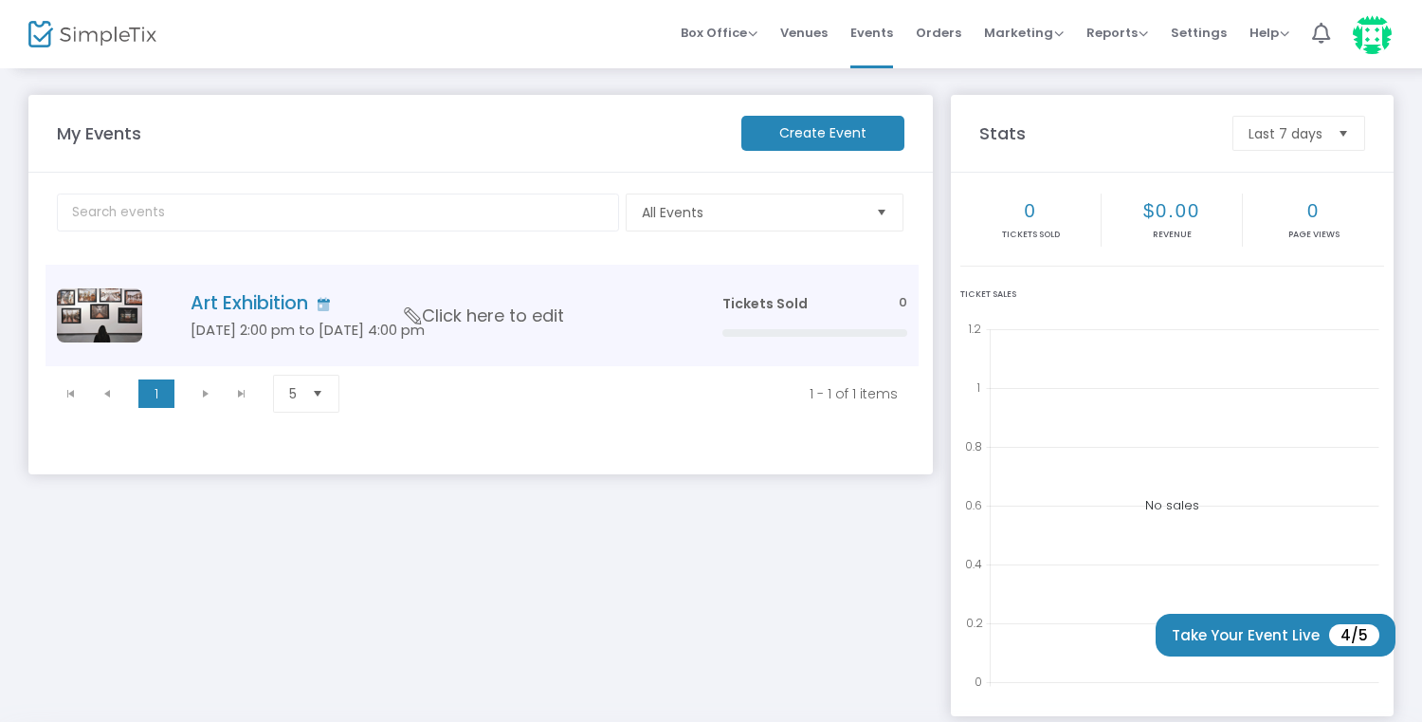
click at [416, 287] on td "Art Exhibition Aug 28 2:00 pm to Aug 28 4:00 pm Click here to edit" at bounding box center [427, 315] width 565 height 101
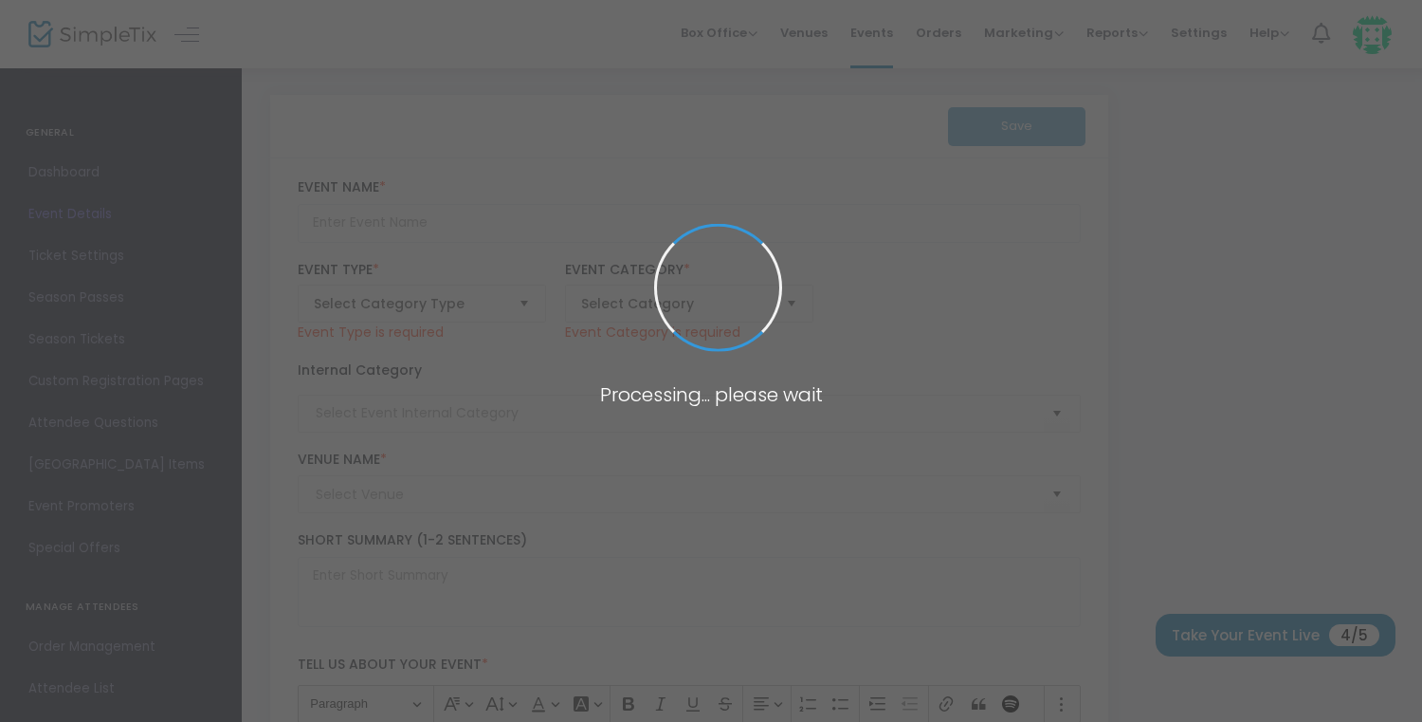
type input "Art Exhibition"
type textarea "Art Exhibition: A Journey Through Fine Art Join us for an unforgettable experie…"
type input "Buy Tickets"
type input "The Creative Well Arts Foundation"
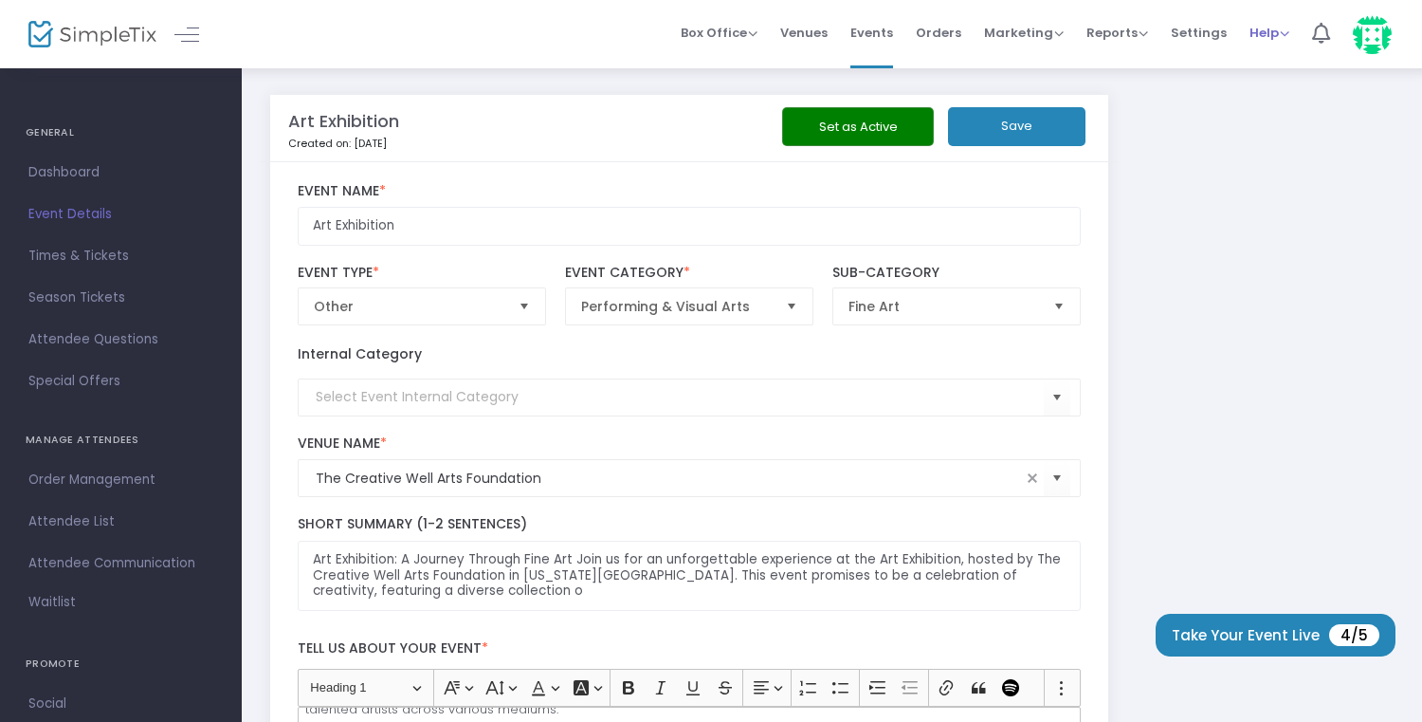
click at [1286, 36] on span "Help" at bounding box center [1270, 33] width 40 height 18
click at [1329, 36] on icon at bounding box center [1321, 33] width 18 height 21
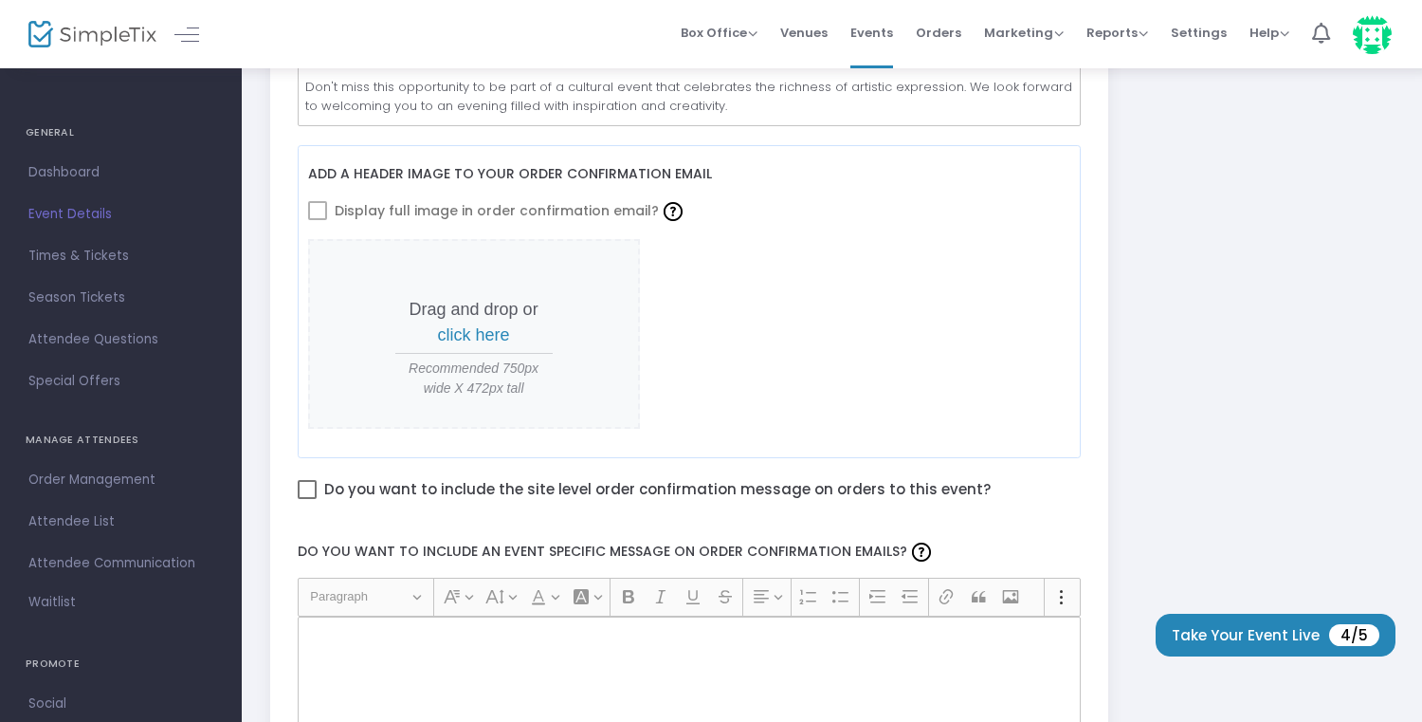
scroll to position [774, 0]
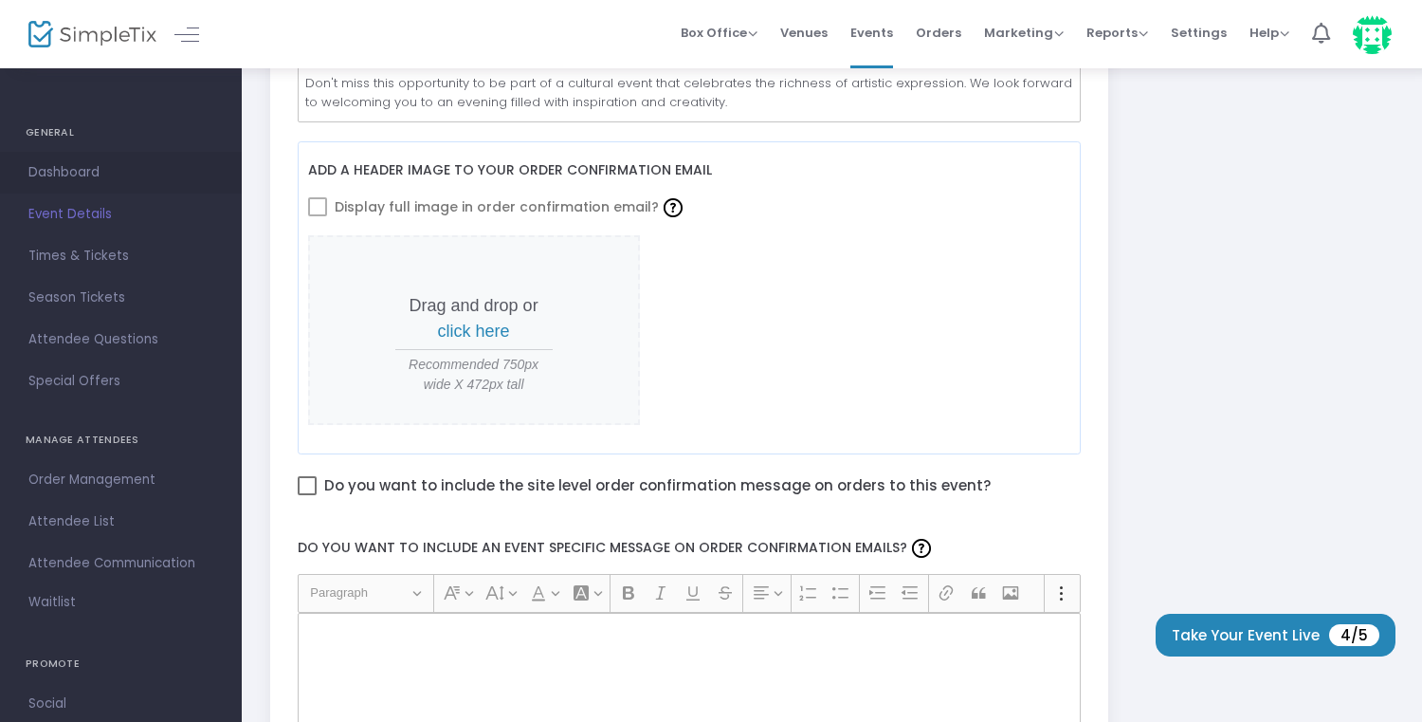
click at [113, 168] on span "Dashboard" at bounding box center [120, 172] width 185 height 25
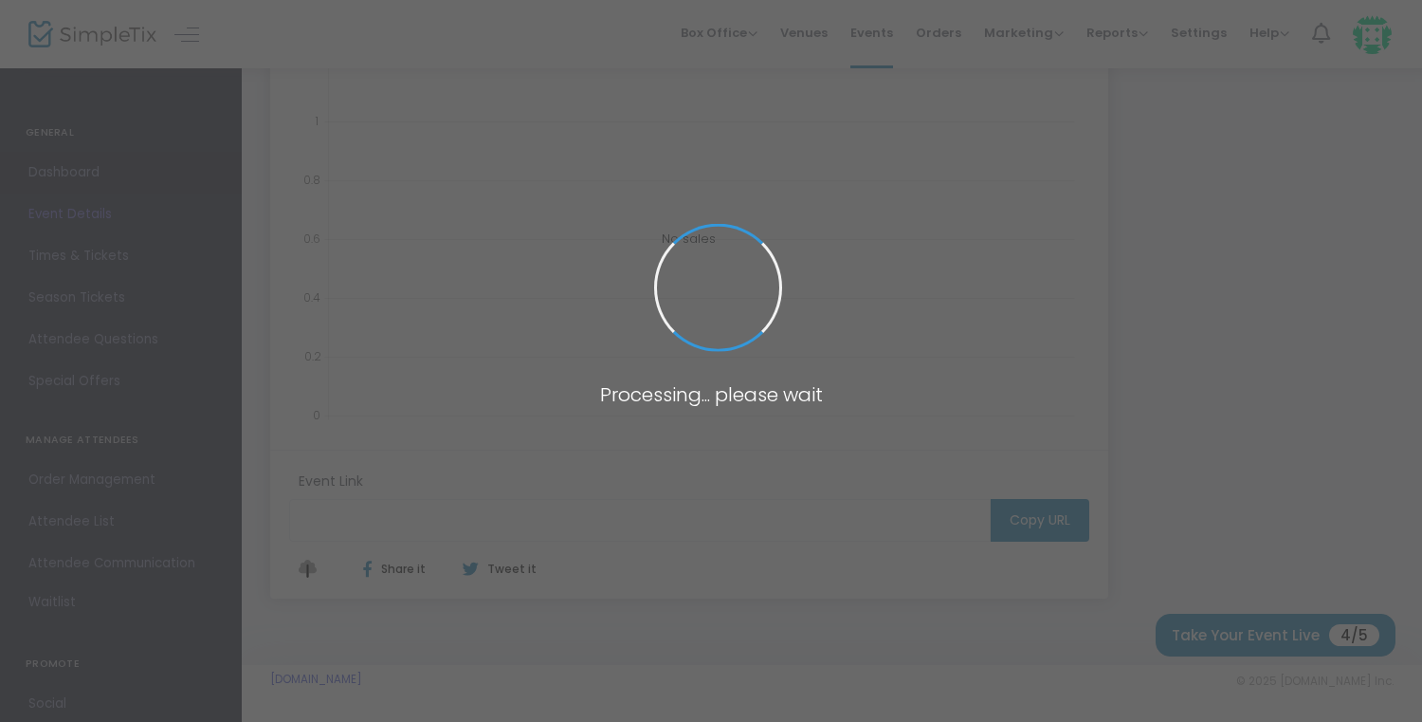
type input "https://www.simpletix.com/e/art-exhibition-tickets-230922"
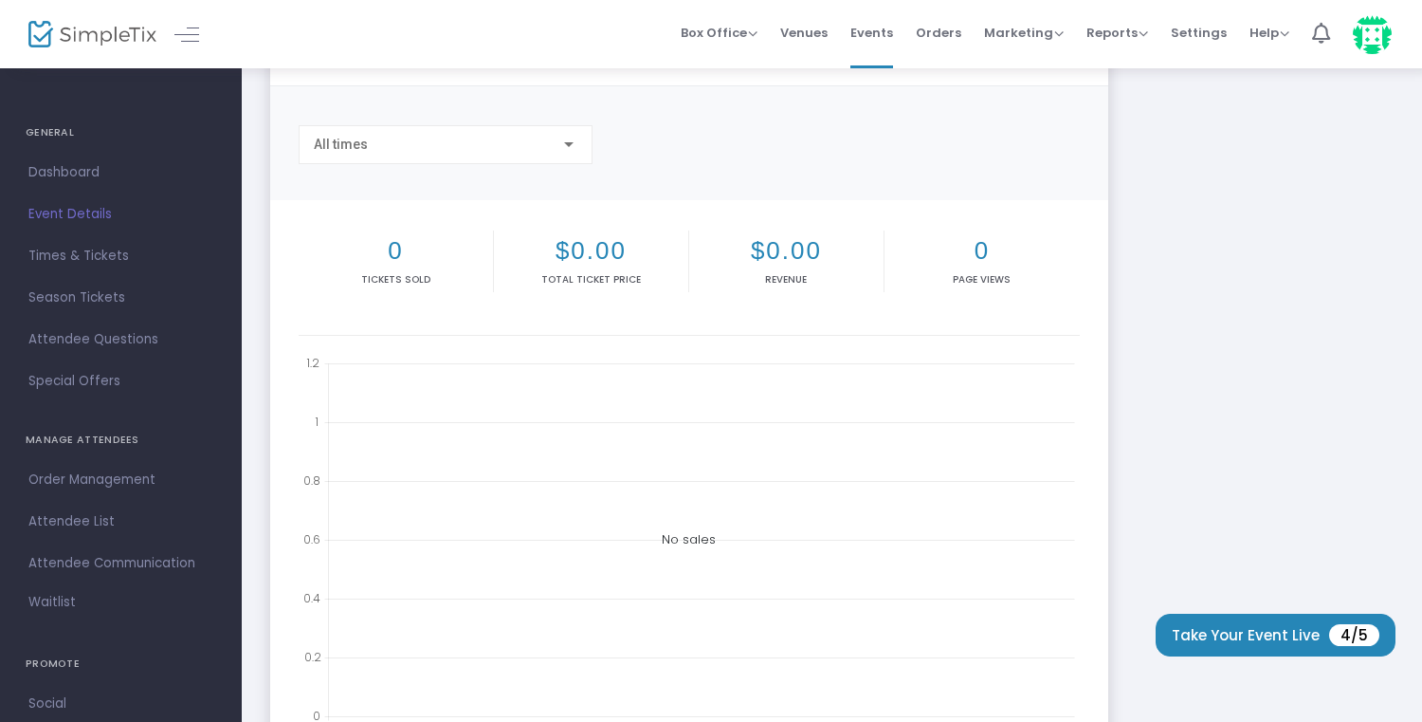
scroll to position [206, 0]
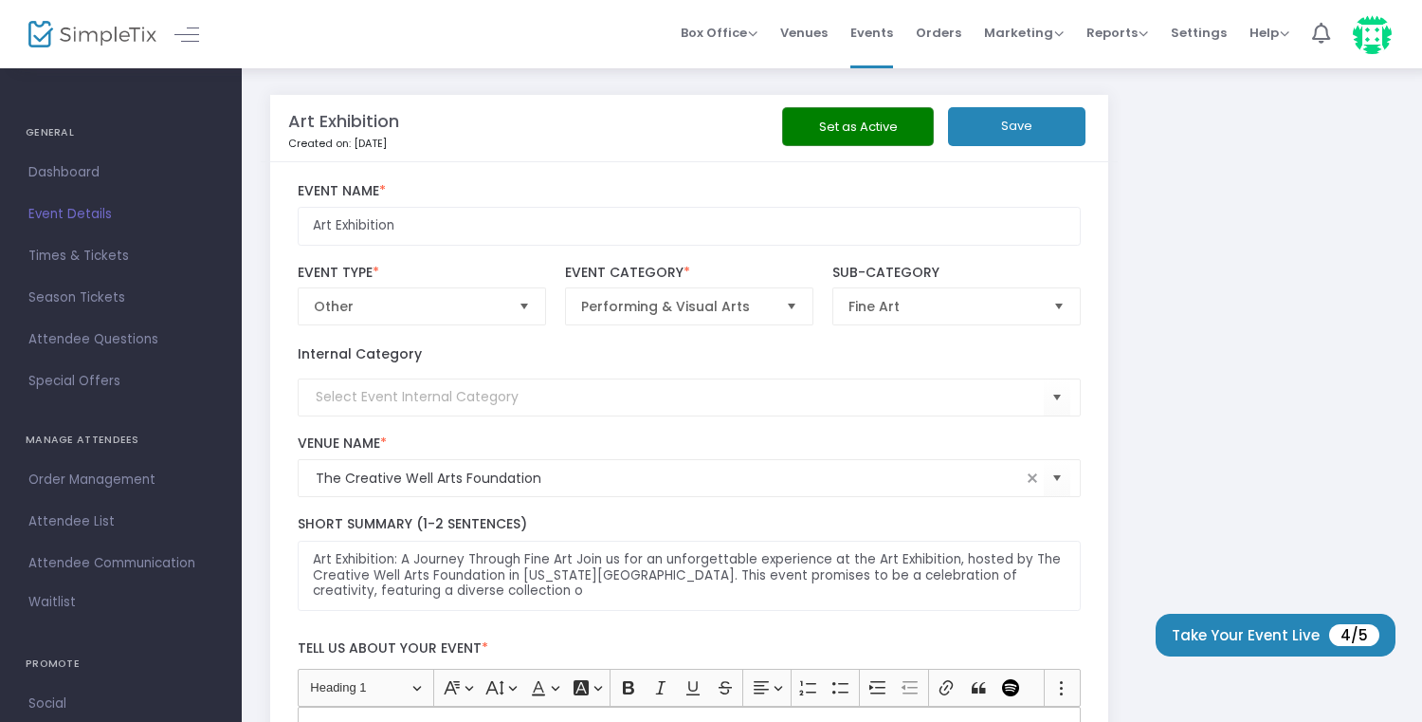
click at [844, 124] on button "Set as Active" at bounding box center [858, 126] width 152 height 39
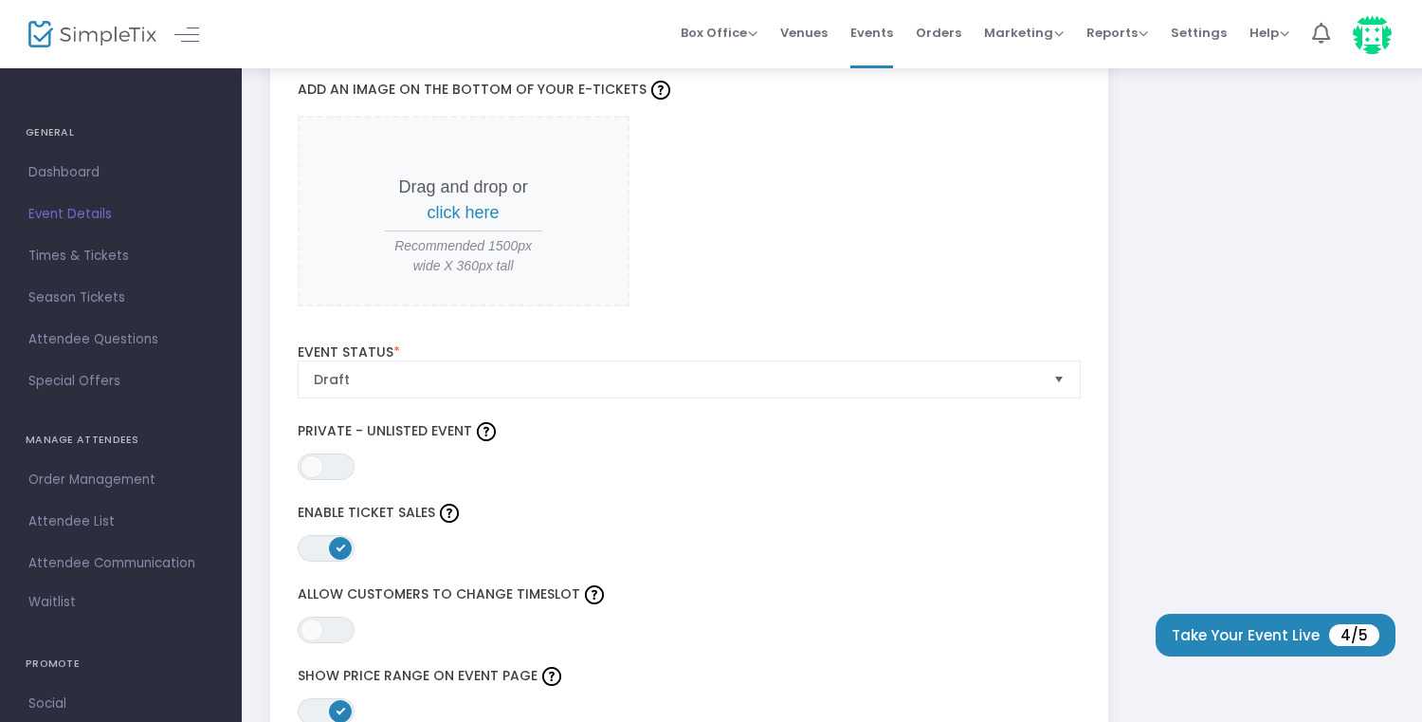
scroll to position [1979, 0]
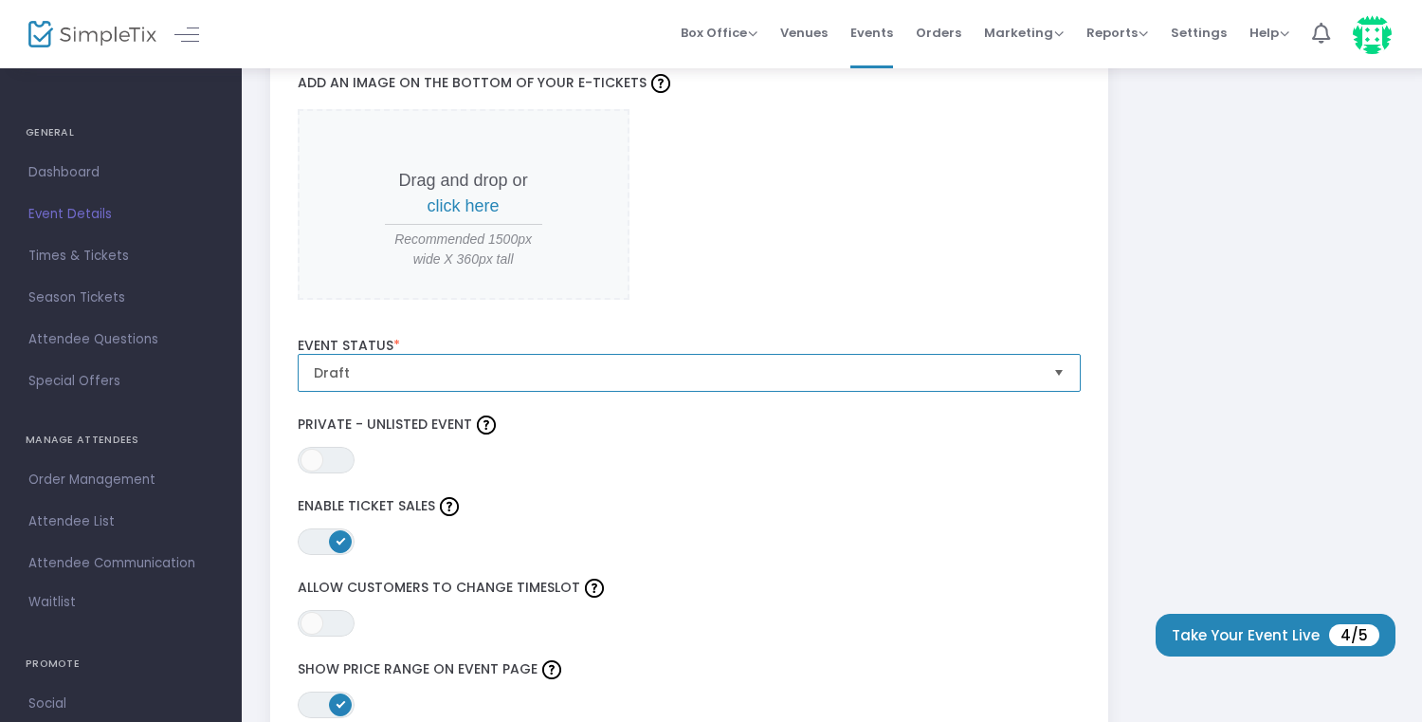
click at [722, 381] on span "Draft" at bounding box center [676, 372] width 725 height 19
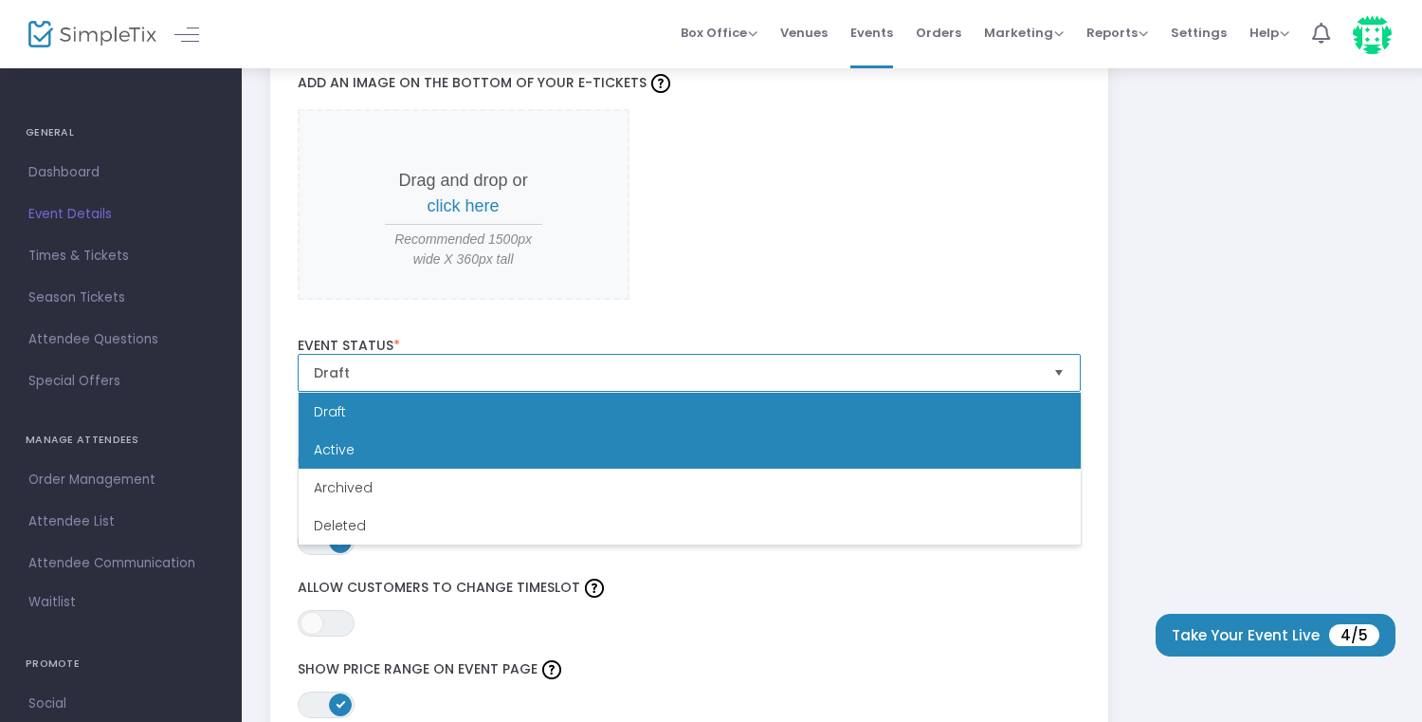
click at [635, 446] on li "Active" at bounding box center [690, 450] width 782 height 38
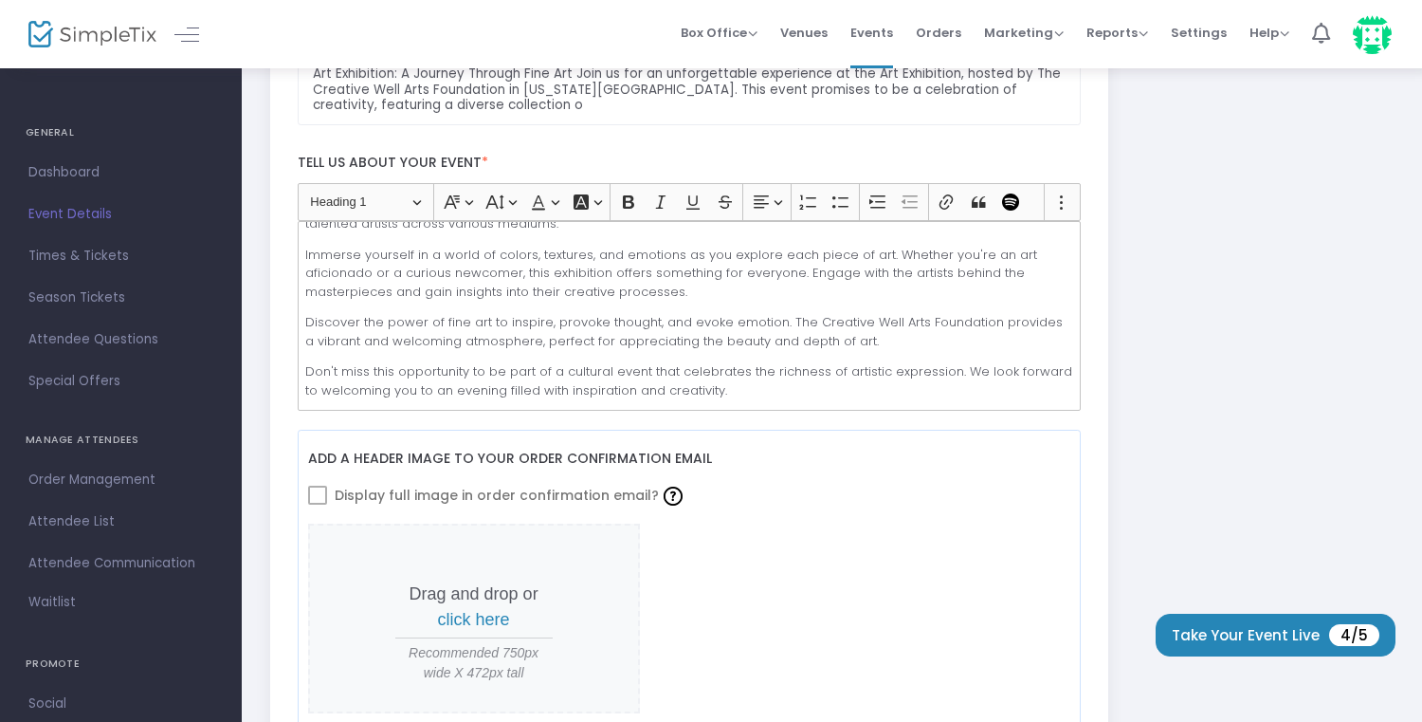
scroll to position [0, 0]
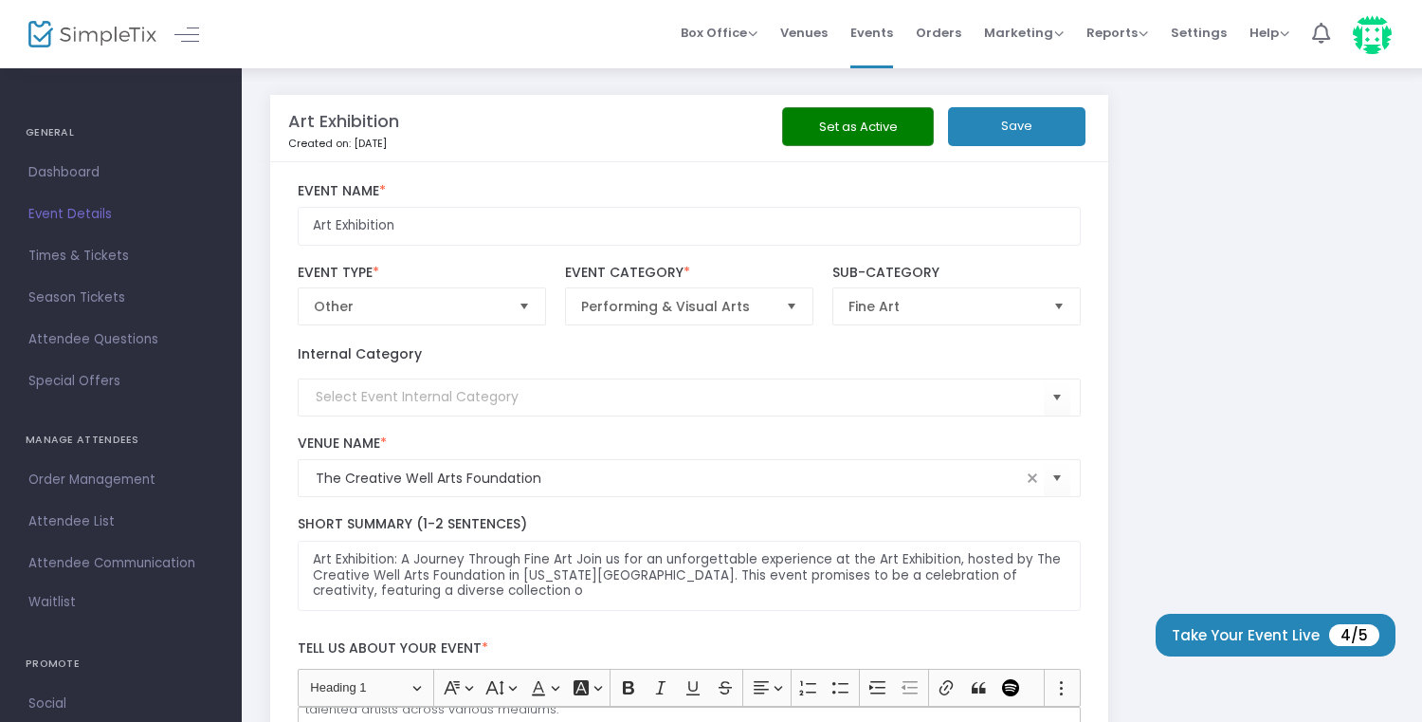
click at [979, 133] on button "Save" at bounding box center [1016, 126] width 137 height 39
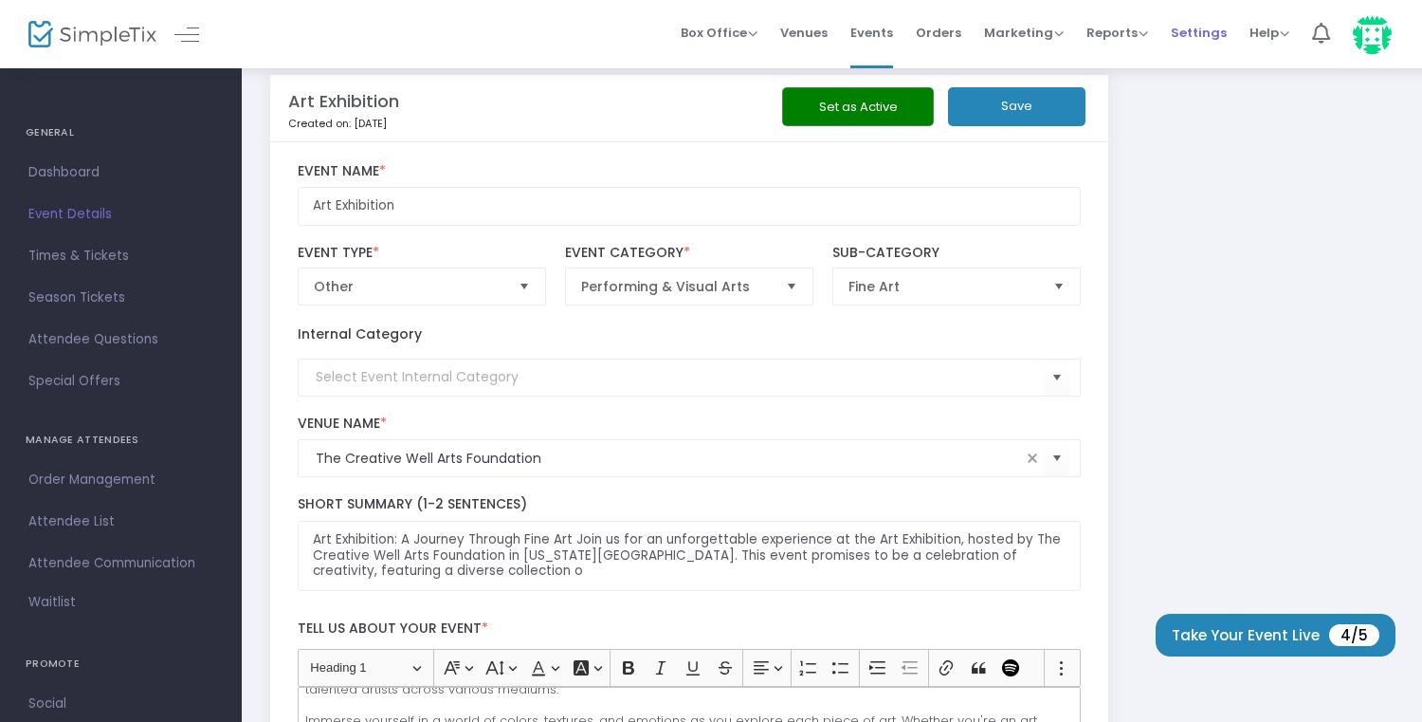
click at [1198, 26] on span "Settings" at bounding box center [1199, 33] width 56 height 48
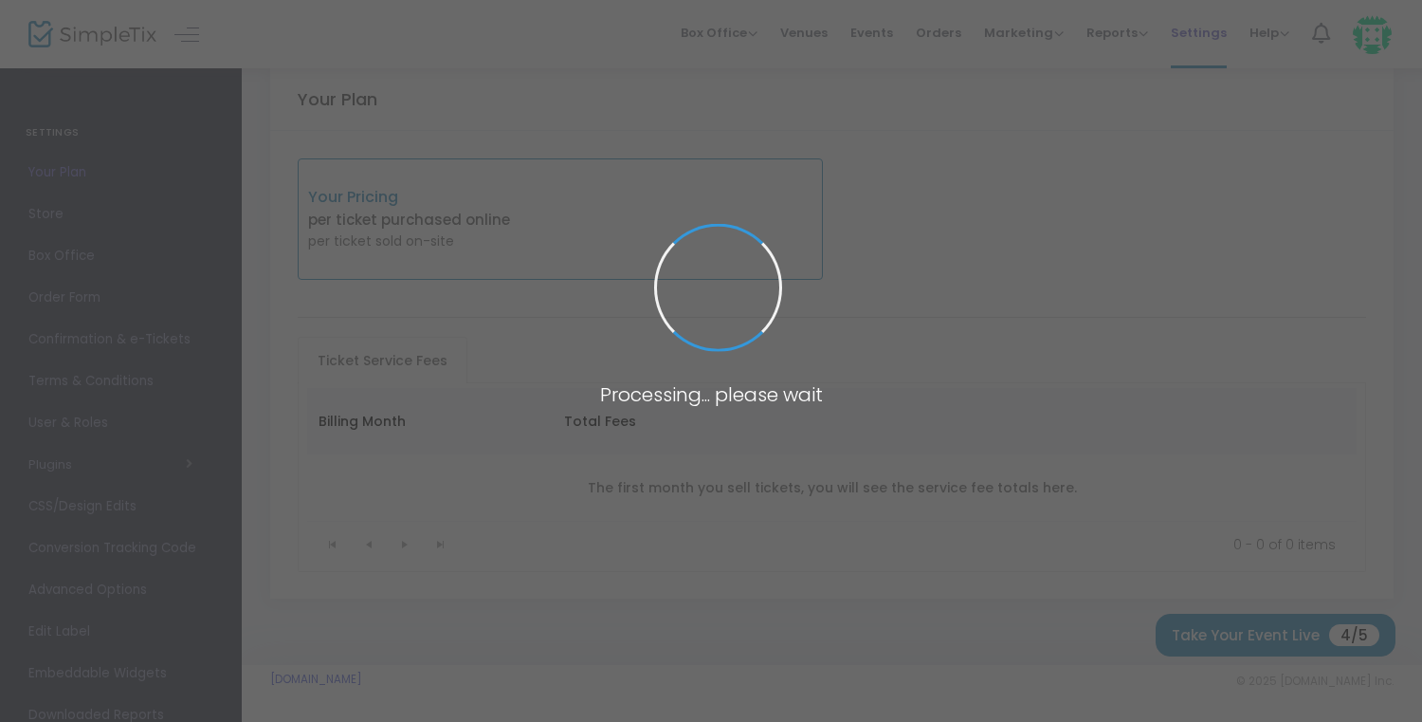
scroll to position [48, 0]
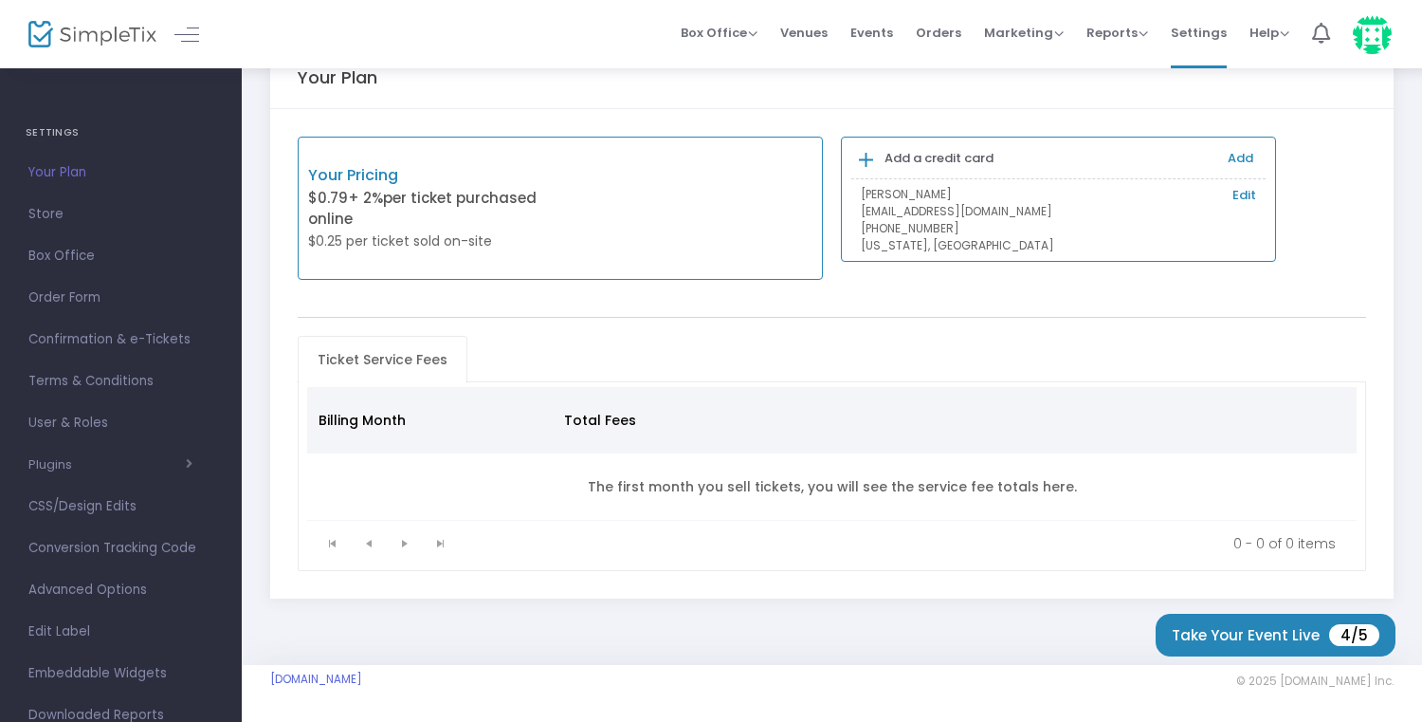
click at [1236, 160] on link "Add" at bounding box center [1241, 158] width 26 height 18
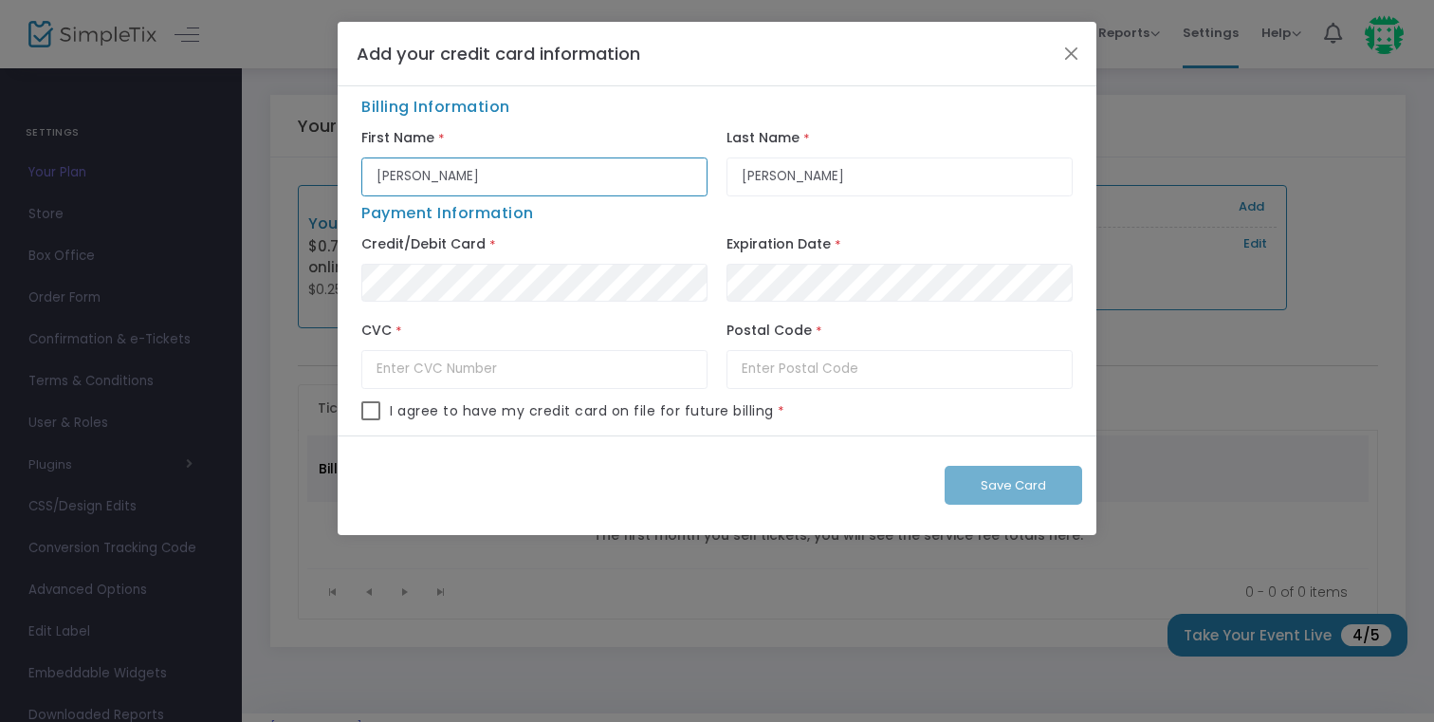
click at [631, 162] on body "Processing... please wait Box Office Sell Tickets Bookings Sell Season Pass Ven…" at bounding box center [717, 361] width 1434 height 722
click at [429, 174] on input "Matt" at bounding box center [534, 176] width 346 height 39
paste input "Jeffrey Werby"
drag, startPoint x: 472, startPoint y: 177, endPoint x: 424, endPoint y: 177, distance: 48.4
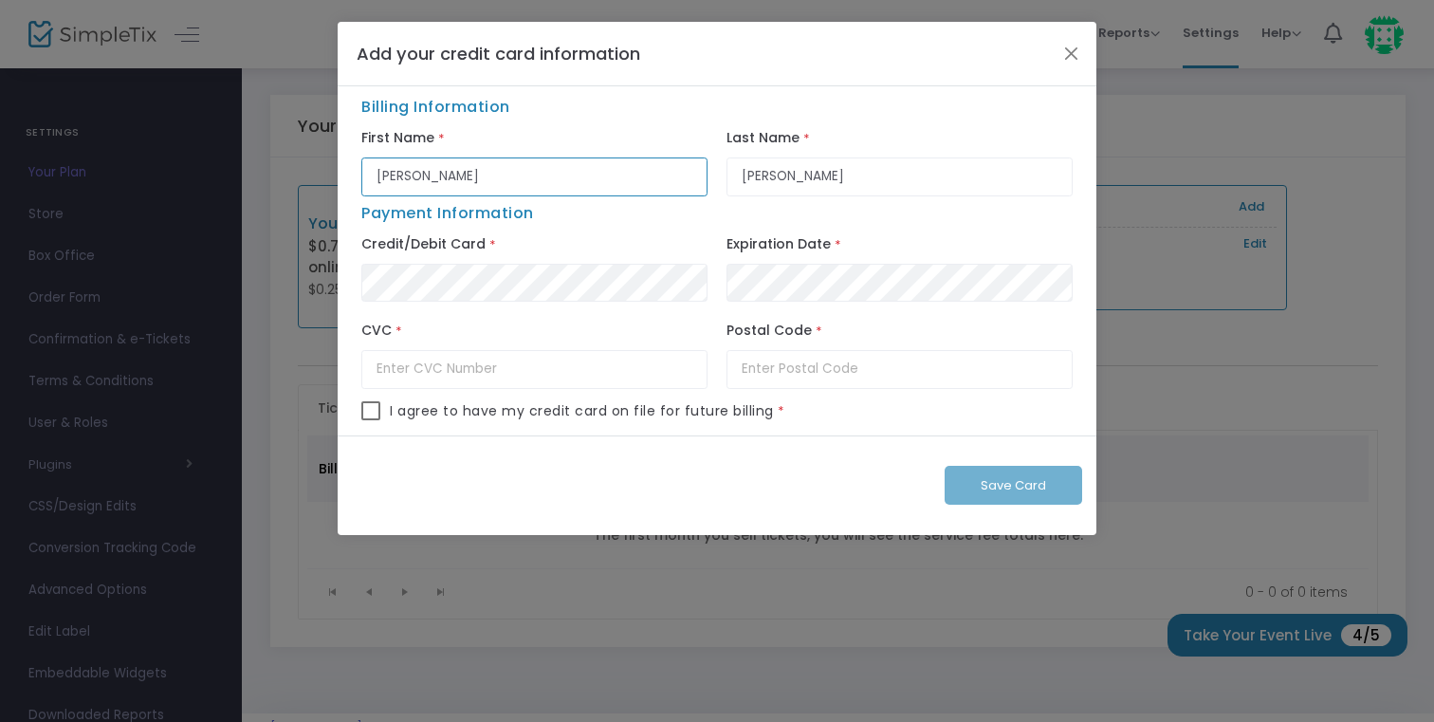
click at [424, 177] on input "Jeffrey Werby" at bounding box center [534, 176] width 346 height 39
type input "Jeffrey Werby"
click at [791, 174] on input "Koons" at bounding box center [899, 176] width 346 height 39
paste input "Werby"
type input "Werby"
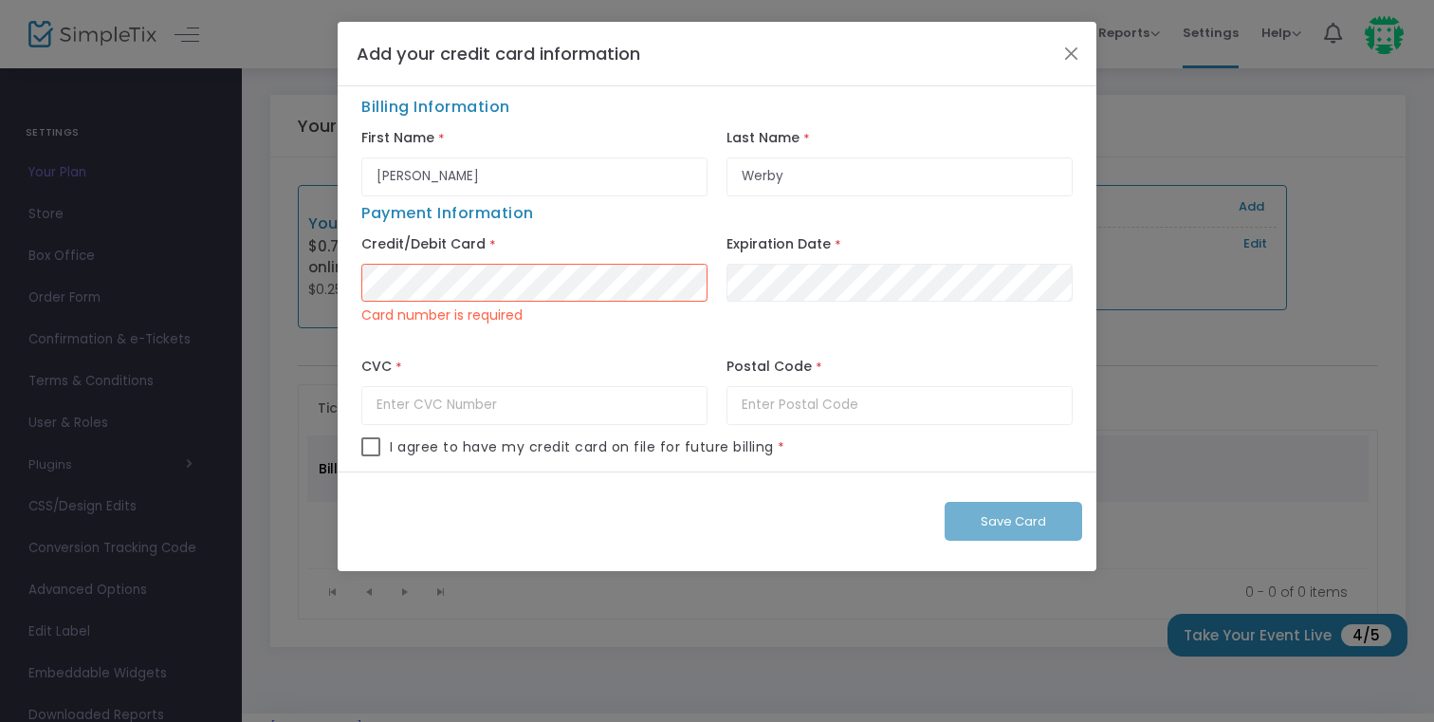
type input "046"
type input "23451"
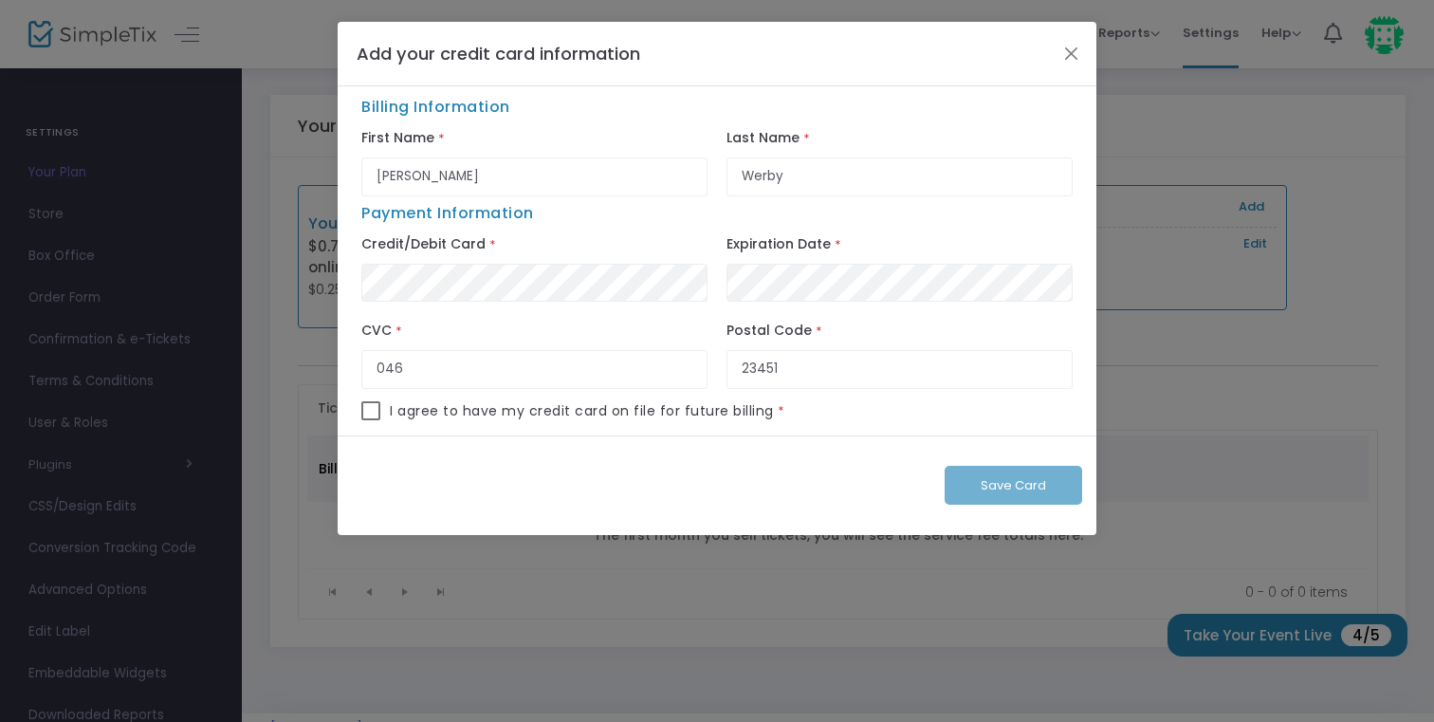
click at [372, 410] on span at bounding box center [370, 410] width 19 height 19
click at [371, 420] on input "checkbox" at bounding box center [370, 420] width 1 height 1
checkbox input "true"
click at [987, 494] on button "Save Card" at bounding box center [1012, 485] width 137 height 39
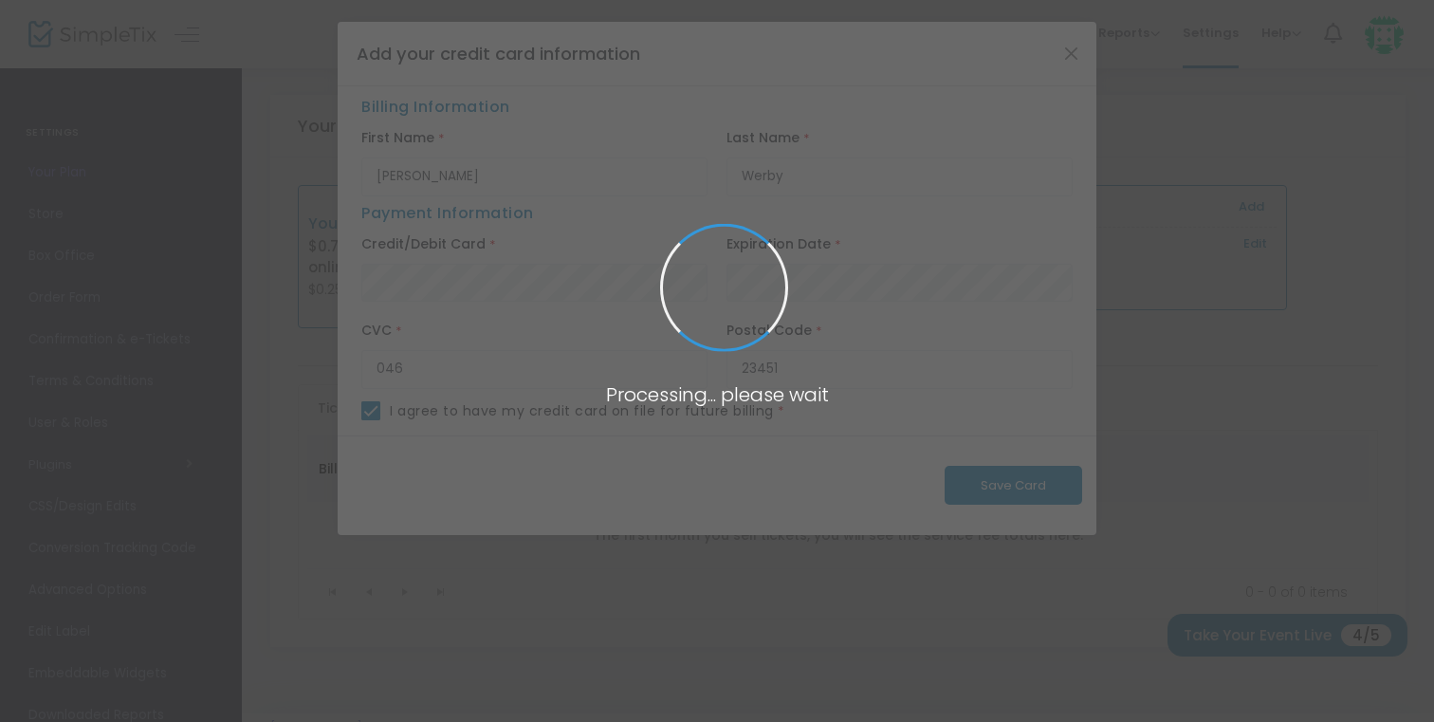
checkbox input "false"
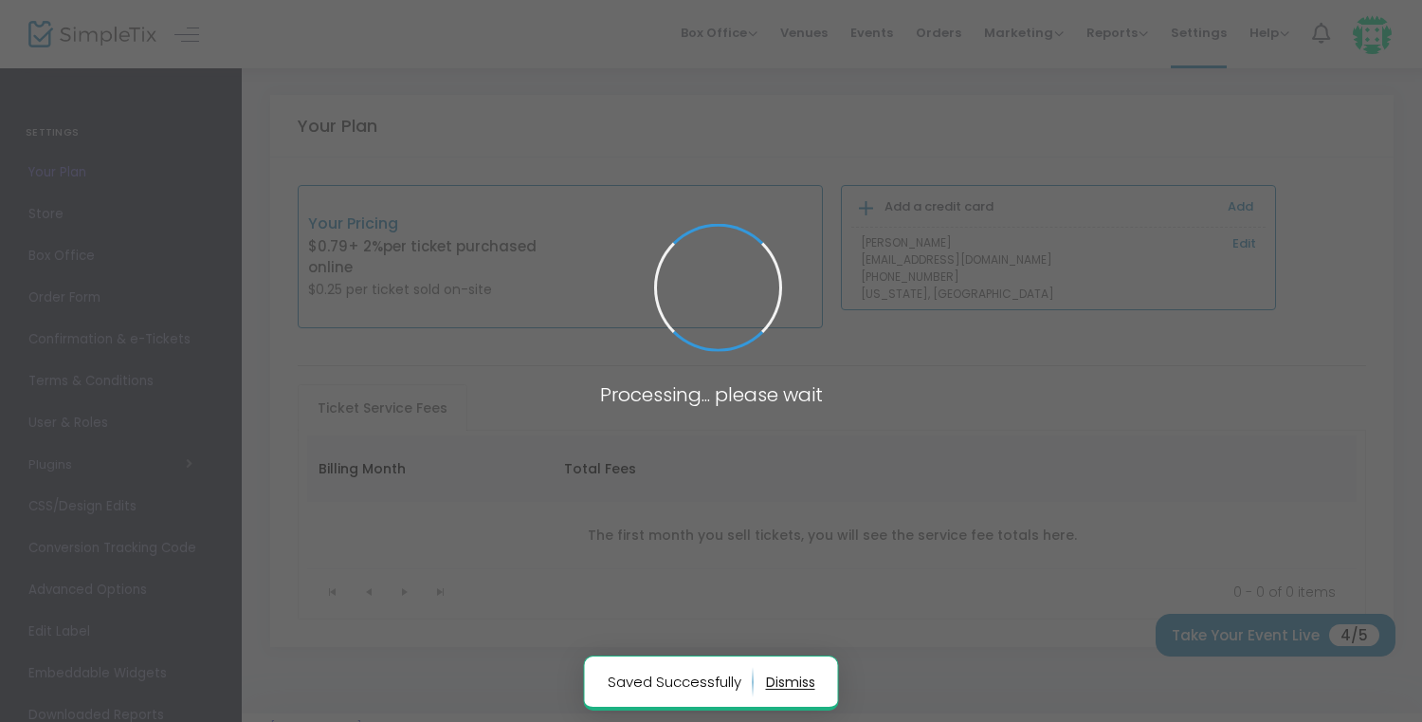
type input "Jeffrey Werby"
type input "Werby"
type input "23451"
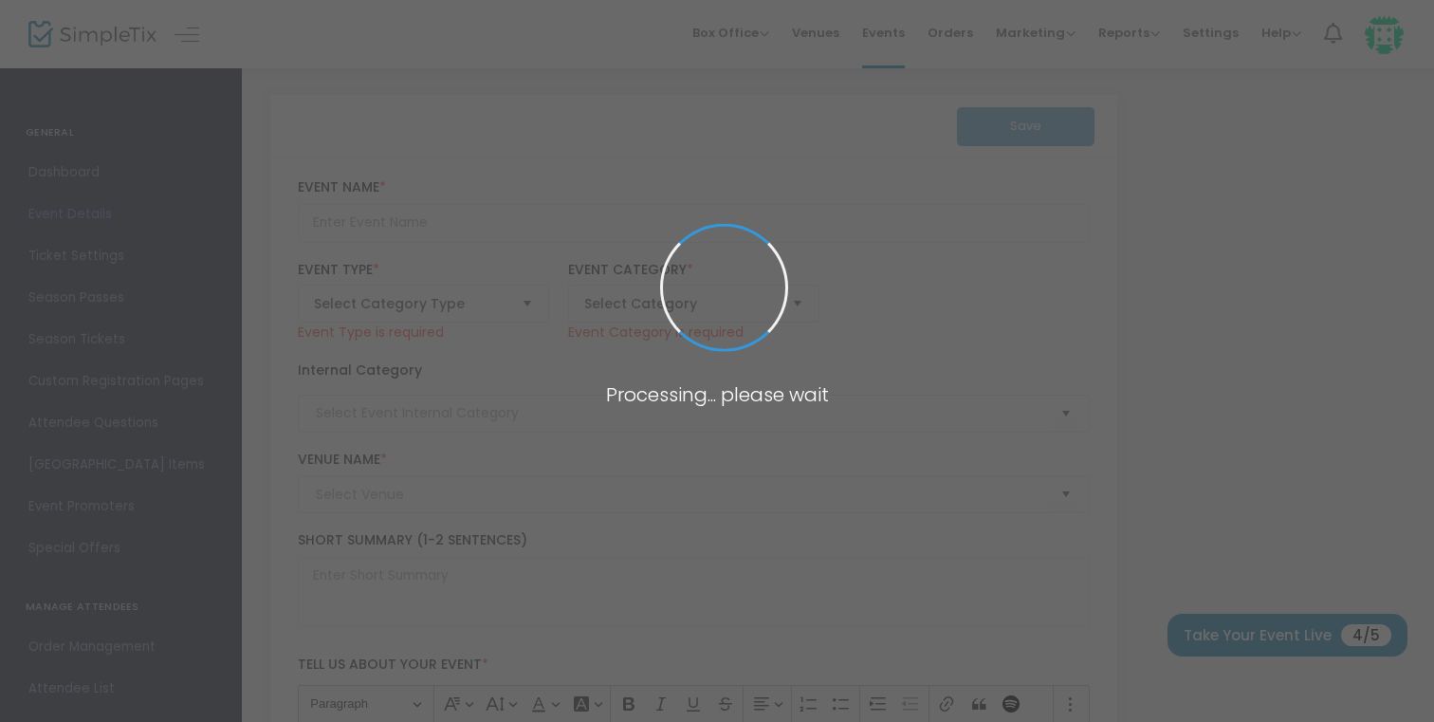
type input "Art Exhibition"
type textarea "Art Exhibition: A Journey Through Fine Art Join us for an unforgettable experie…"
type input "Buy Tickets"
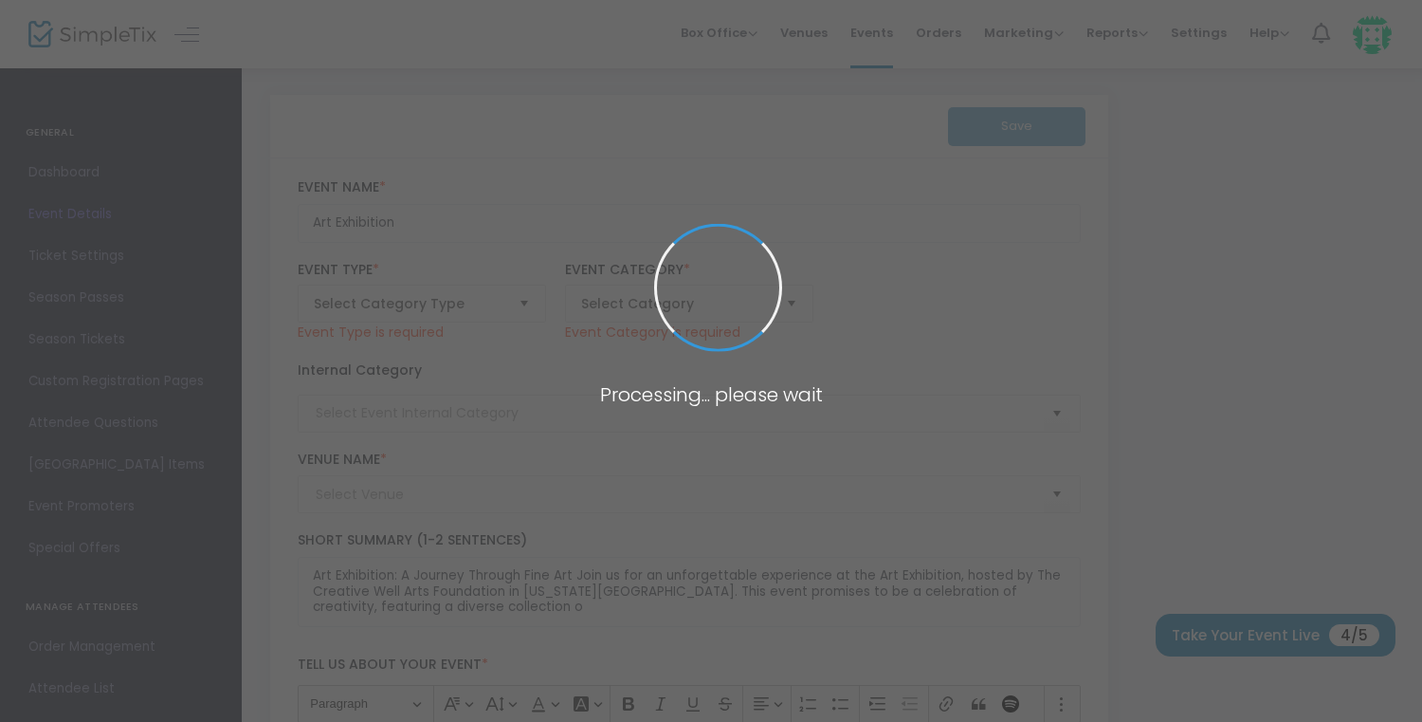
type input "The Creative Well Arts Foundation"
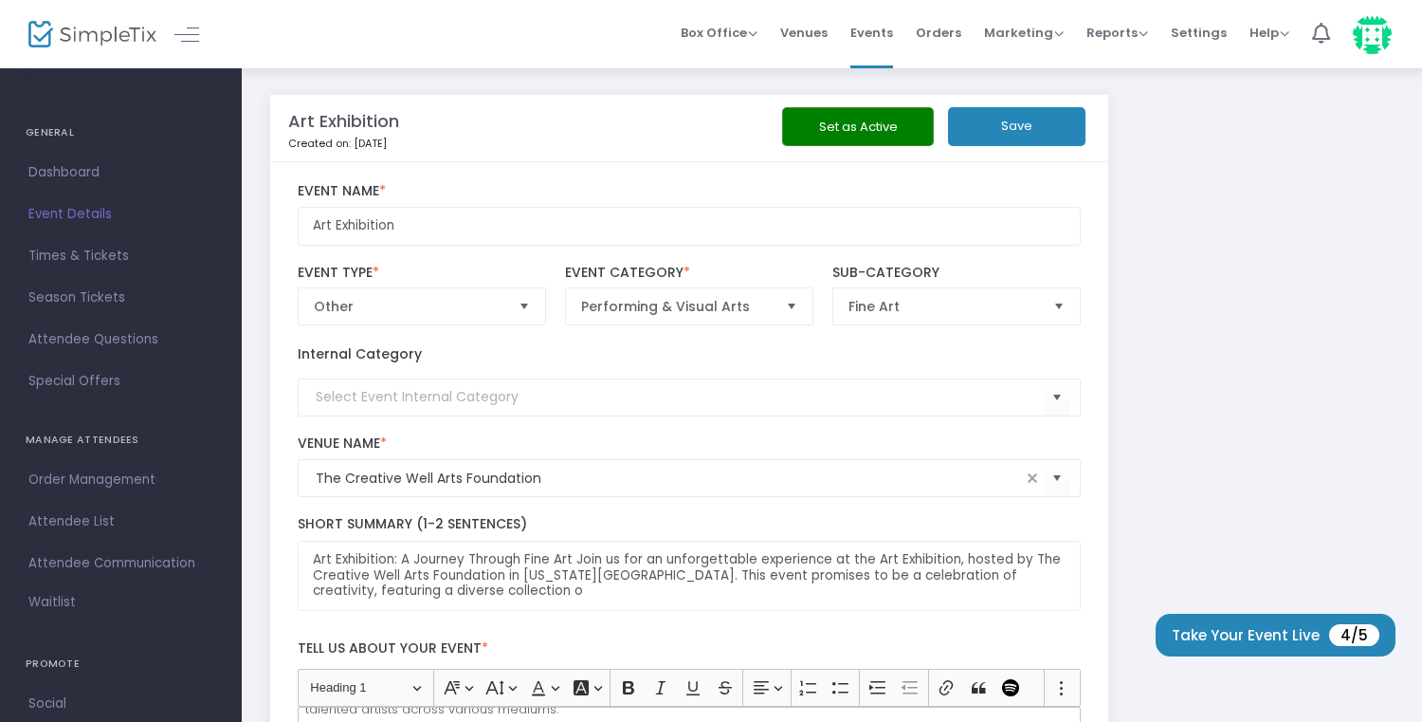
click at [814, 130] on button "Set as Active" at bounding box center [858, 126] width 152 height 39
click at [825, 124] on button "Set as Active" at bounding box center [858, 126] width 152 height 39
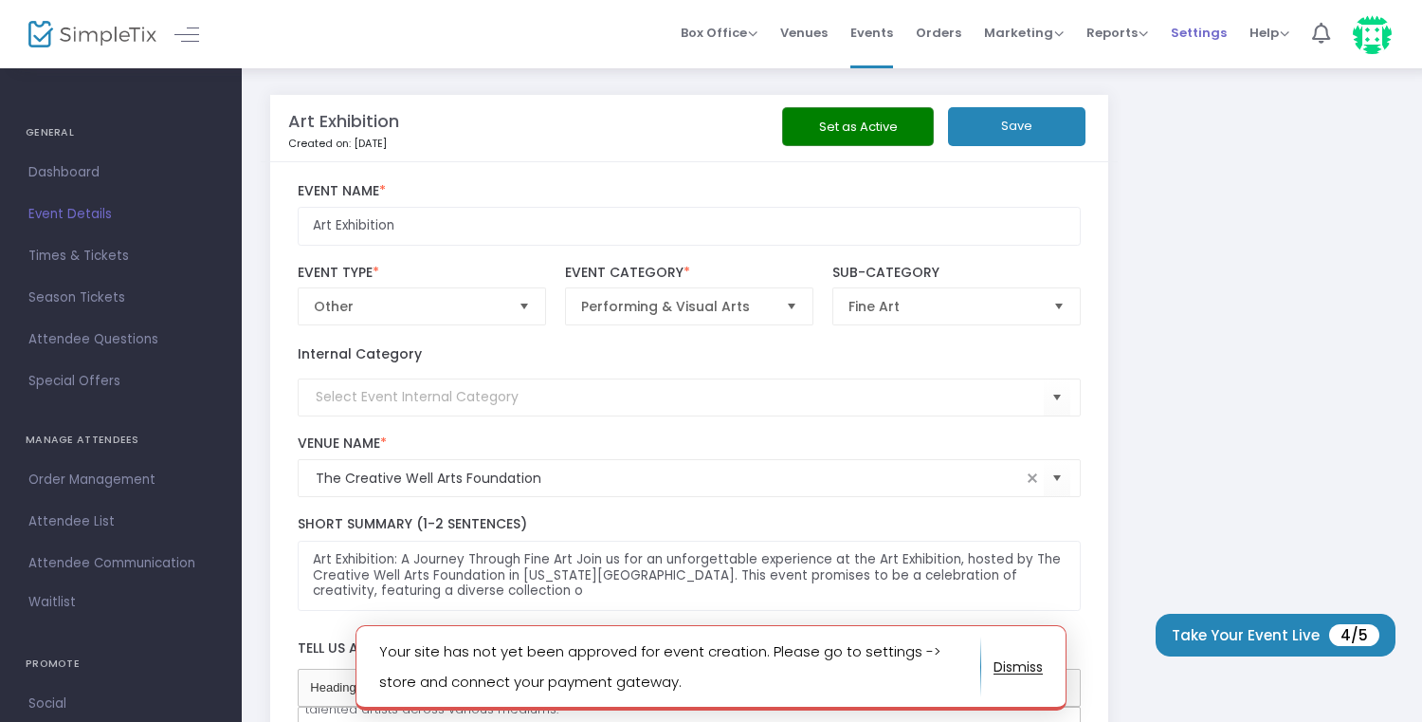
click at [1195, 32] on span "Settings" at bounding box center [1199, 33] width 56 height 48
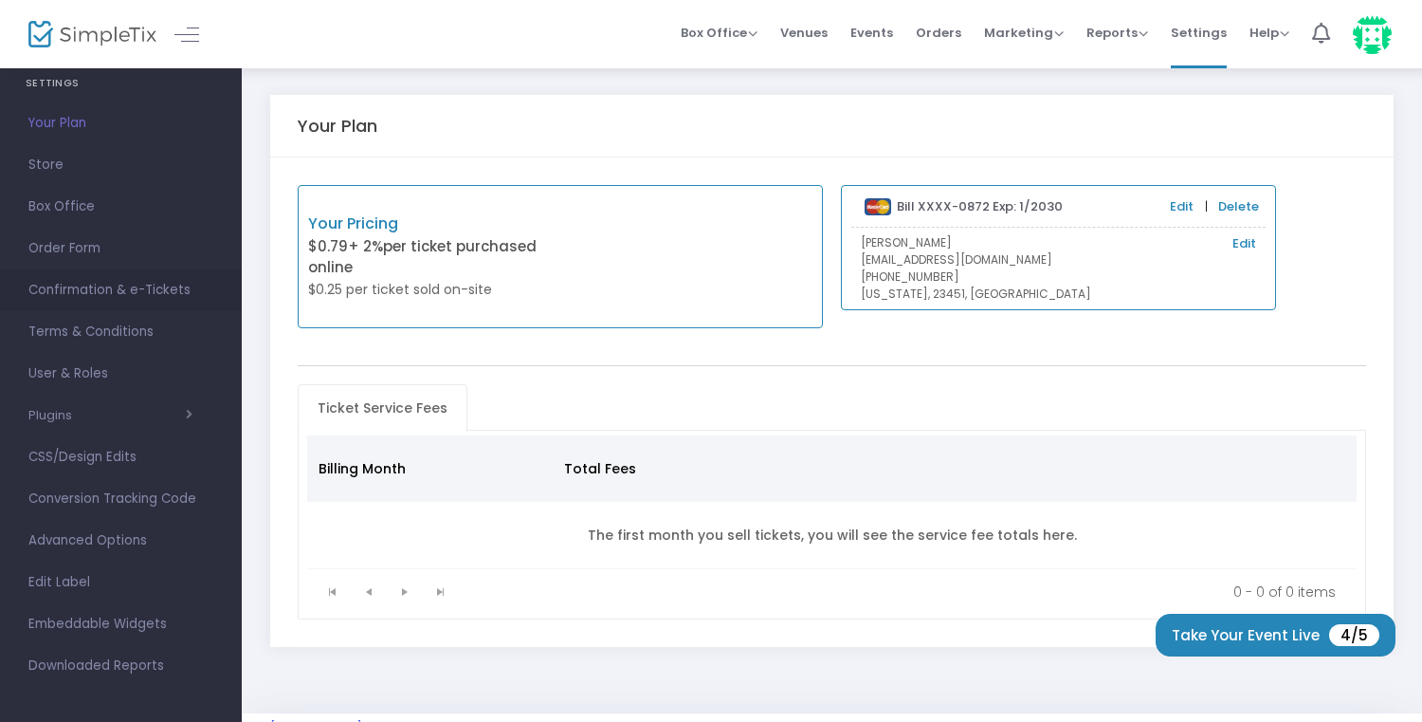
scroll to position [55, 0]
click at [101, 409] on span "button" at bounding box center [132, 409] width 120 height 18
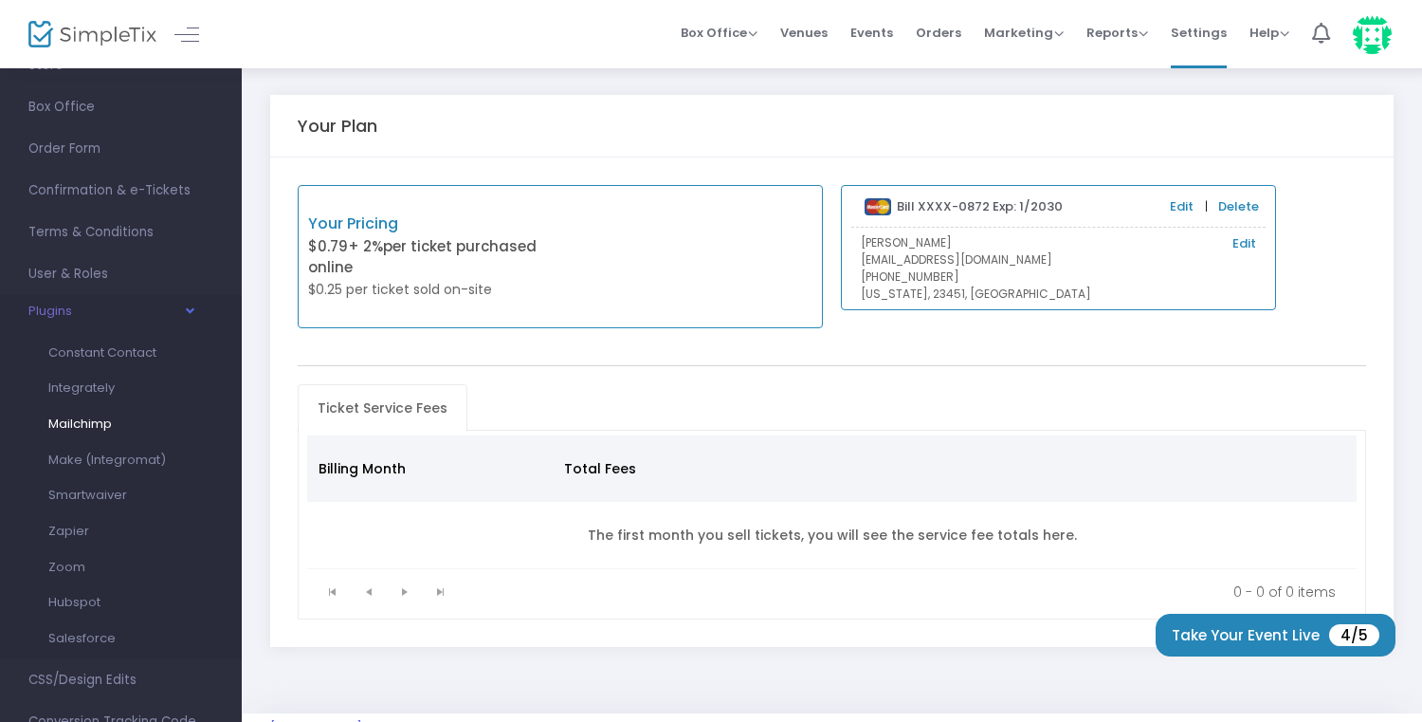
scroll to position [167, 0]
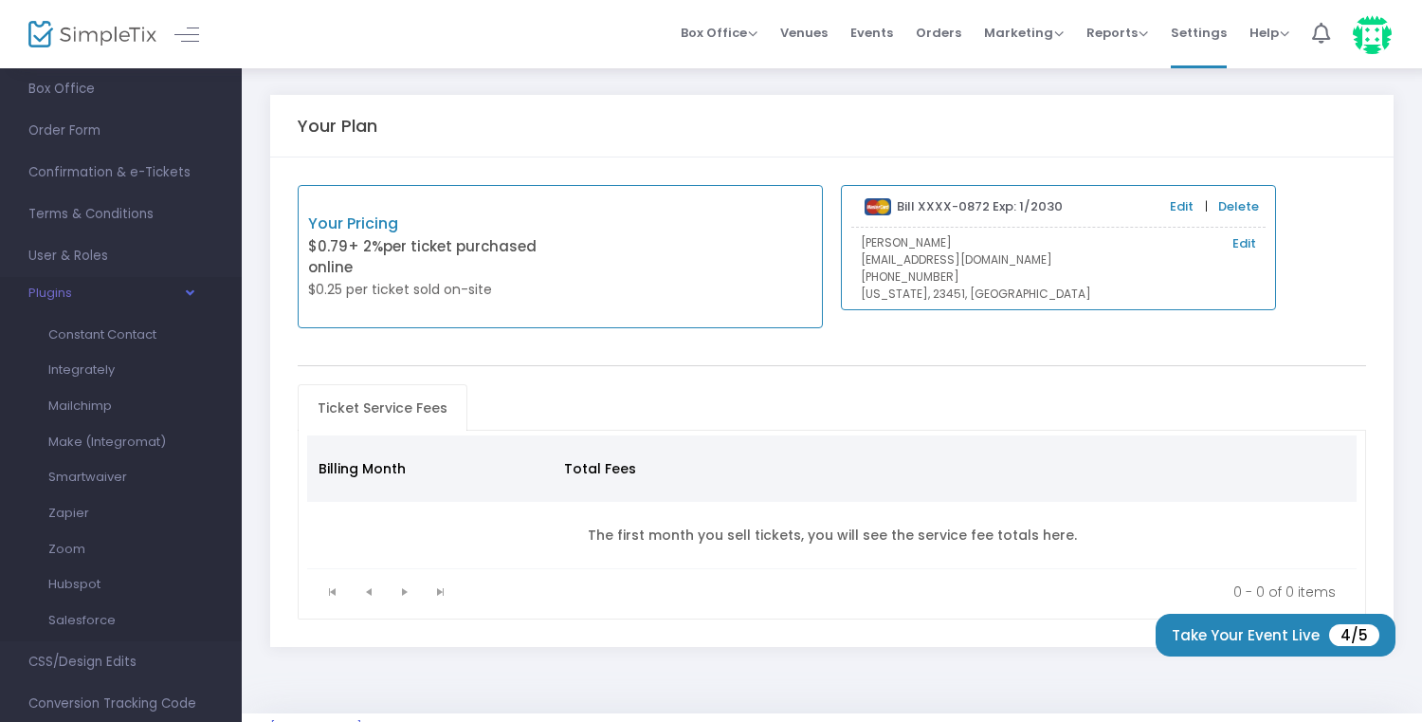
click at [46, 303] on button "Plugins" at bounding box center [110, 297] width 164 height 25
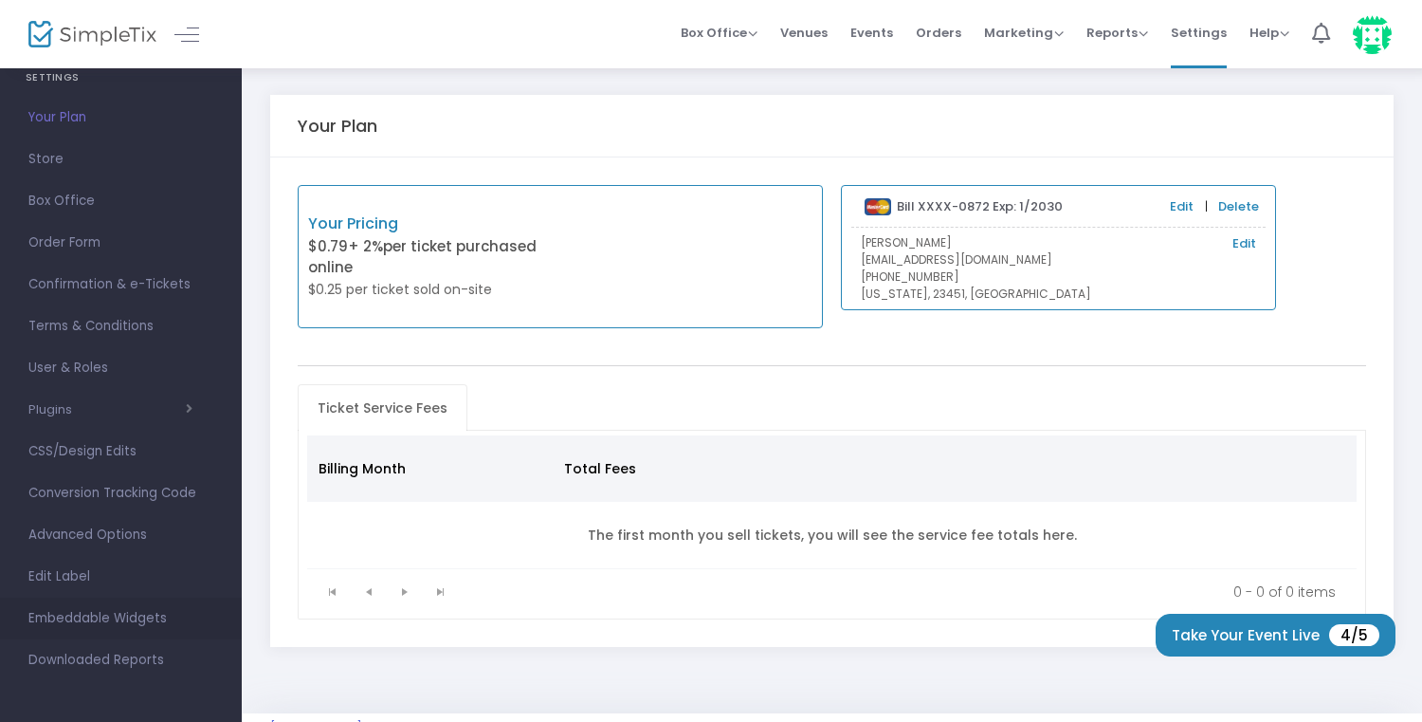
click at [94, 617] on span "Embeddable Widgets" at bounding box center [120, 618] width 185 height 25
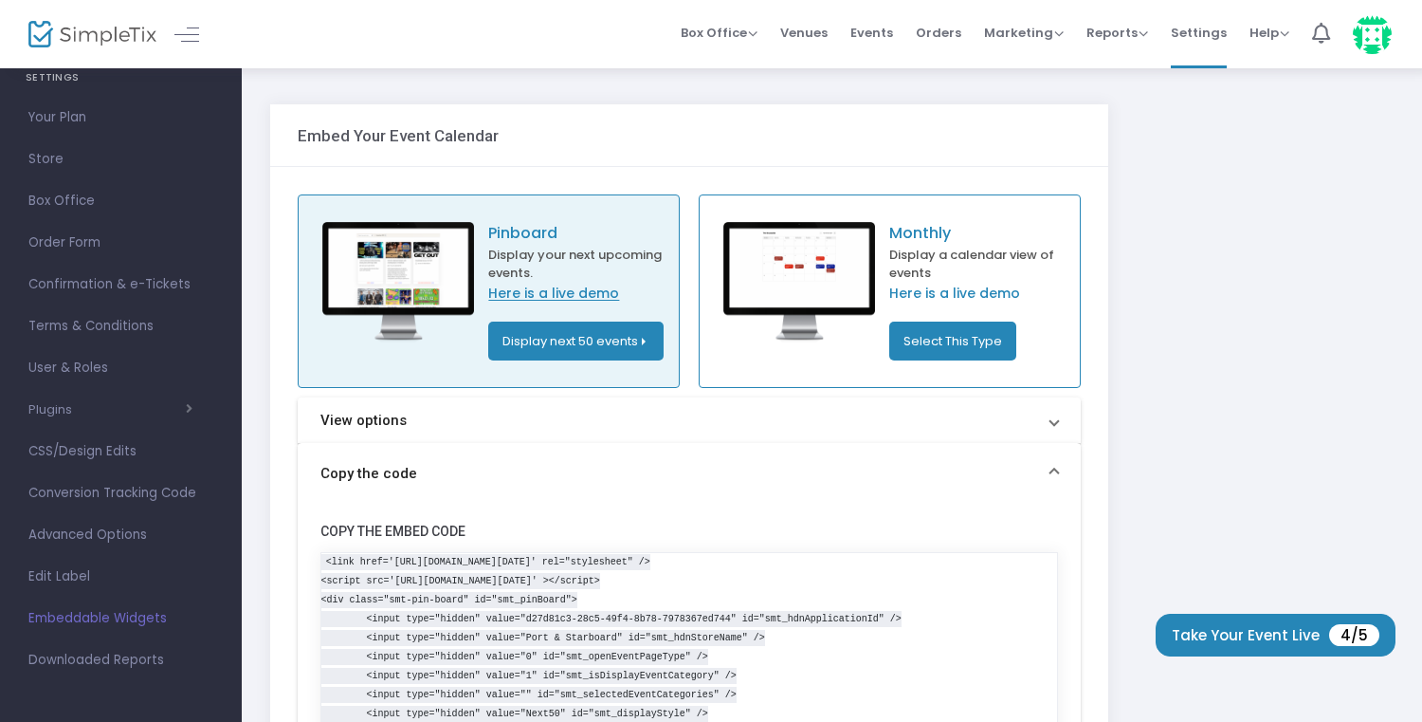
click at [509, 284] on link "Here is a live demo" at bounding box center [578, 294] width 181 height 20
click at [920, 346] on button "Select This Type" at bounding box center [952, 340] width 127 height 39
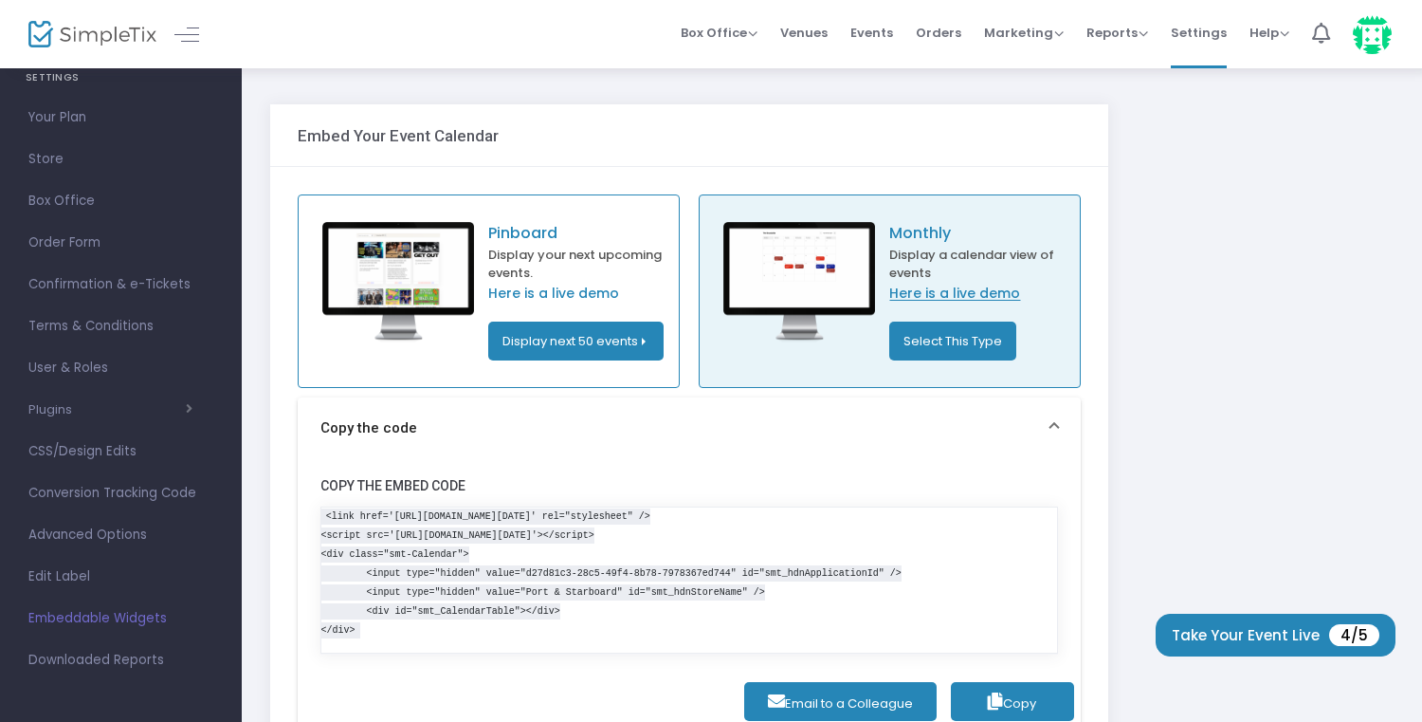
click at [909, 301] on link "Here is a live demo" at bounding box center [979, 294] width 181 height 20
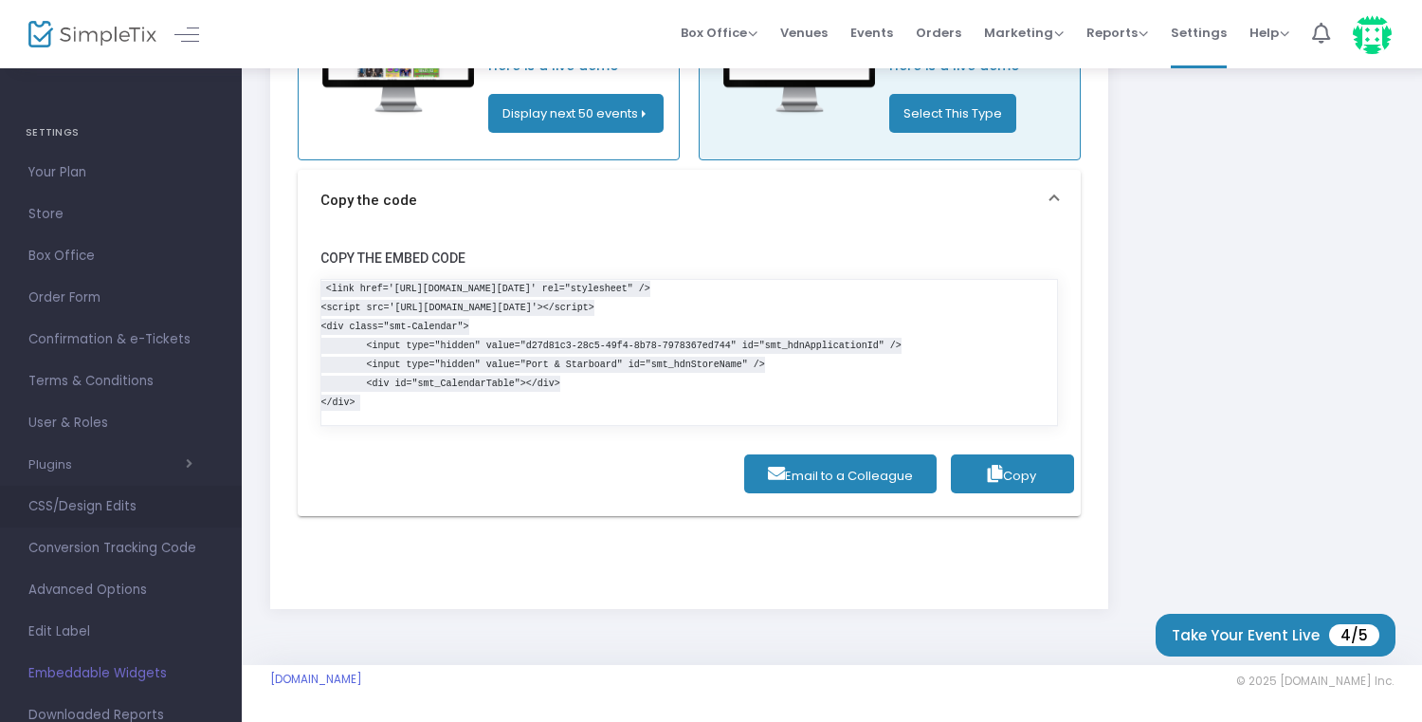
click at [108, 507] on span "CSS/Design Edits" at bounding box center [120, 506] width 185 height 25
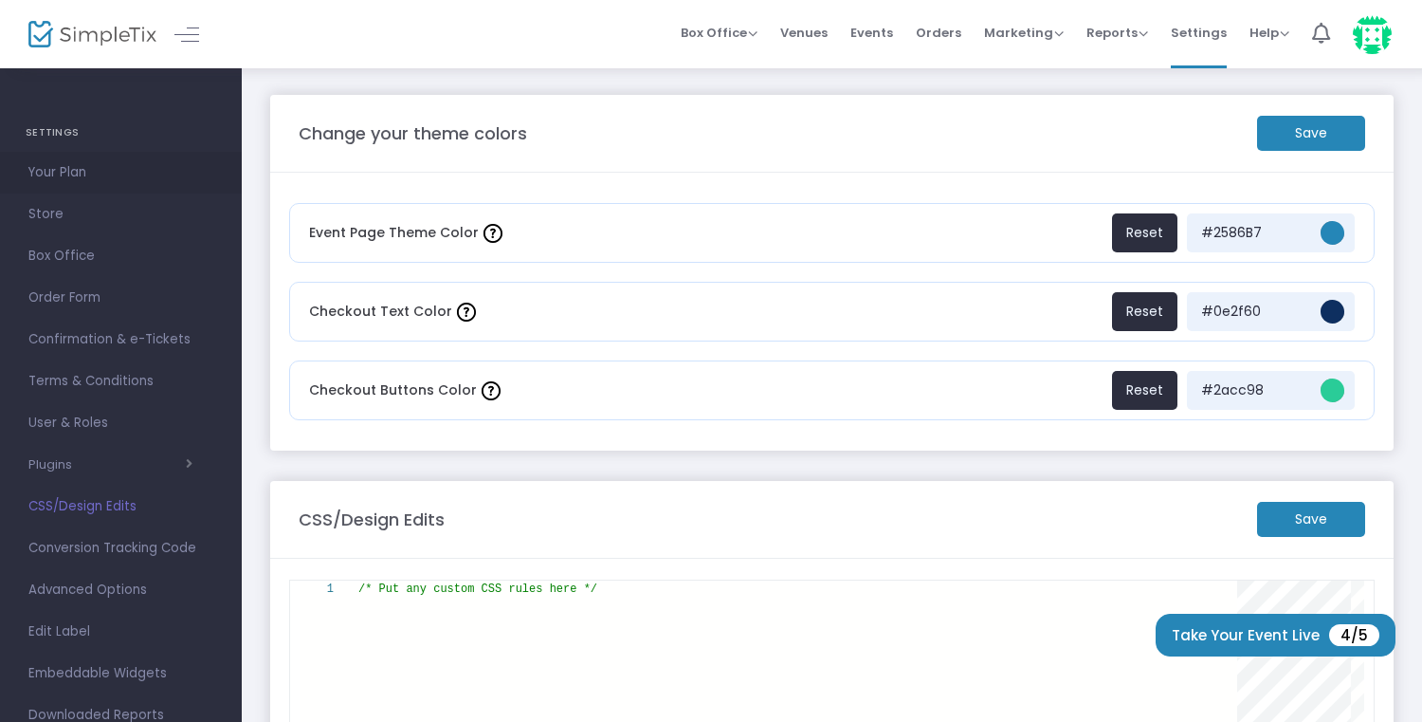
click at [87, 172] on span "Your Plan" at bounding box center [120, 172] width 185 height 25
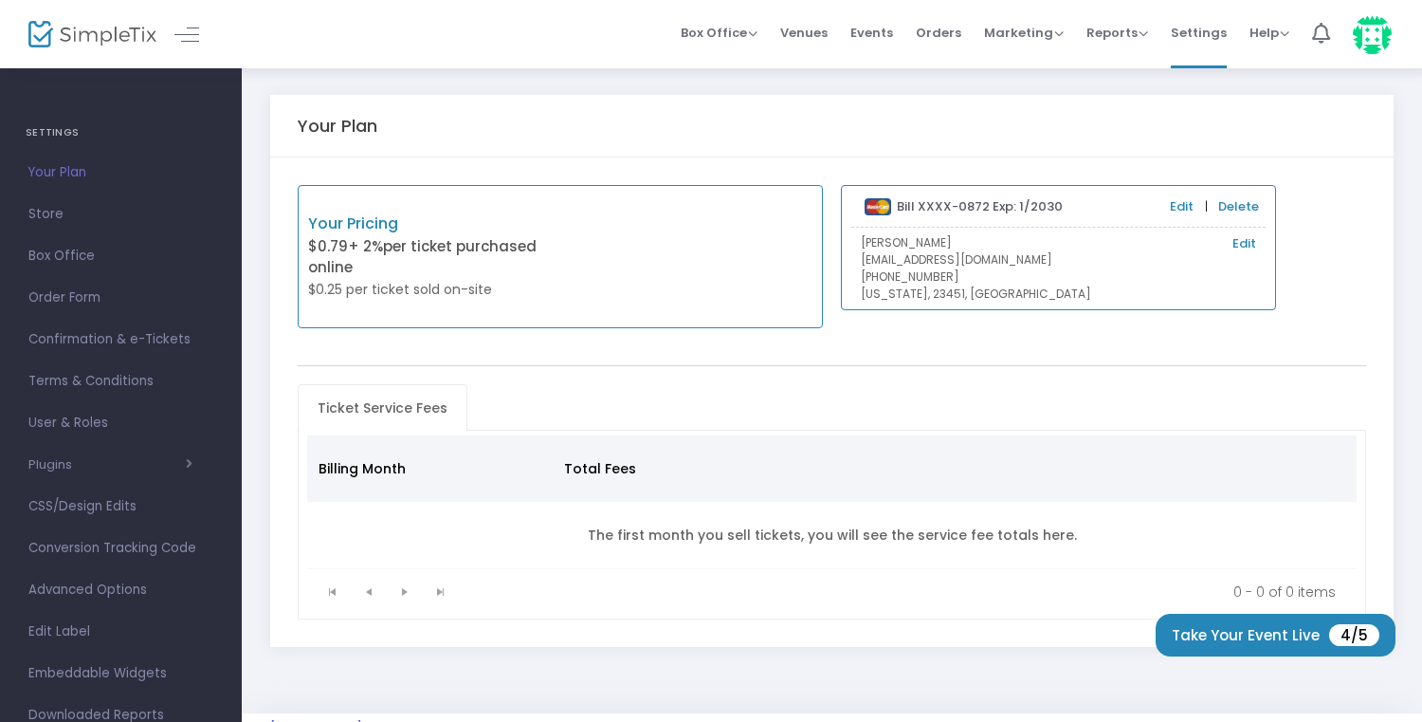
click at [1229, 203] on link "Delete" at bounding box center [1239, 206] width 41 height 19
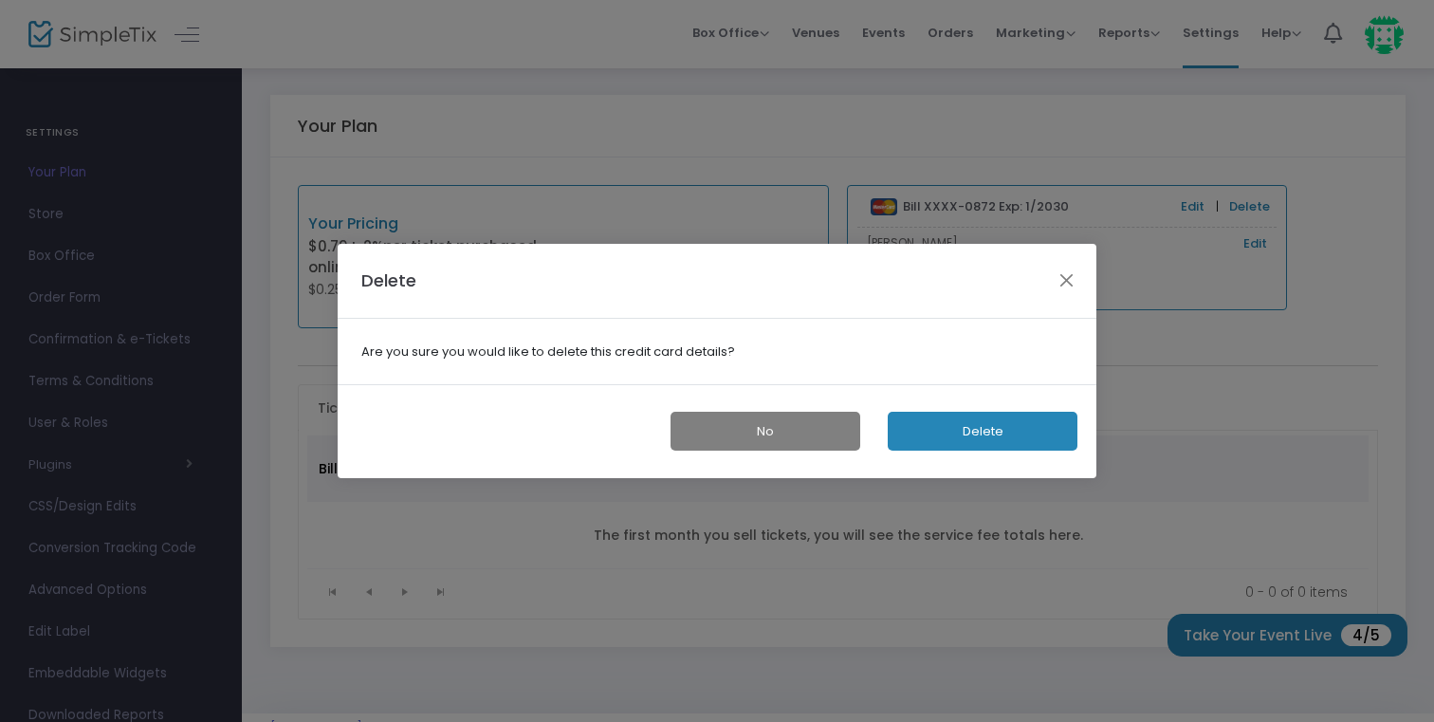
click at [987, 429] on button "Delete" at bounding box center [983, 431] width 190 height 39
